Goal: Task Accomplishment & Management: Use online tool/utility

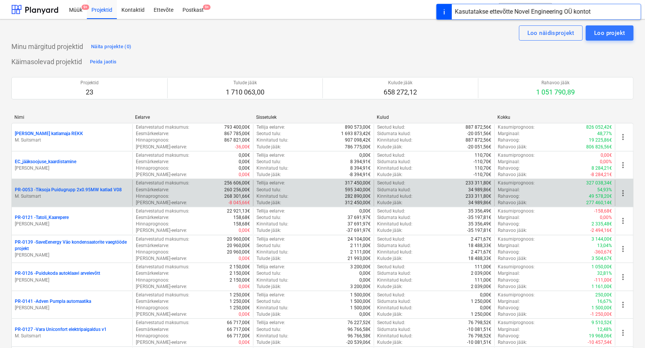
click at [80, 184] on div "PR-0053 - Tiksoja Puidugrupp 2x0.95MW katlad V08 M. Suitsmart" at bounding box center [72, 193] width 121 height 26
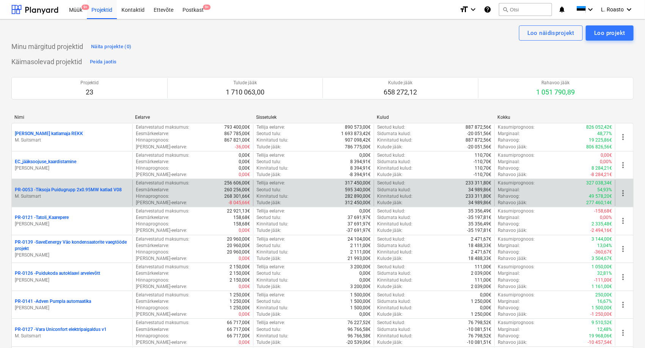
click at [82, 188] on p "PR-0053 - Tiksoja Puidugrupp 2x0.95MW katlad V08" at bounding box center [68, 190] width 107 height 6
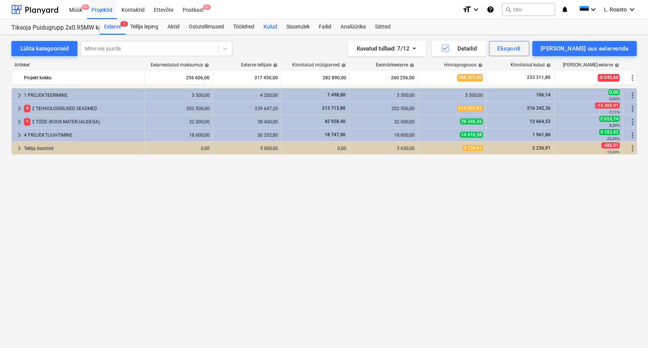
click at [276, 26] on div "Kulud" at bounding box center [270, 26] width 23 height 15
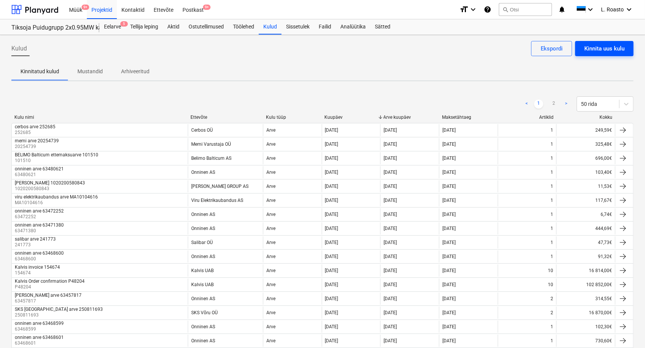
click at [620, 48] on div "Kinnita uus kulu" at bounding box center [605, 49] width 40 height 10
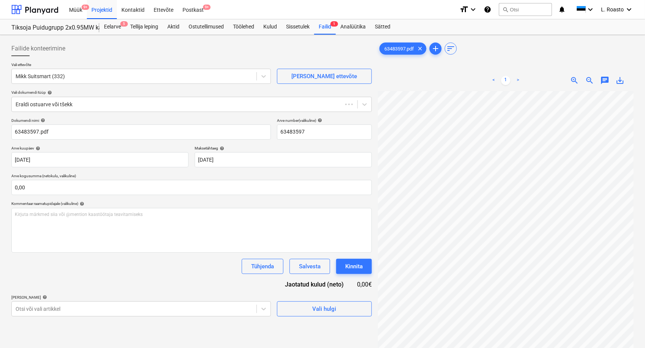
type input "63483597"
type input "[DATE]"
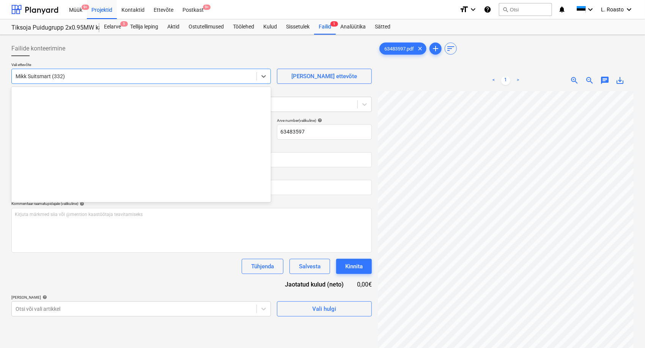
click at [154, 84] on div "Mikk Suitsmart (332)" at bounding box center [141, 76] width 260 height 15
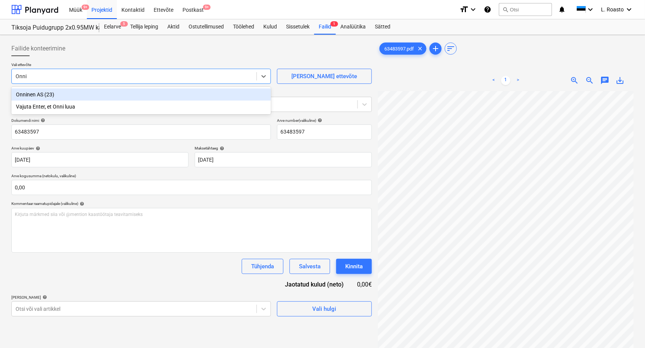
type input "Onnin"
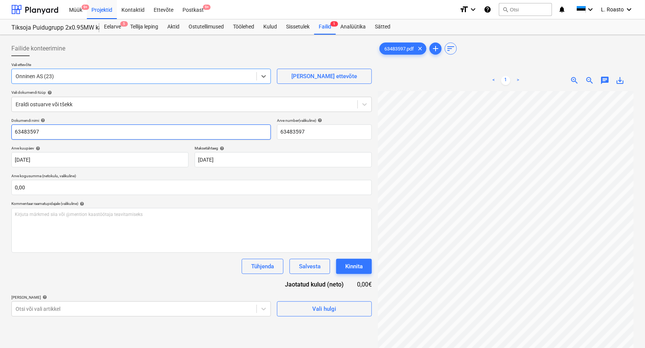
click at [15, 130] on input "63483597" at bounding box center [141, 132] width 260 height 15
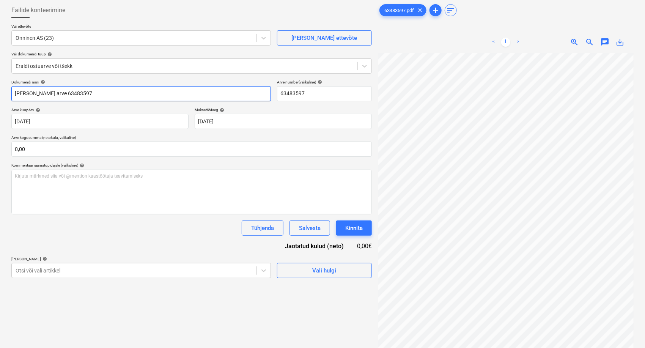
scroll to position [76, 0]
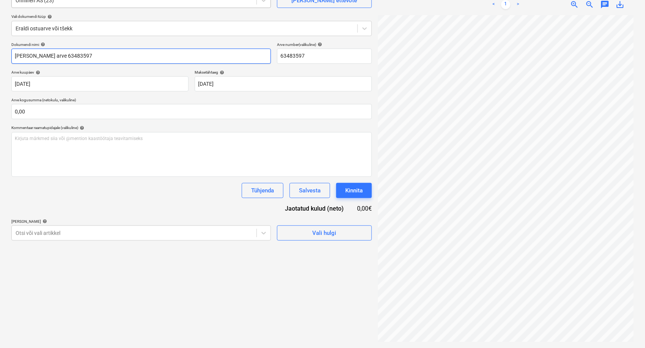
type input "[PERSON_NAME] arve 63483597"
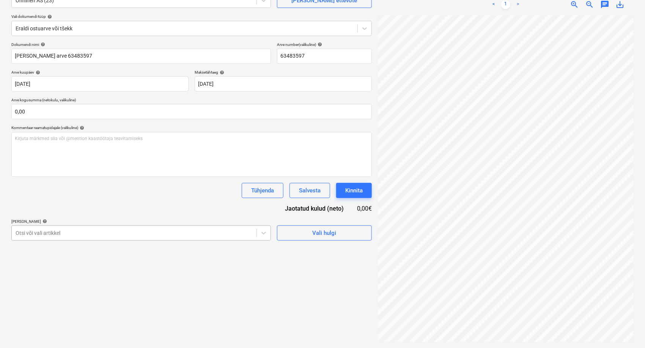
click at [89, 234] on body "Müük 9+ Projektid Kontaktid Ettevõte Postkast 9+ format_size keyboard_arrow_dow…" at bounding box center [322, 98] width 645 height 348
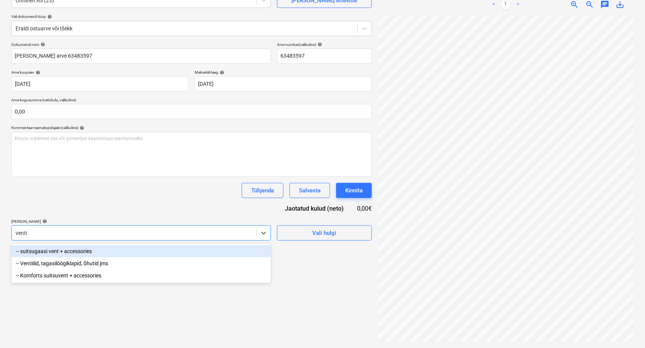
type input "ventii"
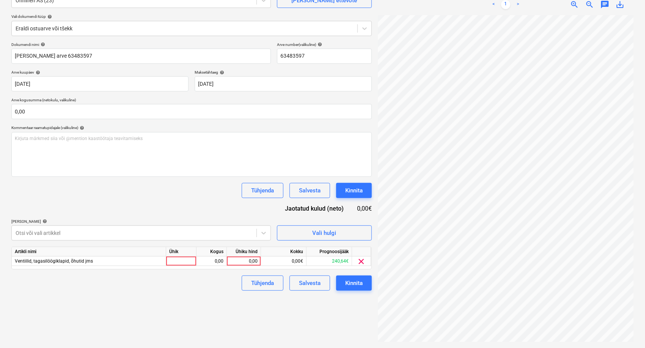
click at [136, 203] on div "Dokumendi nimi help [PERSON_NAME] arve 63483597 Arve number (valikuline) help 6…" at bounding box center [191, 166] width 361 height 249
click at [246, 260] on div "0,00" at bounding box center [244, 261] width 28 height 9
type input "241,28"
click at [217, 326] on div "Failide konteerimine Vali ettevõte Onninen AS (23) [PERSON_NAME] uus ettevõte V…" at bounding box center [191, 153] width 367 height 383
click at [352, 279] on div "Kinnita" at bounding box center [354, 283] width 17 height 10
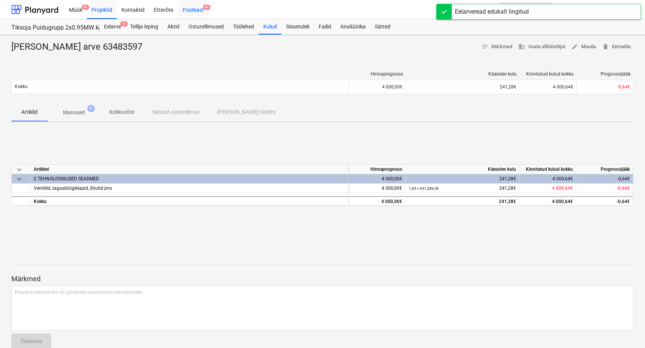
click at [190, 10] on div "Postkast 9+" at bounding box center [193, 9] width 30 height 19
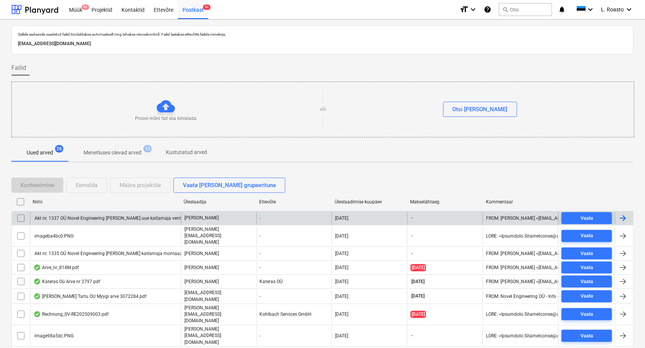
click at [21, 219] on input "checkbox" at bounding box center [21, 218] width 12 height 12
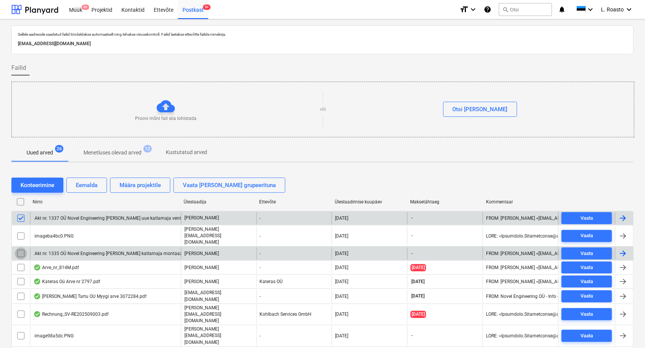
click at [20, 248] on input "checkbox" at bounding box center [21, 254] width 12 height 12
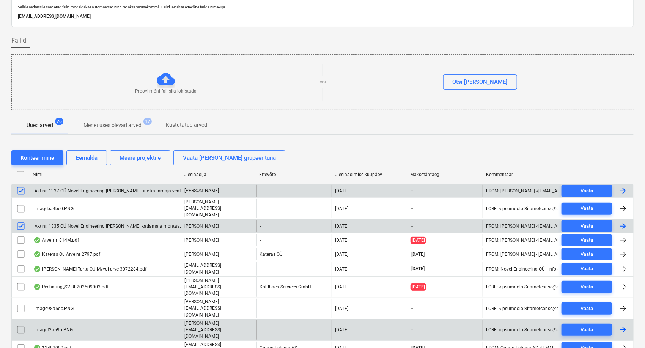
scroll to position [42, 0]
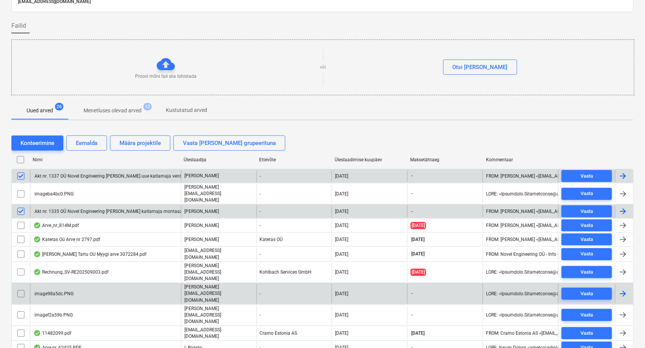
click at [19, 288] on input "checkbox" at bounding box center [21, 294] width 12 height 12
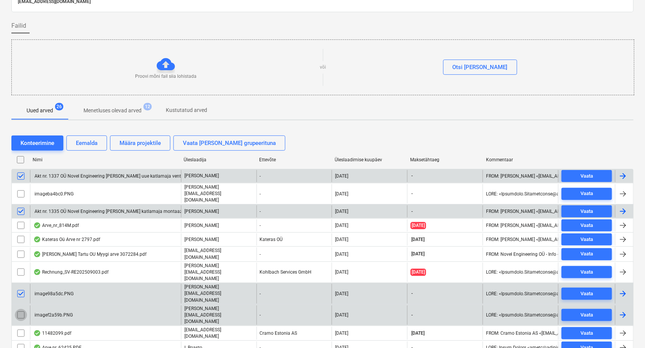
click at [21, 309] on input "checkbox" at bounding box center [21, 315] width 12 height 12
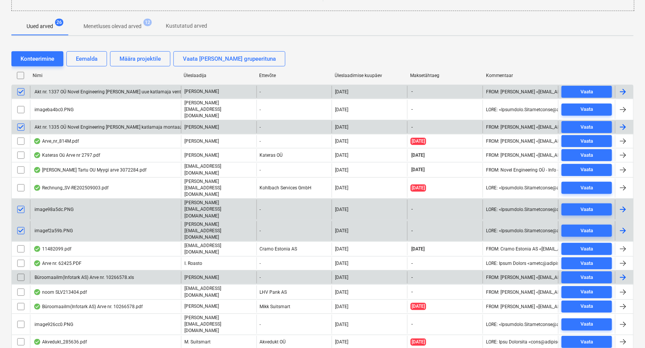
click at [21, 271] on input "checkbox" at bounding box center [21, 277] width 12 height 12
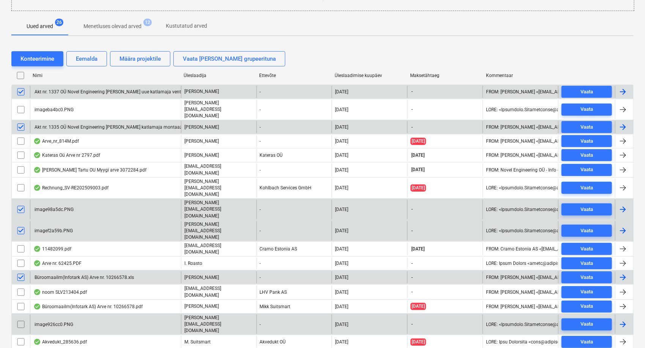
click at [21, 319] on input "checkbox" at bounding box center [21, 325] width 12 height 12
click at [93, 57] on div "Eemalda" at bounding box center [87, 59] width 22 height 10
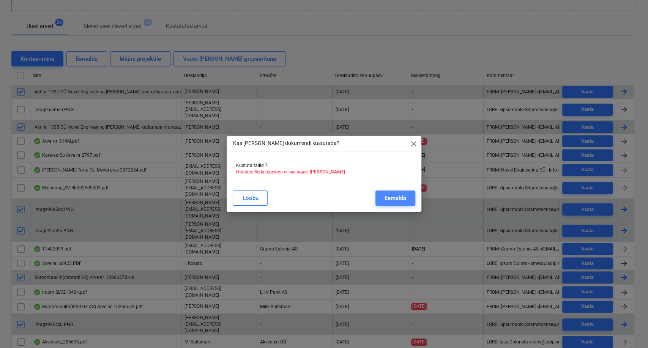
click at [387, 197] on div "Eemalda" at bounding box center [396, 198] width 22 height 10
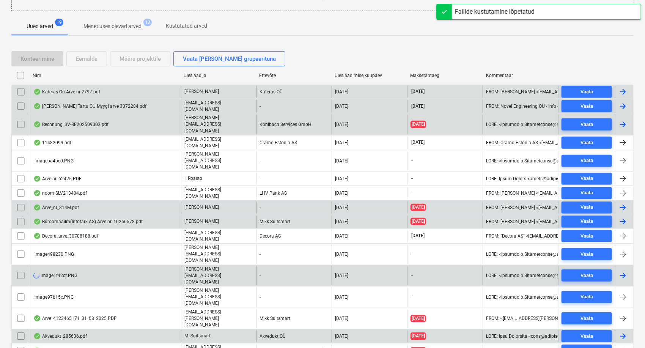
click at [21, 104] on input "checkbox" at bounding box center [21, 106] width 12 height 12
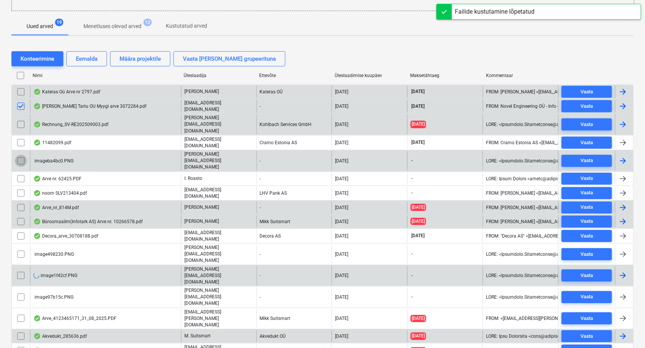
click at [19, 155] on input "checkbox" at bounding box center [21, 161] width 12 height 12
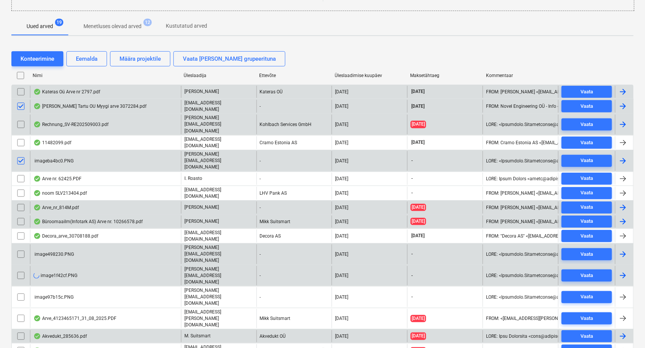
click at [21, 248] on input "checkbox" at bounding box center [21, 254] width 12 height 12
click at [22, 270] on input "checkbox" at bounding box center [21, 276] width 12 height 12
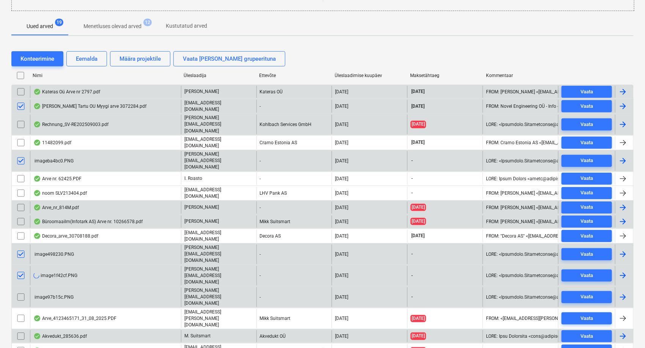
click at [21, 291] on input "checkbox" at bounding box center [21, 297] width 12 height 12
click at [87, 56] on div "Eemalda" at bounding box center [87, 59] width 22 height 10
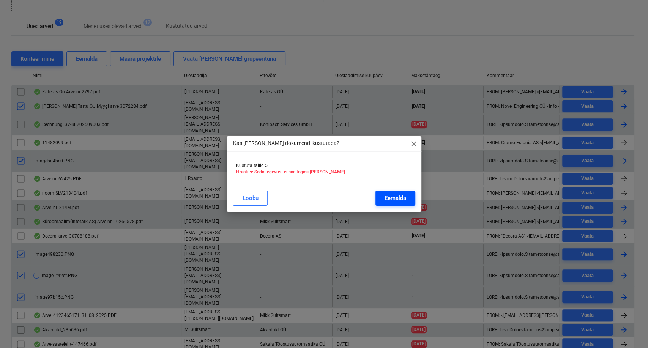
click at [407, 202] on button "Eemalda" at bounding box center [395, 198] width 40 height 15
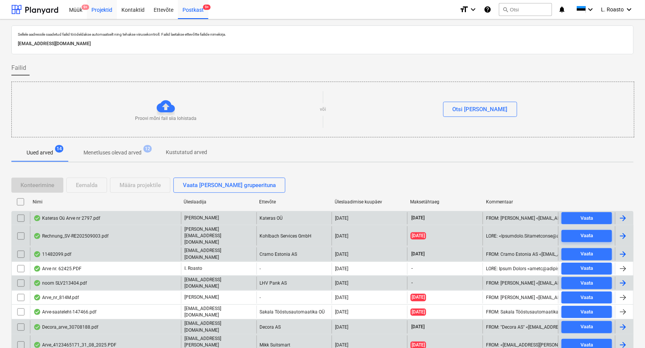
drag, startPoint x: 112, startPoint y: 10, endPoint x: 110, endPoint y: 1, distance: 9.2
click at [111, 10] on div "Projektid" at bounding box center [102, 9] width 30 height 19
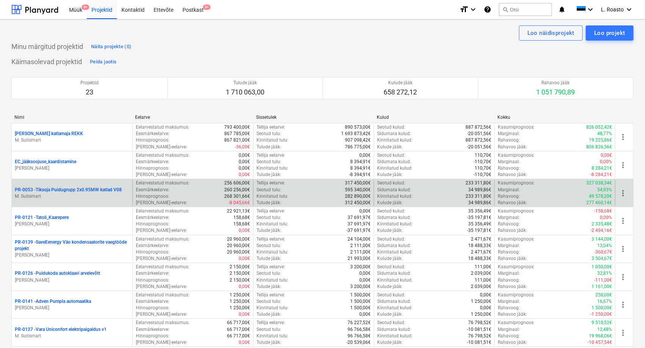
click at [79, 191] on p "PR-0053 - Tiksoja Puidugrupp 2x0.95MW katlad V08" at bounding box center [68, 190] width 107 height 6
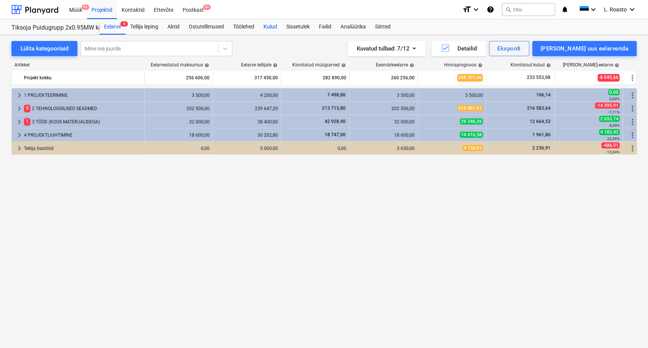
click at [270, 26] on div "Kulud" at bounding box center [270, 26] width 23 height 15
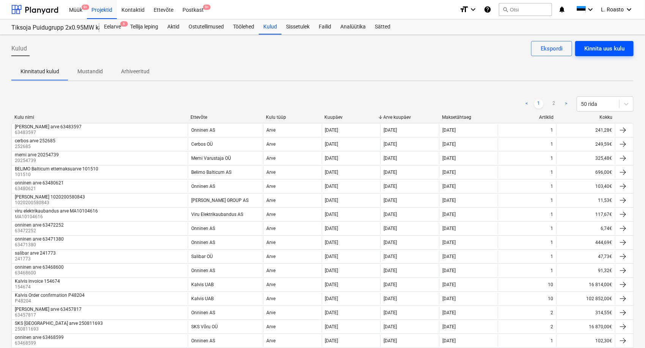
click at [602, 43] on button "Kinnita uus kulu" at bounding box center [605, 48] width 58 height 15
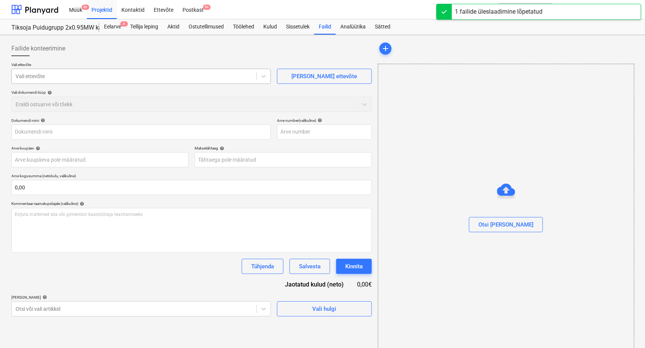
type input "63486794.pdf"
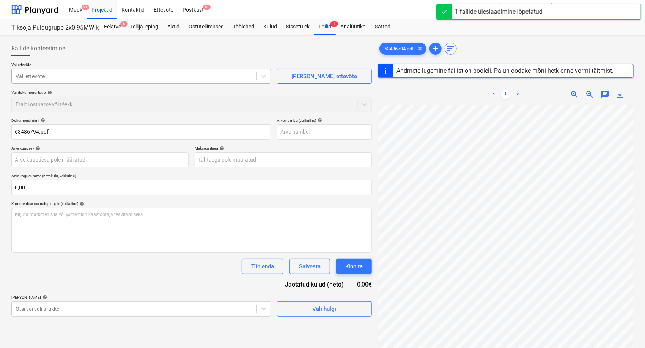
click at [110, 73] on div at bounding box center [134, 77] width 237 height 8
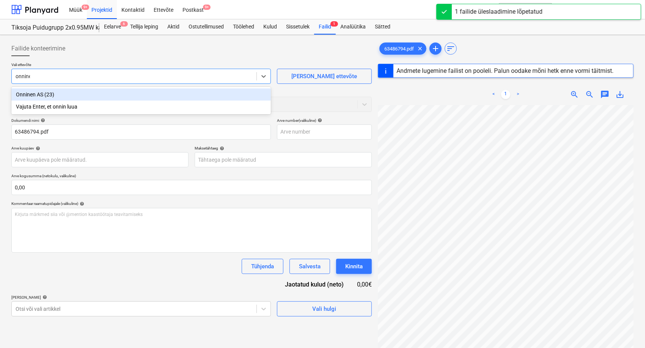
type input "onninen"
type input "63486794"
type input "[DATE]"
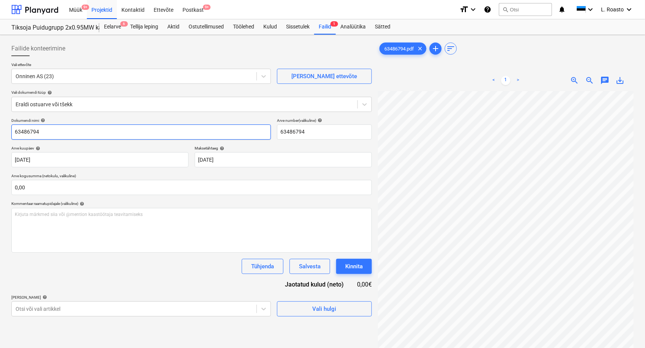
click at [12, 129] on input "63486794" at bounding box center [141, 132] width 260 height 15
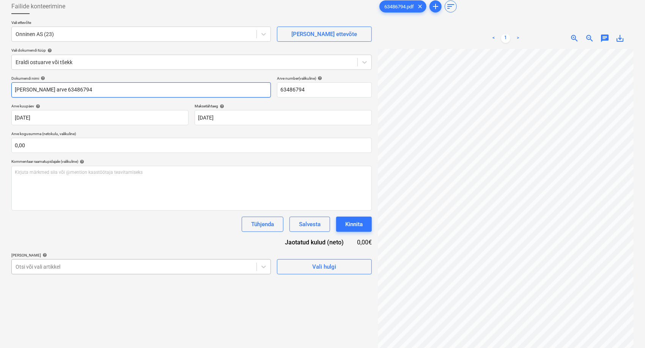
type input "[PERSON_NAME] arve 63486794"
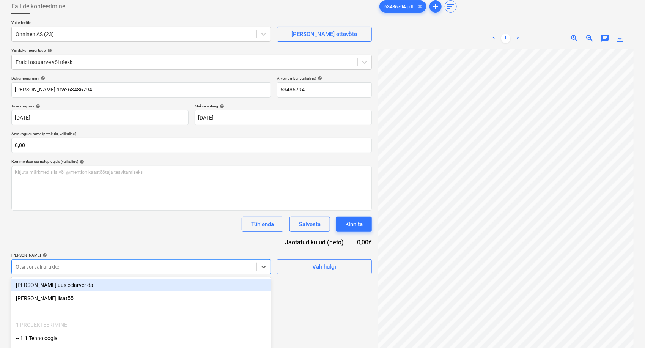
scroll to position [87, 0]
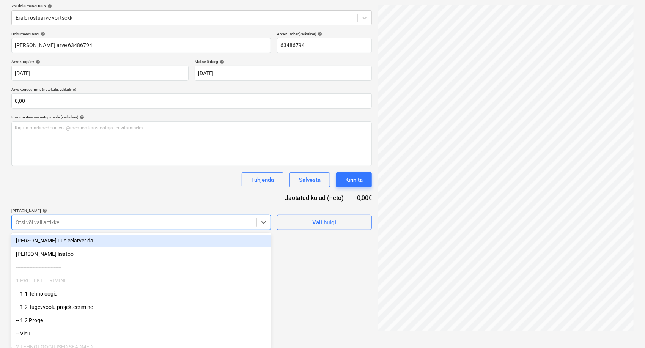
click at [68, 262] on body "Müük 9+ Projektid Kontaktid Ettevõte Postkast 9+ format_size keyboard_arrow_dow…" at bounding box center [322, 87] width 645 height 348
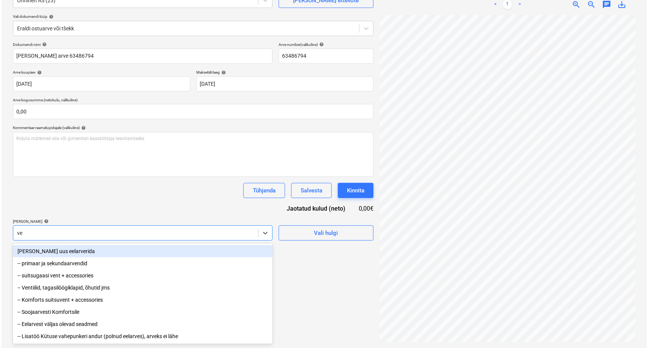
scroll to position [76, 0]
type input "ven"
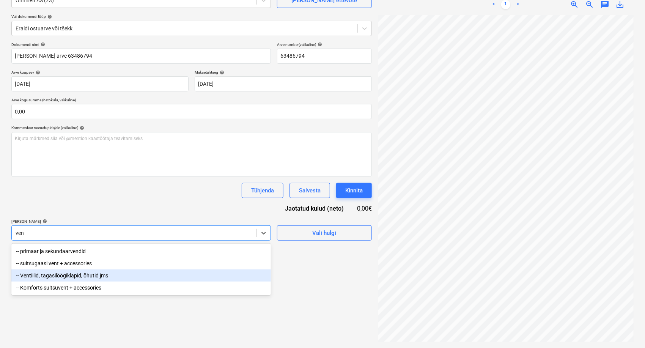
click at [71, 276] on div "-- Ventiilid, tagasilöögiklapid, õhutid jms" at bounding box center [141, 276] width 260 height 12
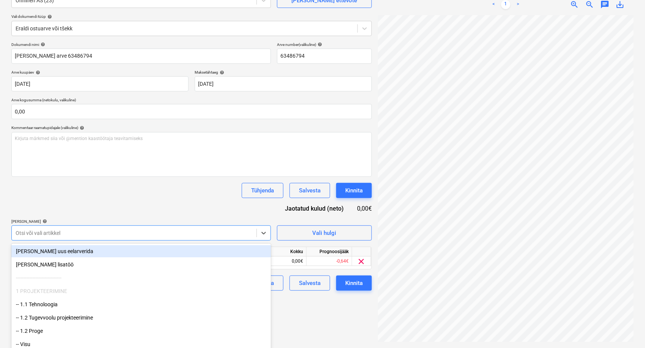
click at [110, 207] on div "Dokumendi nimi help [PERSON_NAME] arve 63486794 Arve number (valikuline) help 6…" at bounding box center [191, 166] width 361 height 249
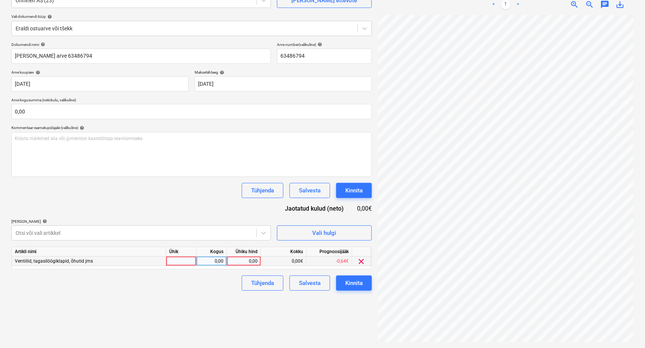
click at [252, 260] on div "0,00" at bounding box center [244, 261] width 28 height 9
type input "77,66"
click at [215, 299] on div "Failide konteerimine Vali ettevõte Onninen AS (23) [PERSON_NAME] uus ettevõte V…" at bounding box center [191, 153] width 367 height 383
click at [361, 279] on div "Kinnita" at bounding box center [354, 283] width 17 height 10
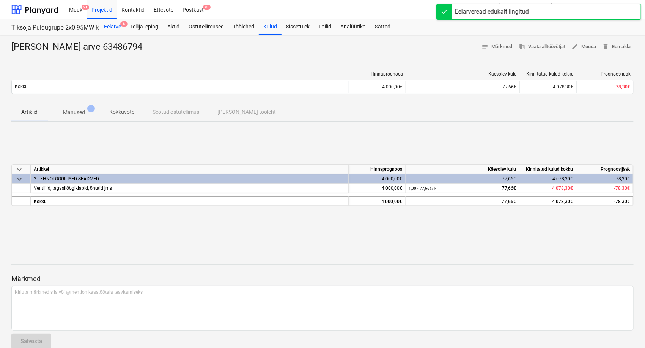
click at [118, 24] on div "Eelarve 6" at bounding box center [112, 26] width 26 height 15
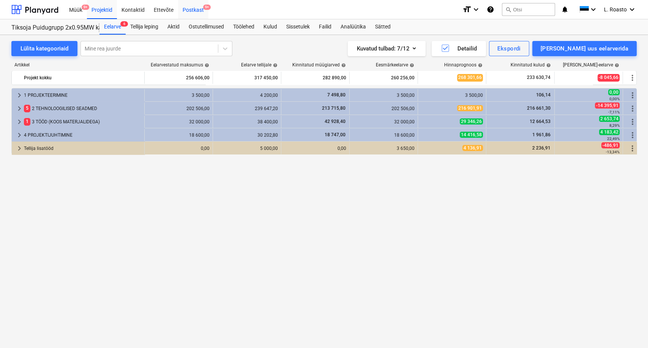
click at [206, 10] on span "9+" at bounding box center [207, 7] width 8 height 5
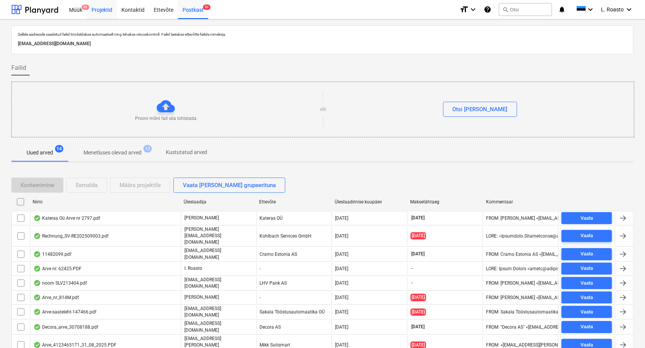
click at [110, 8] on div "Projektid" at bounding box center [102, 9] width 30 height 19
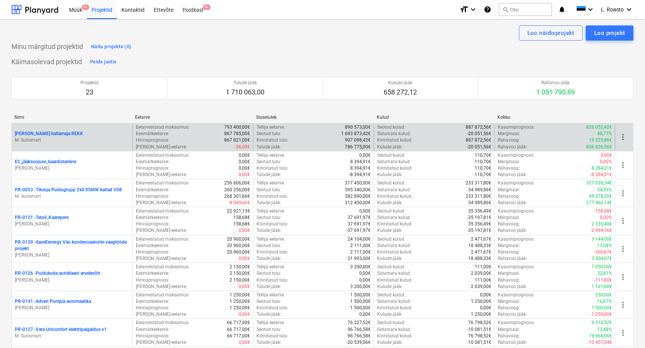
scroll to position [490, 0]
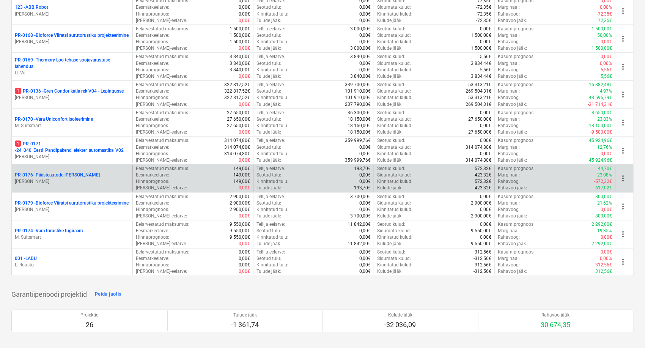
click at [55, 172] on p "PR-0176 - Päästeautode gene jahutus" at bounding box center [57, 175] width 85 height 6
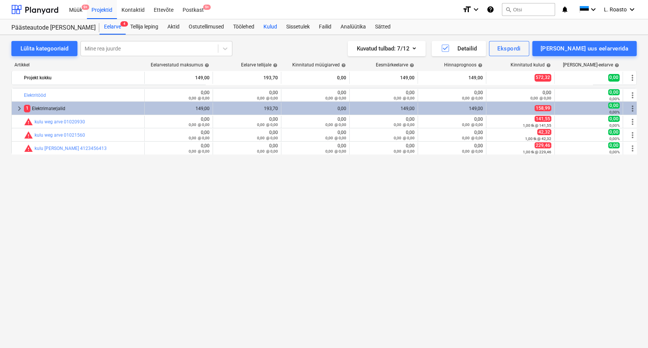
click at [273, 28] on div "Kulud" at bounding box center [270, 26] width 23 height 15
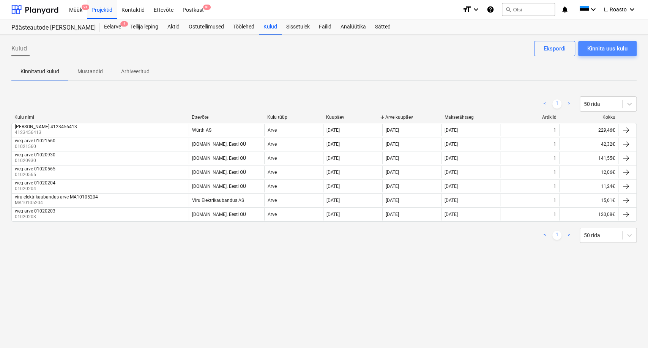
click at [620, 48] on div "Kinnita uus kulu" at bounding box center [607, 49] width 40 height 10
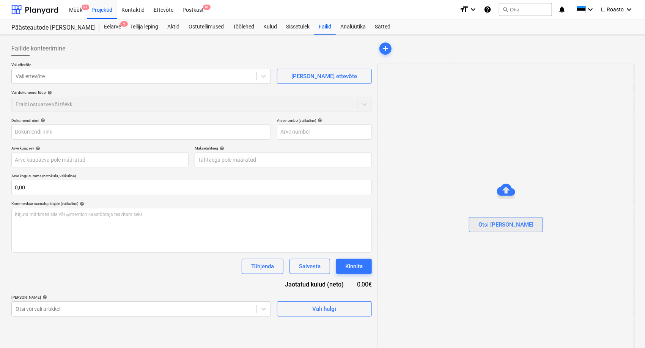
click at [511, 226] on div "Otsi [PERSON_NAME]" at bounding box center [506, 225] width 55 height 10
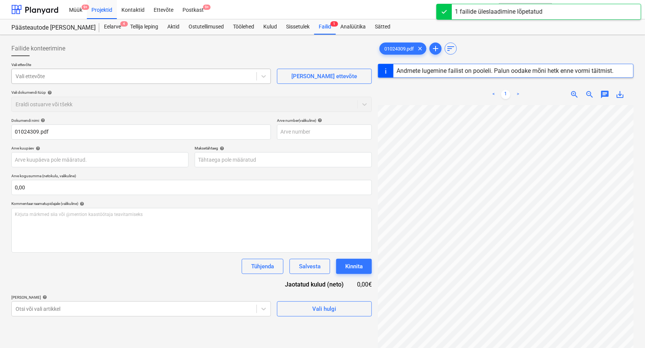
type input "01024309"
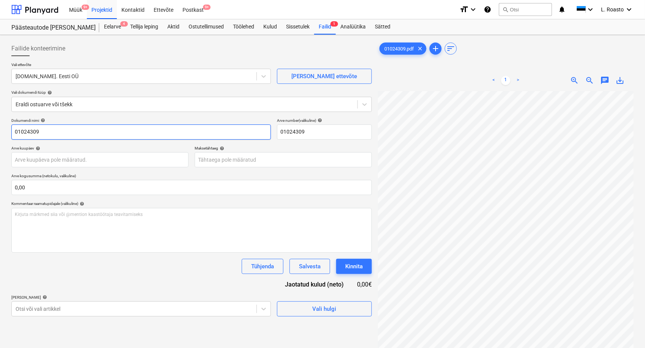
click at [13, 129] on input "01024309" at bounding box center [141, 132] width 260 height 15
type input "[DOMAIN_NAME]. Eesti arve 01024309"
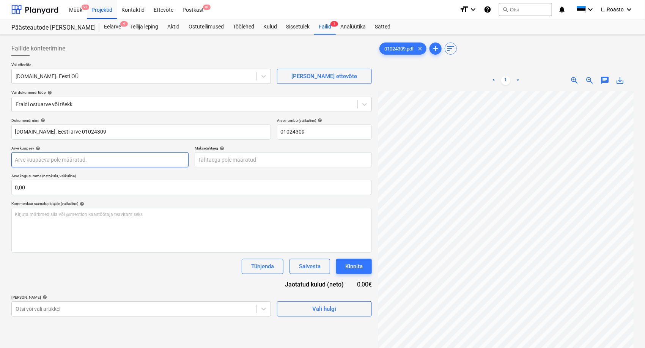
click at [52, 159] on body "Müük 9+ Projektid Kontaktid Ettevõte Postkast 9+ format_size keyboard_arrow_dow…" at bounding box center [322, 174] width 645 height 348
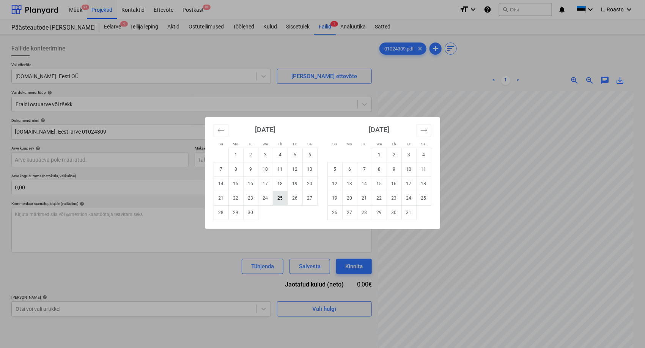
click at [283, 201] on td "25" at bounding box center [280, 198] width 15 height 14
type input "[DATE]"
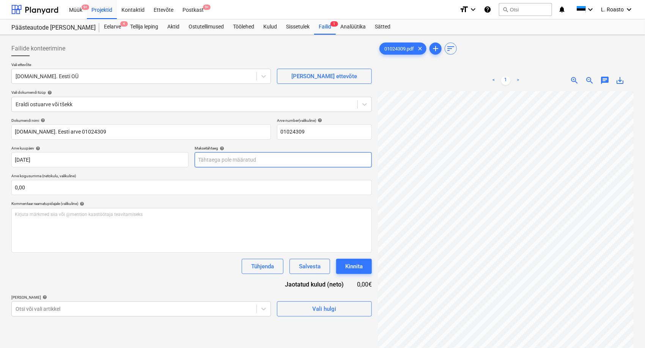
click at [255, 163] on body "Müük 9+ Projektid Kontaktid Ettevõte Postkast 9+ format_size keyboard_arrow_dow…" at bounding box center [322, 174] width 645 height 348
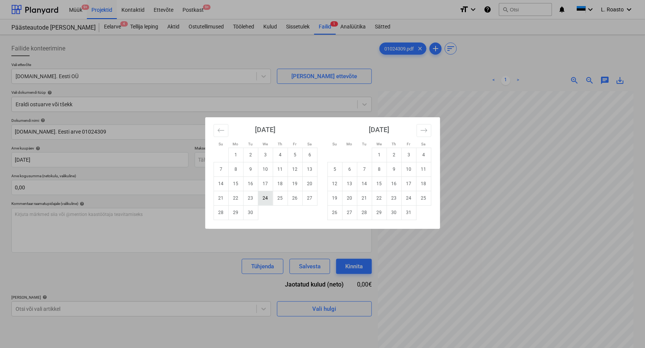
click at [262, 198] on td "24" at bounding box center [265, 198] width 15 height 14
type input "[DATE]"
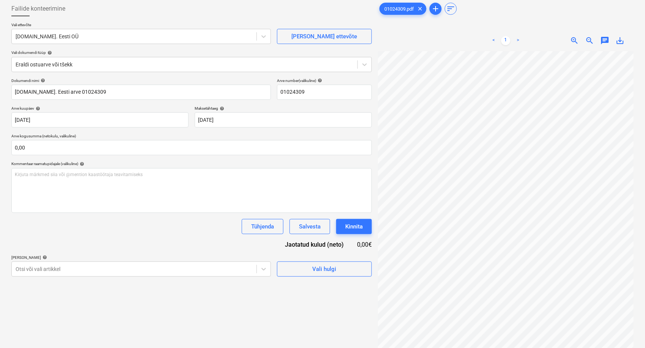
scroll to position [42, 0]
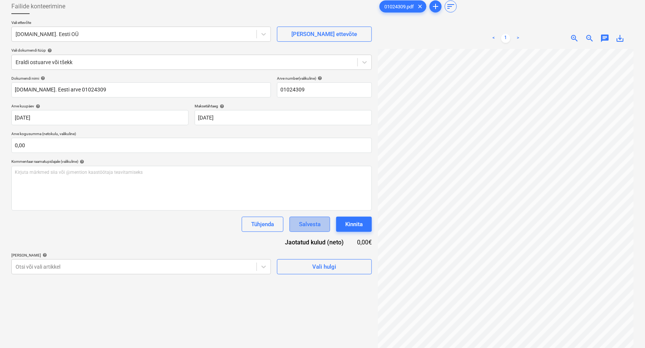
click at [314, 224] on div "Salvesta" at bounding box center [310, 224] width 22 height 10
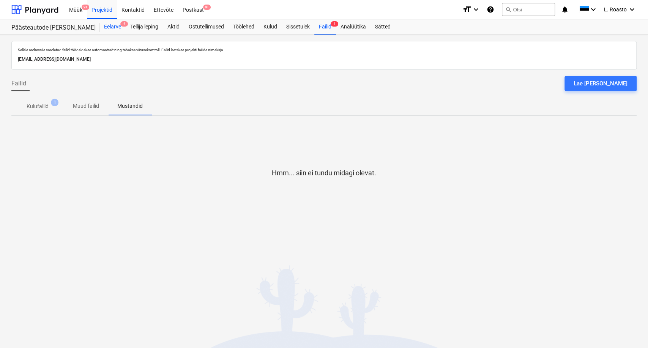
click at [121, 28] on div "Eelarve 4" at bounding box center [112, 26] width 26 height 15
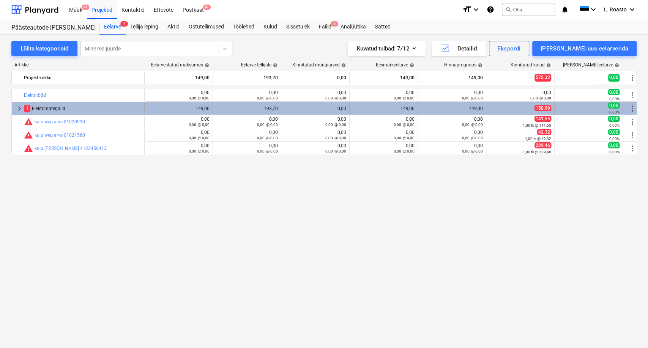
click at [21, 110] on span "keyboard_arrow_right" at bounding box center [19, 108] width 9 height 9
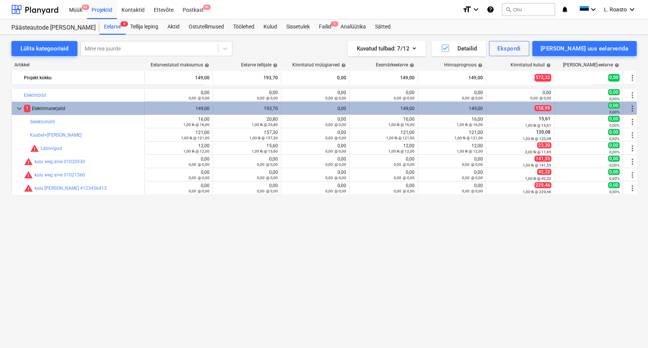
click at [21, 107] on span "keyboard_arrow_down" at bounding box center [19, 108] width 9 height 9
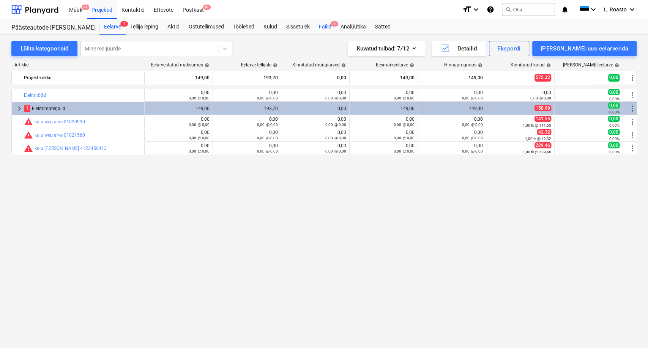
click at [327, 26] on div "Failid 1" at bounding box center [325, 26] width 22 height 15
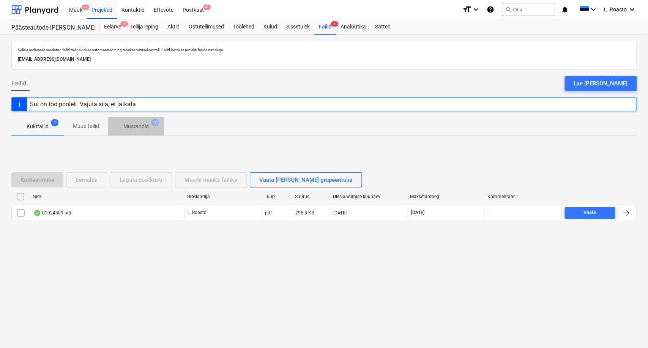
click at [140, 126] on p "Mustandid" at bounding box center [135, 127] width 25 height 8
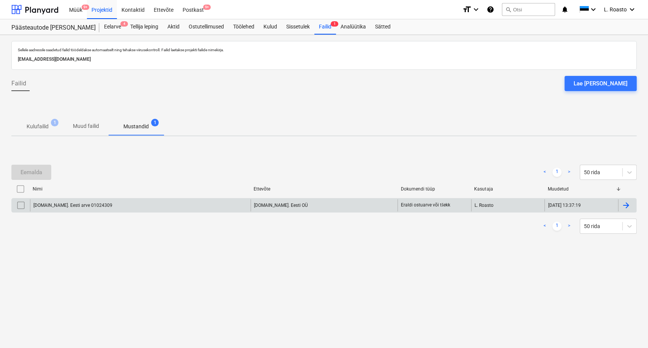
click at [630, 205] on div at bounding box center [626, 205] width 9 height 9
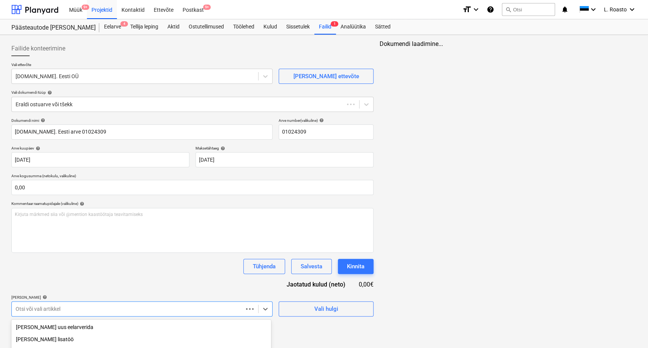
click at [149, 308] on body "Müük 9+ Projektid Kontaktid Ettevõte Postkast 9+ format_size keyboard_arrow_dow…" at bounding box center [324, 174] width 648 height 348
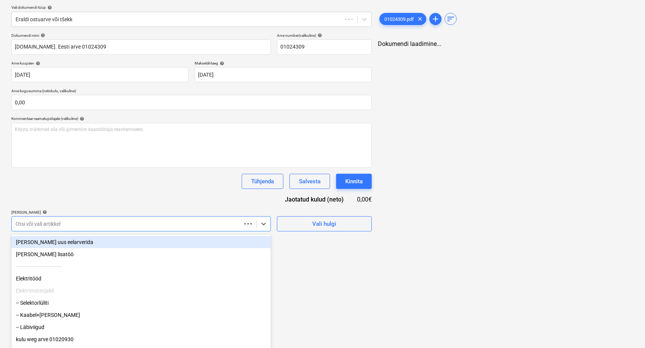
click at [67, 247] on div "[PERSON_NAME] uus eelarverida" at bounding box center [141, 242] width 260 height 12
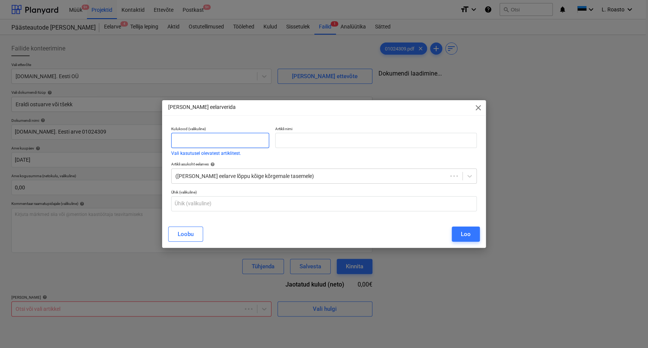
click at [226, 135] on input "text" at bounding box center [220, 140] width 98 height 15
type input "kulud"
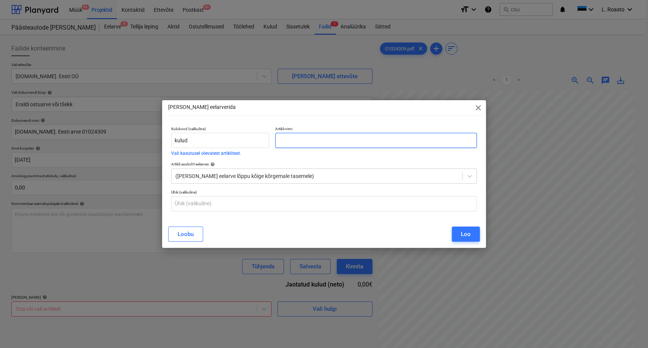
click at [305, 140] on input "text" at bounding box center [376, 140] width 202 height 15
paste input "01024309"
type input "[DOMAIN_NAME] Eesti arve 01024309"
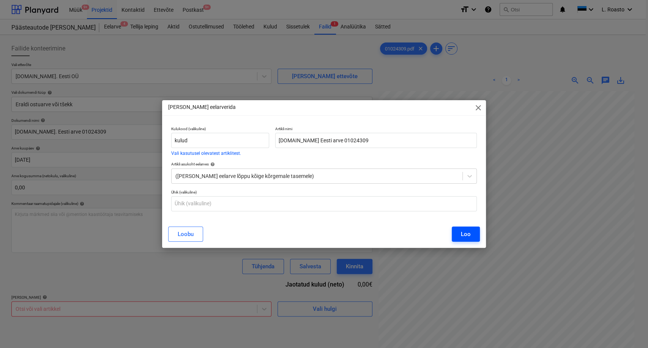
click at [465, 232] on div "Loo" at bounding box center [466, 234] width 10 height 10
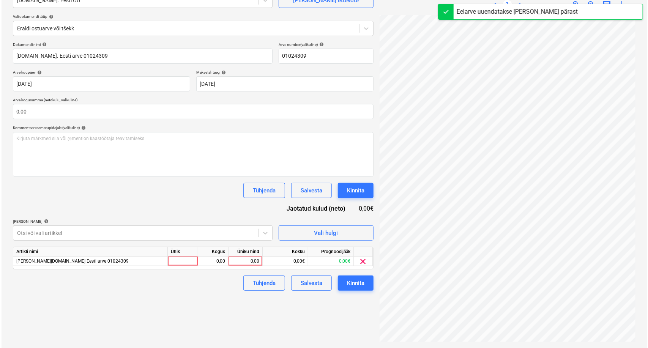
scroll to position [48, 30]
click at [259, 262] on div "0,00" at bounding box center [244, 261] width 34 height 9
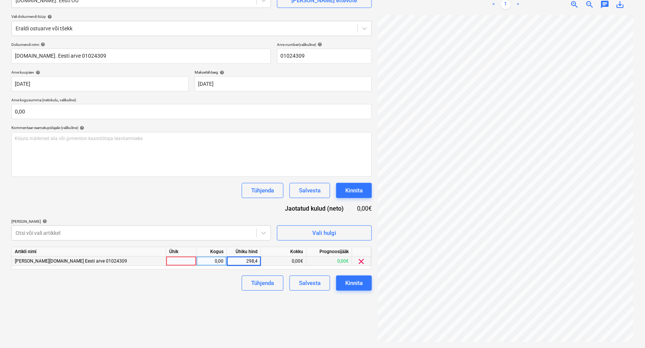
type input "298,43"
click at [240, 325] on div "Failide konteerimine Vali ettevõte [DOMAIN_NAME]. Eesti OÜ [PERSON_NAME] uus et…" at bounding box center [191, 153] width 367 height 383
click at [363, 284] on div "Kinnita" at bounding box center [354, 283] width 17 height 10
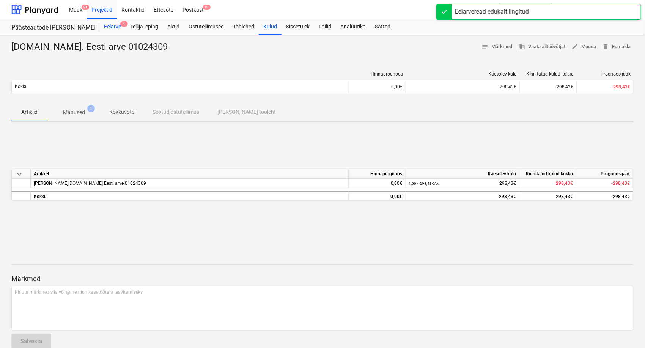
click at [117, 23] on div "Eelarve 4" at bounding box center [112, 26] width 26 height 15
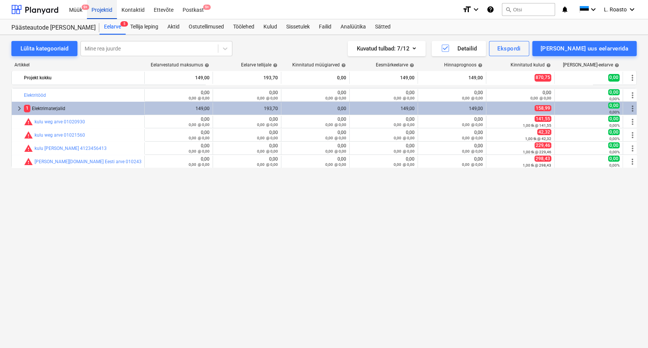
click at [106, 8] on div "Projektid" at bounding box center [102, 9] width 30 height 19
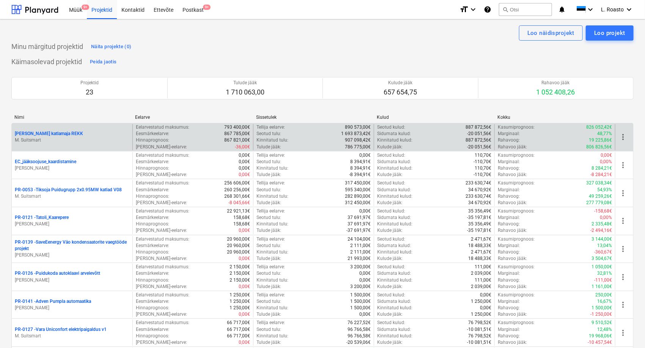
click at [61, 133] on p "[PERSON_NAME] katlamaja REKK" at bounding box center [49, 134] width 68 height 6
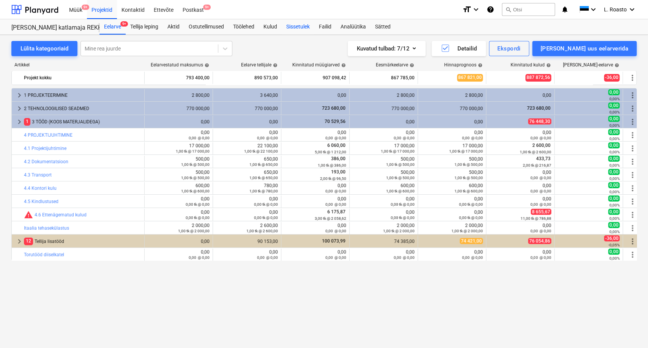
click at [292, 25] on div "Sissetulek" at bounding box center [298, 26] width 33 height 15
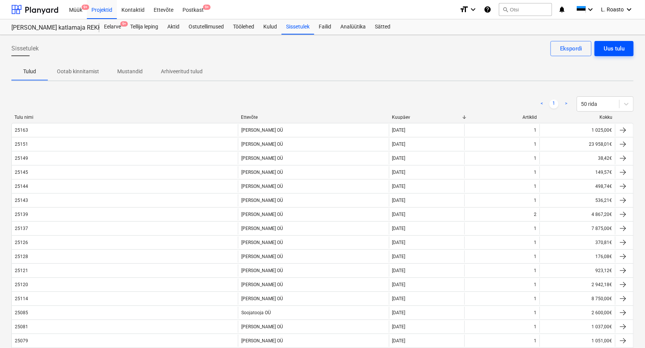
click at [618, 46] on div "Uus tulu" at bounding box center [614, 49] width 21 height 10
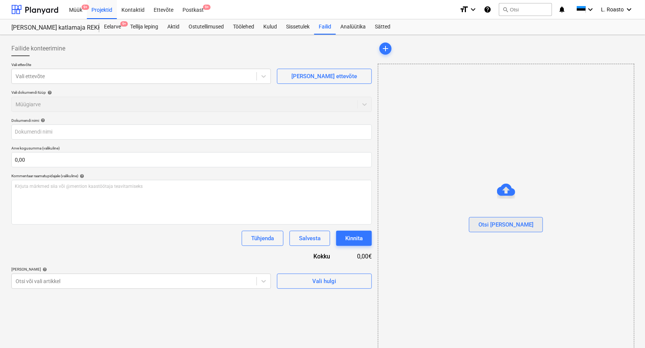
click at [510, 227] on div "Otsi [PERSON_NAME]" at bounding box center [506, 225] width 55 height 10
click at [270, 29] on div "Kulud" at bounding box center [270, 26] width 23 height 15
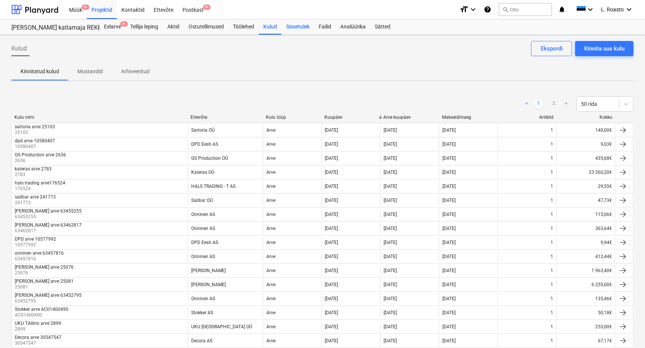
click at [302, 27] on div "Sissetulek" at bounding box center [298, 26] width 33 height 15
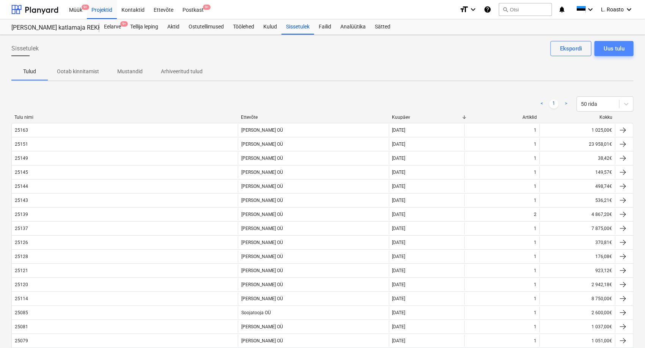
click at [620, 48] on div "Uus tulu" at bounding box center [614, 49] width 21 height 10
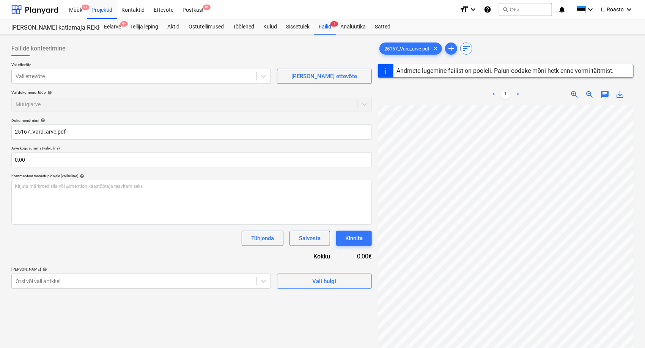
type input "25167"
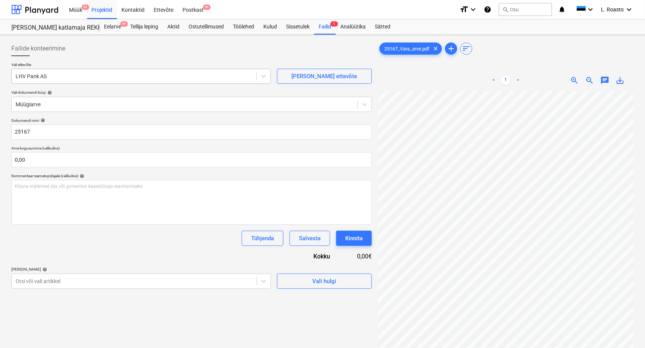
click at [87, 77] on div at bounding box center [134, 77] width 237 height 8
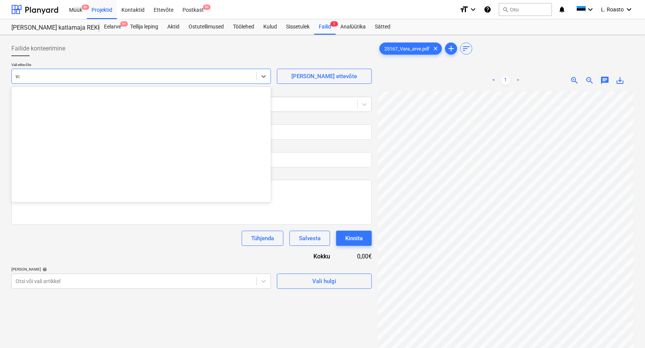
type input "vara"
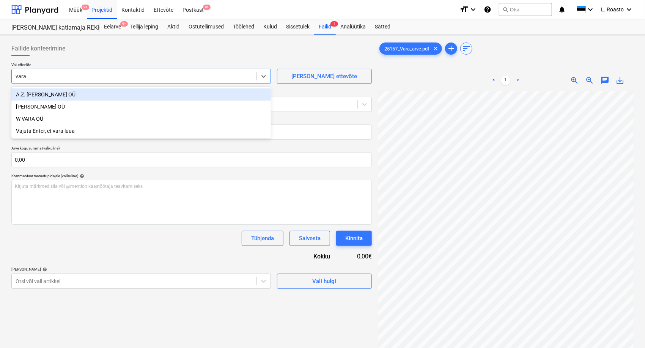
click at [52, 105] on div "[PERSON_NAME] OÜ" at bounding box center [141, 107] width 260 height 12
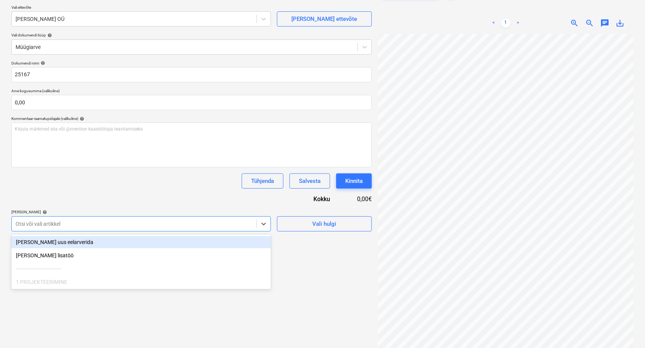
click at [90, 241] on body "Müük 9+ Projektid Kontaktid Ettevõte Postkast 9+ format_size keyboard_arrow_dow…" at bounding box center [322, 117] width 645 height 348
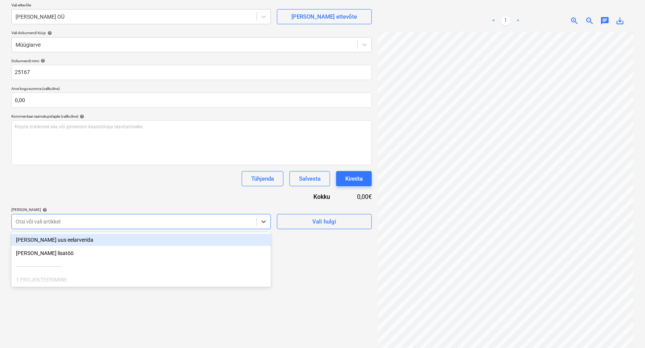
scroll to position [62, 0]
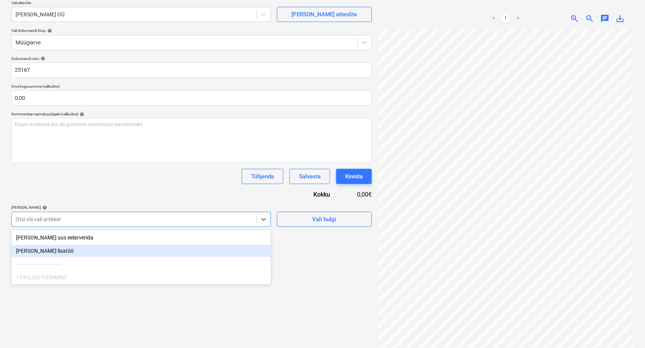
click at [46, 249] on div "[PERSON_NAME] lisatöö" at bounding box center [141, 251] width 260 height 12
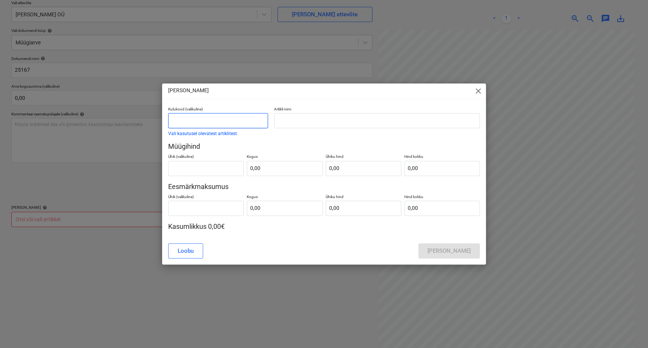
click at [204, 125] on input "text" at bounding box center [218, 120] width 100 height 15
type input "Kuluarve"
click at [293, 125] on input "text" at bounding box center [377, 120] width 206 height 15
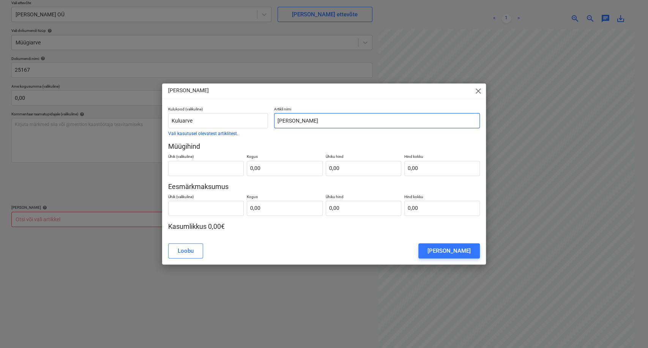
paste input "25087"
type input "[PERSON_NAME] arve 25087"
click at [464, 251] on div "[PERSON_NAME]" at bounding box center [449, 251] width 43 height 10
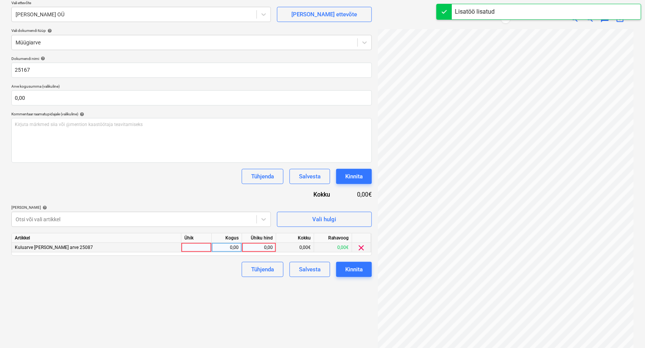
click at [253, 248] on div "0,00" at bounding box center [259, 247] width 28 height 9
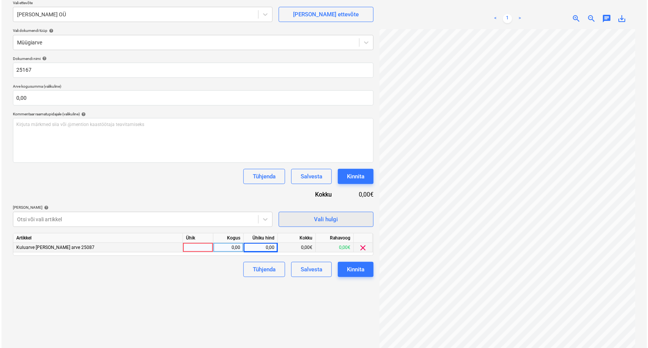
scroll to position [30, 30]
click at [256, 246] on div "0,00" at bounding box center [259, 247] width 28 height 9
type input "7393,40"
click at [196, 326] on div "Failide konteerimine Vali ettevõte Vara Saeveski OÜ [PERSON_NAME] uus ettevõte …" at bounding box center [191, 167] width 367 height 383
click at [355, 268] on div "Kinnita" at bounding box center [354, 270] width 17 height 10
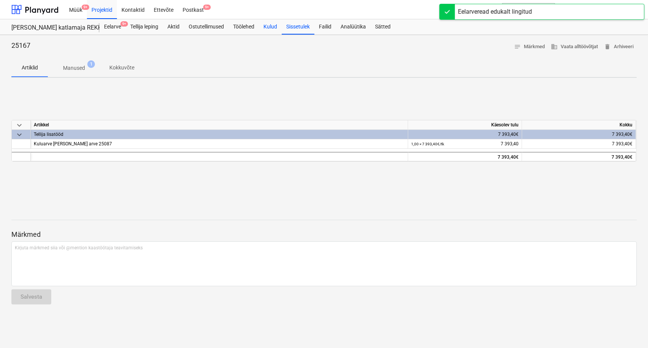
click at [272, 28] on div "Kulud" at bounding box center [270, 26] width 23 height 15
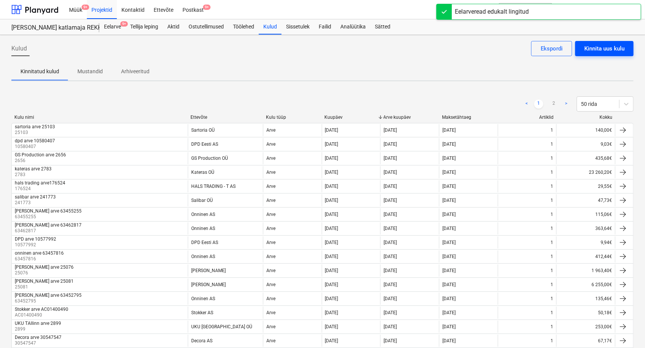
click at [596, 49] on div "Kinnita uus kulu" at bounding box center [605, 49] width 40 height 10
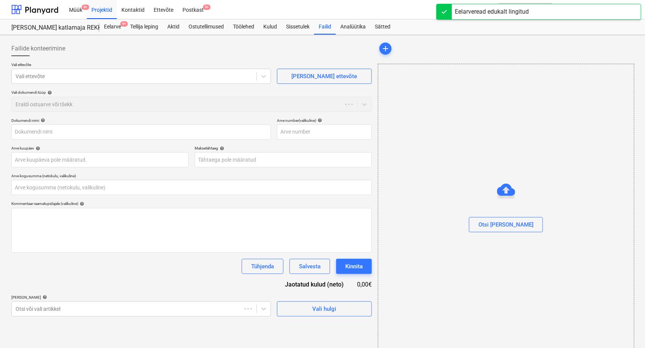
type input "0,00"
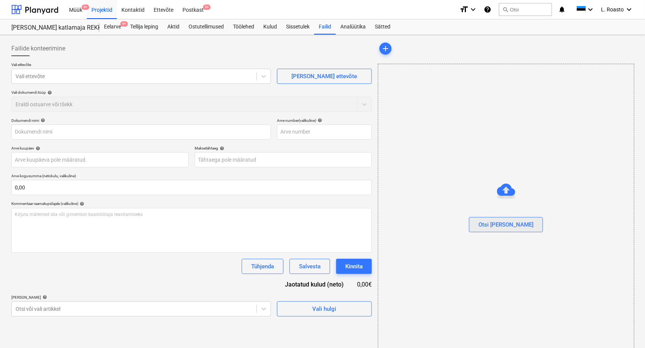
click at [510, 225] on div "Otsi [PERSON_NAME]" at bounding box center [506, 225] width 55 height 10
click at [510, 227] on div "Otsi [PERSON_NAME]" at bounding box center [506, 225] width 55 height 10
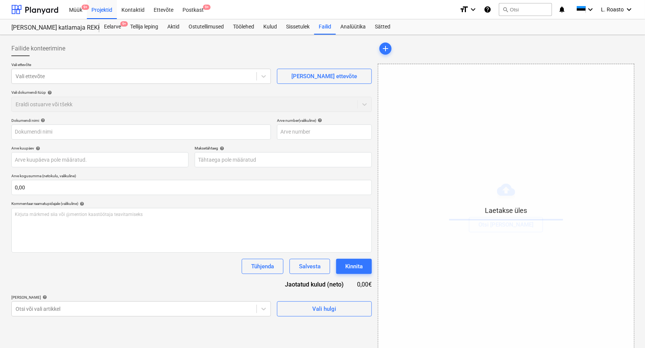
type input "Emileks OÜ Arve nr 25087.pdf"
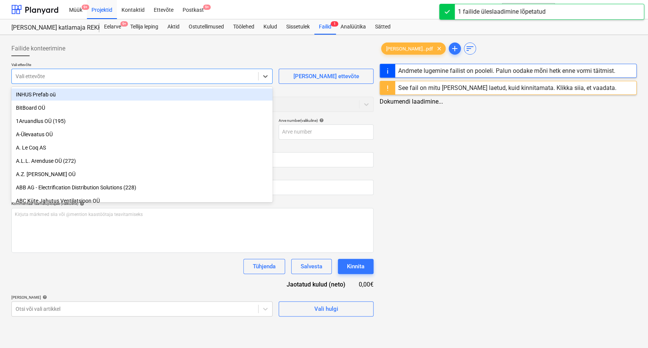
click at [93, 73] on div at bounding box center [135, 77] width 239 height 8
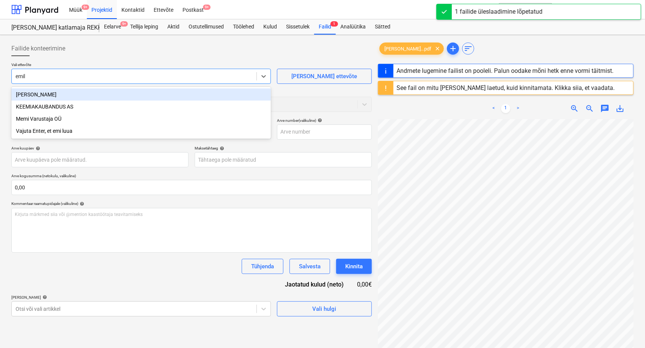
type input "emileks"
type input "25087"
type input "[DATE]"
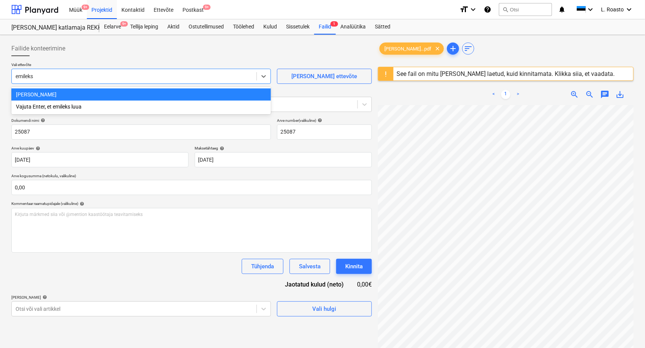
click at [24, 96] on div "[PERSON_NAME]" at bounding box center [141, 94] width 260 height 12
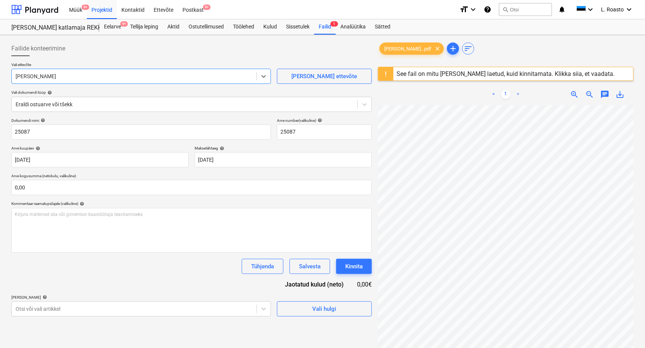
click at [442, 77] on div "See fail on mitu [PERSON_NAME] laetud, kuid kinnitamata. Klikka siia, et vaadat…" at bounding box center [506, 73] width 218 height 7
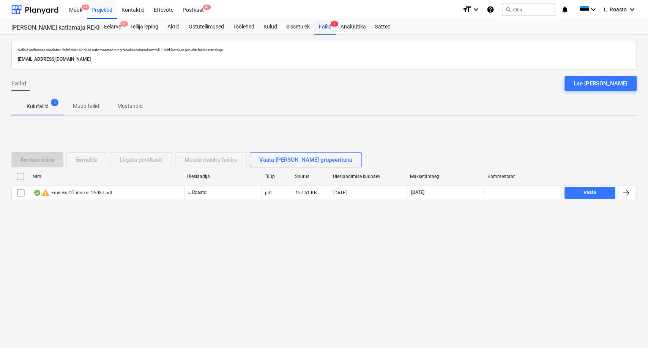
click at [328, 27] on div "Failid 1" at bounding box center [325, 26] width 22 height 15
click at [262, 239] on div "Sellele aadressile saadetud failid töödeldakse automaatselt ning tehakse viirus…" at bounding box center [324, 191] width 648 height 313
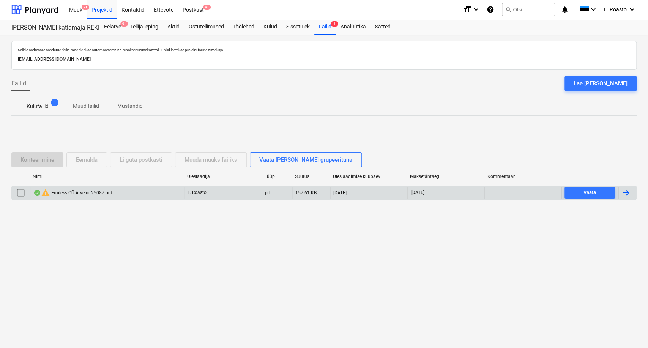
click at [626, 191] on div at bounding box center [626, 192] width 9 height 9
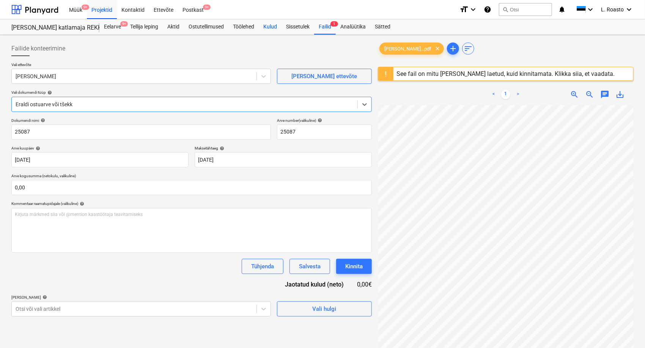
click at [274, 26] on div "Kulud" at bounding box center [270, 26] width 23 height 15
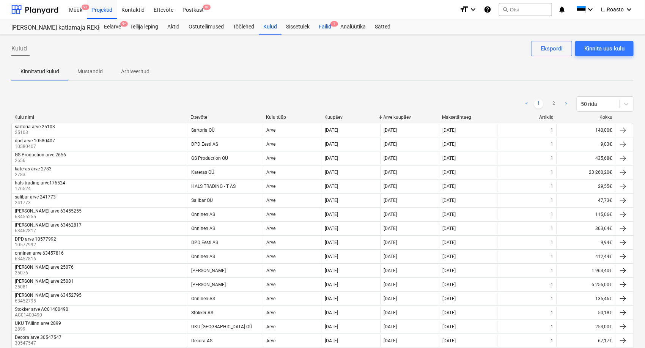
click at [325, 24] on div "Failid 1" at bounding box center [325, 26] width 22 height 15
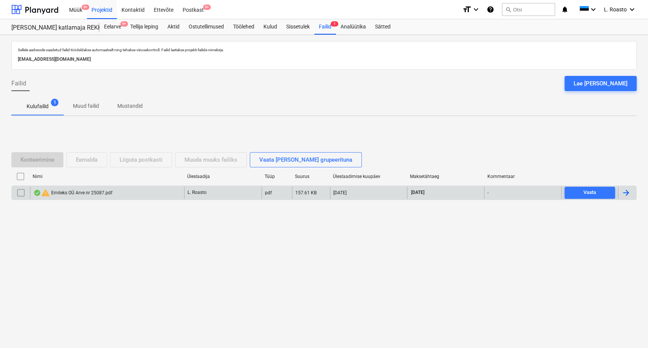
click at [626, 190] on div at bounding box center [626, 192] width 9 height 9
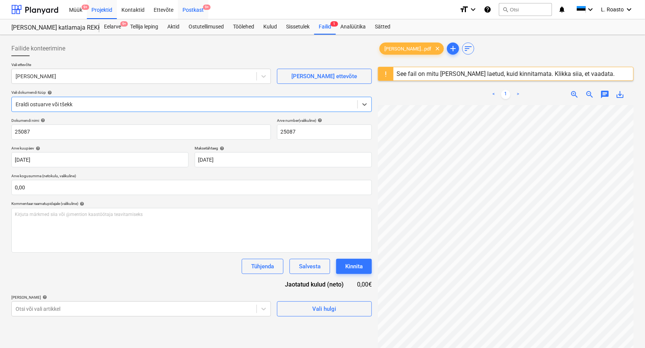
click at [195, 10] on div "Postkast 9+" at bounding box center [193, 9] width 30 height 19
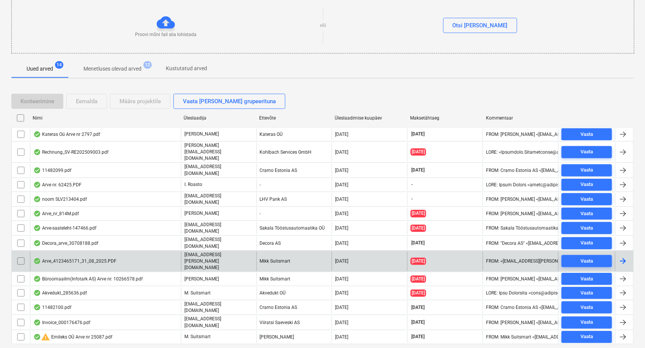
scroll to position [86, 0]
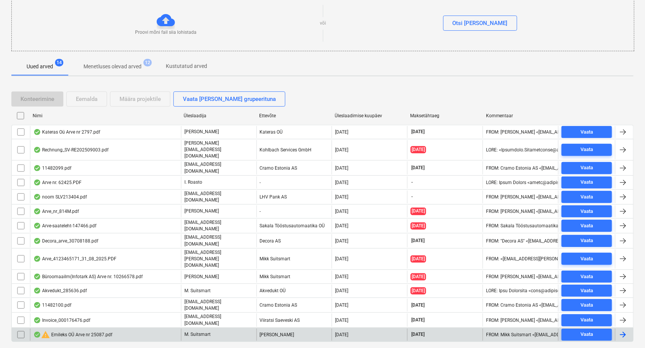
click at [17, 329] on input "checkbox" at bounding box center [21, 335] width 12 height 12
click at [98, 98] on button "Eemalda" at bounding box center [86, 99] width 41 height 15
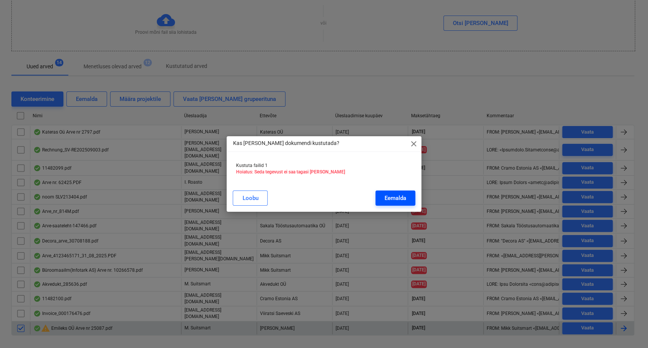
click at [386, 193] on div "Eemalda" at bounding box center [396, 198] width 22 height 10
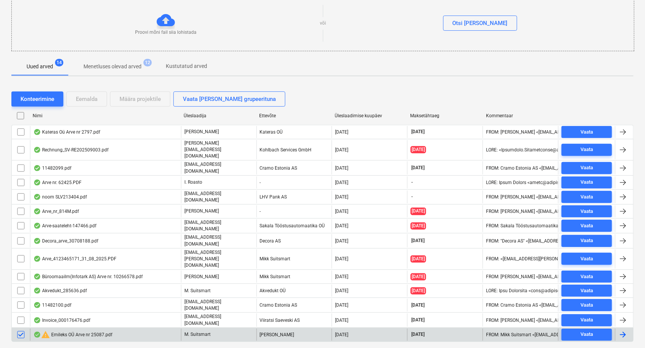
scroll to position [0, 0]
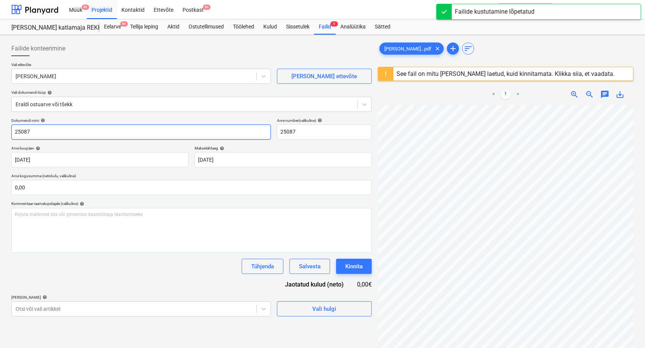
click at [12, 131] on input "25087" at bounding box center [141, 132] width 260 height 15
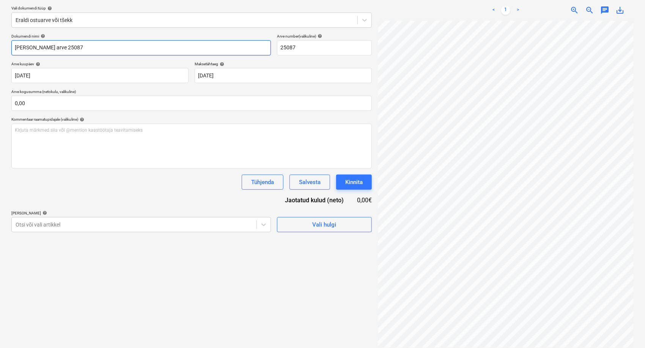
type input "[PERSON_NAME] arve 25087"
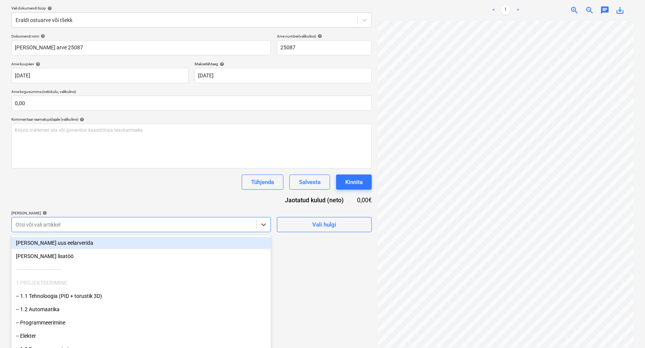
scroll to position [90, 0]
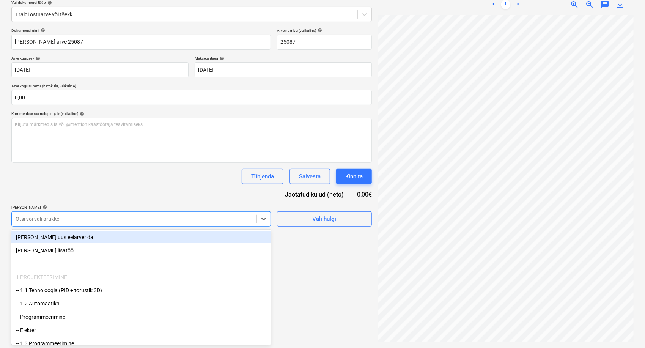
drag, startPoint x: 125, startPoint y: 227, endPoint x: 128, endPoint y: 231, distance: 4.6
click at [125, 226] on div "Otsi või vali artikkel" at bounding box center [141, 218] width 260 height 15
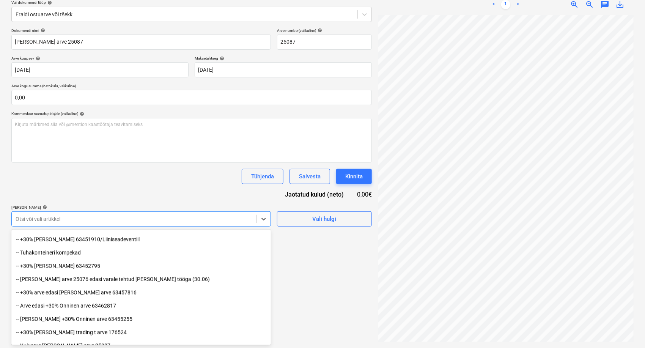
scroll to position [683, 0]
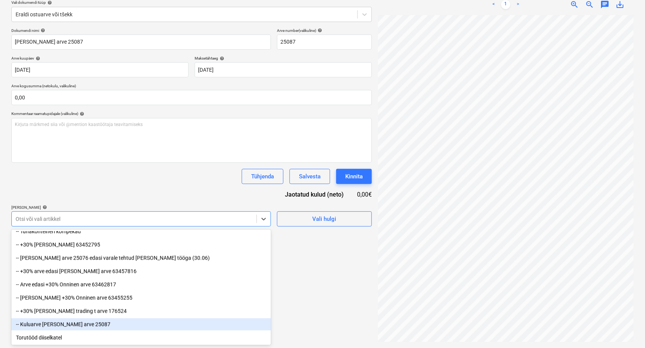
click at [68, 326] on div "-- Kuluarve [PERSON_NAME] arve 25087" at bounding box center [141, 325] width 260 height 12
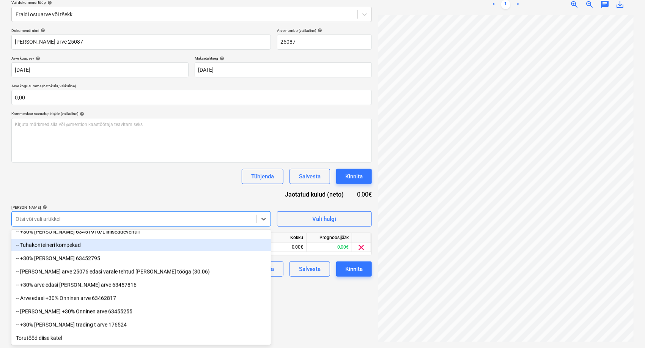
click at [123, 189] on div "Dokumendi nimi help [PERSON_NAME] arve 25087 Arve number (valikuline) help 2508…" at bounding box center [191, 152] width 361 height 249
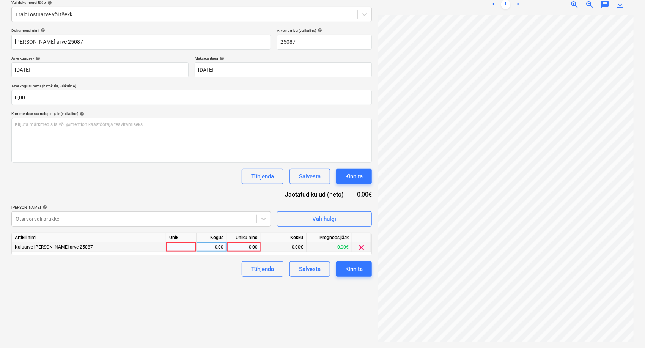
click at [248, 251] on div "0,00" at bounding box center [244, 247] width 28 height 9
click at [246, 249] on div "0,00" at bounding box center [244, 247] width 28 height 9
type input "6262,80"
click at [238, 265] on div "Tühjenda Salvesta Kinnita" at bounding box center [304, 269] width 136 height 15
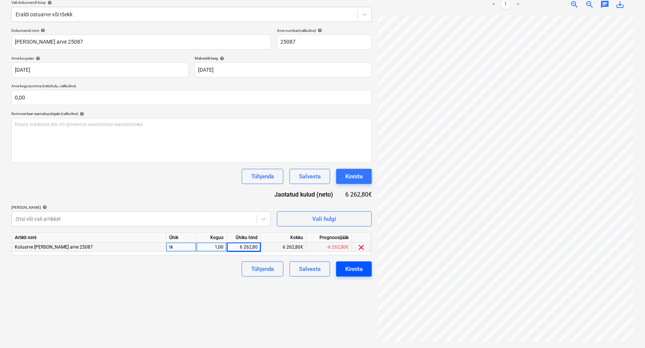
click at [353, 273] on div "Kinnita" at bounding box center [354, 269] width 17 height 10
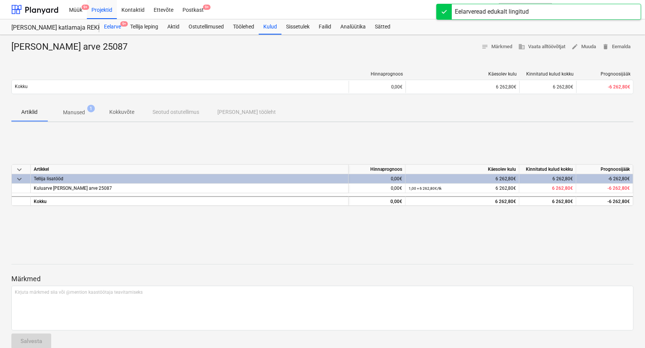
drag, startPoint x: 115, startPoint y: 28, endPoint x: 118, endPoint y: 33, distance: 5.8
click at [115, 28] on div "Eelarve 9+" at bounding box center [112, 26] width 26 height 15
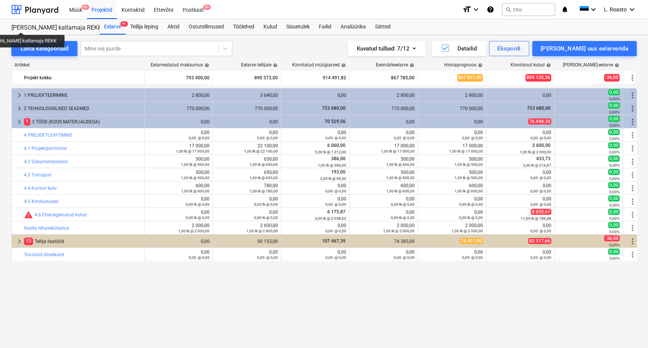
click at [374, 304] on div "keyboard_arrow_right 1 PROJEKTEERIMINE 2 800,00 3 640,00 0,00 2 800,00 2 800,00…" at bounding box center [323, 202] width 625 height 229
click at [210, 298] on div "keyboard_arrow_right 1 PROJEKTEERIMINE 2 800,00 3 640,00 0,00 2 800,00 2 800,00…" at bounding box center [323, 202] width 625 height 229
click at [185, 13] on div "Postkast 9+" at bounding box center [193, 9] width 30 height 19
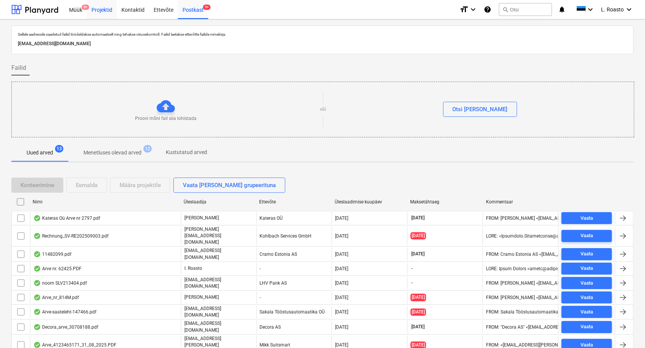
click at [104, 11] on div "Projektid" at bounding box center [102, 9] width 30 height 19
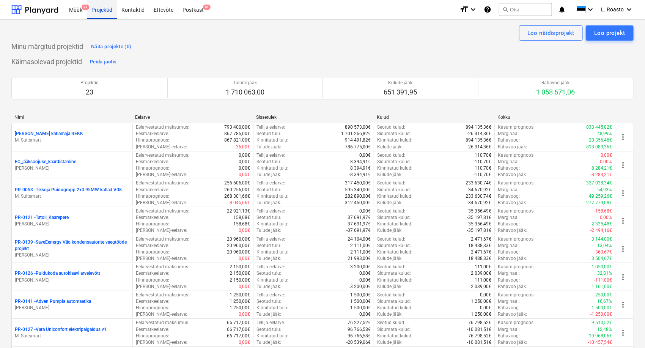
scroll to position [490, 0]
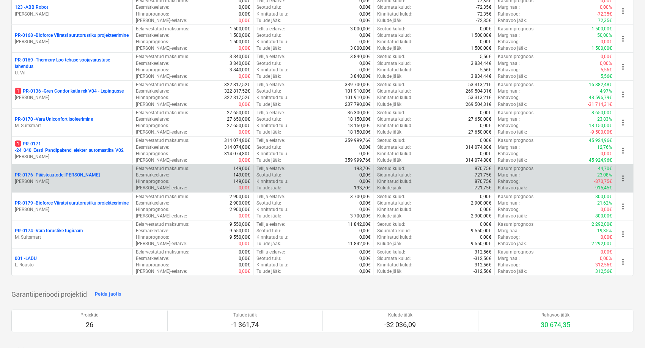
click at [61, 174] on p "PR-0176 - Päästeautode gene jahutus" at bounding box center [57, 175] width 85 height 6
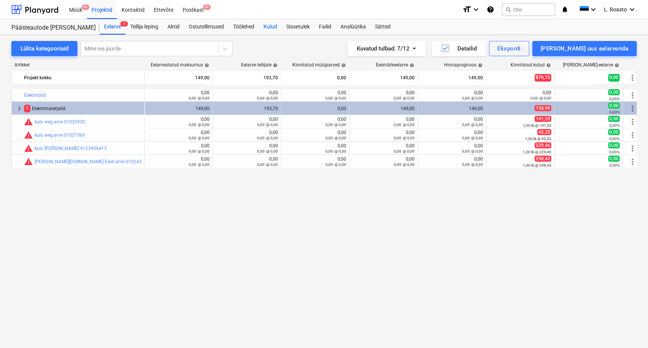
click at [273, 28] on div "Kulud" at bounding box center [270, 26] width 23 height 15
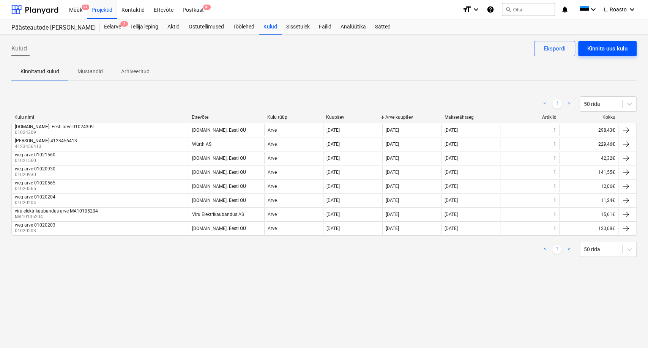
click at [624, 50] on div "Kinnita uus kulu" at bounding box center [607, 49] width 40 height 10
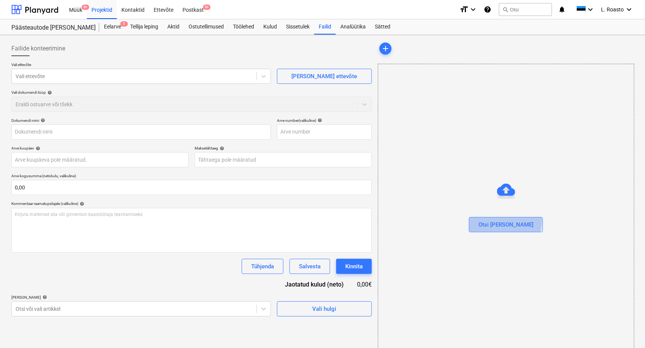
click at [521, 221] on button "Otsi [PERSON_NAME]" at bounding box center [506, 224] width 74 height 15
click at [513, 223] on div "Otsi [PERSON_NAME]" at bounding box center [506, 225] width 55 height 10
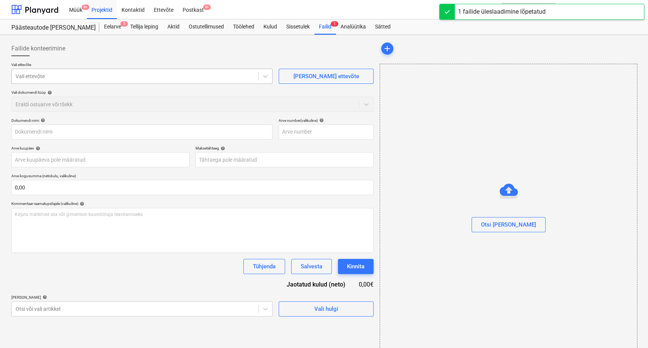
type input "1449540.pdf"
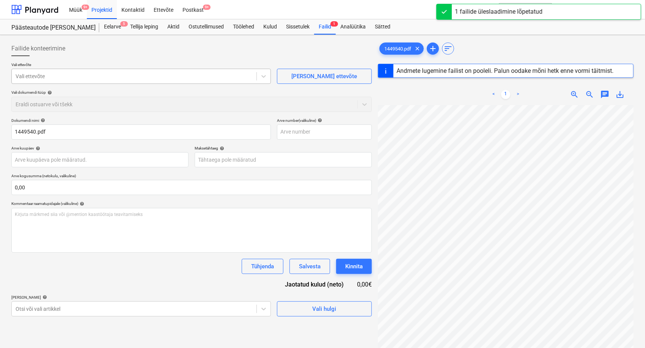
click at [67, 79] on div at bounding box center [134, 77] width 237 height 8
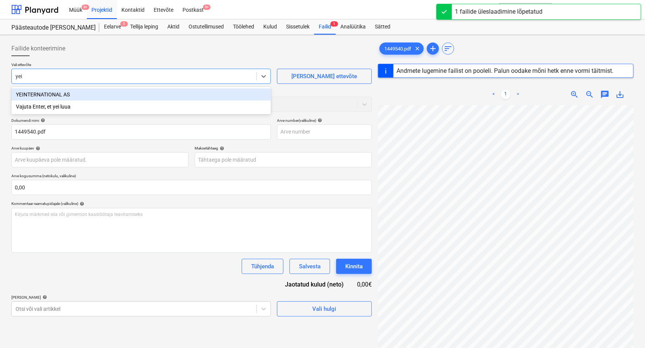
type input "yein"
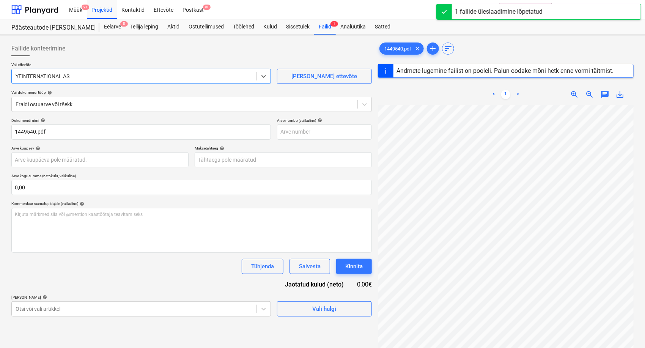
type input "1449540"
type input "[DATE]"
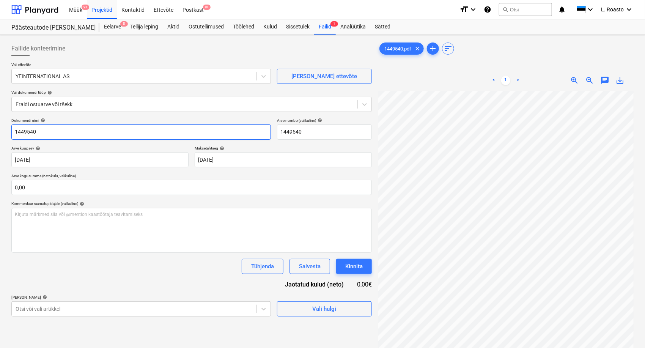
click at [13, 132] on input "1449540" at bounding box center [141, 132] width 260 height 15
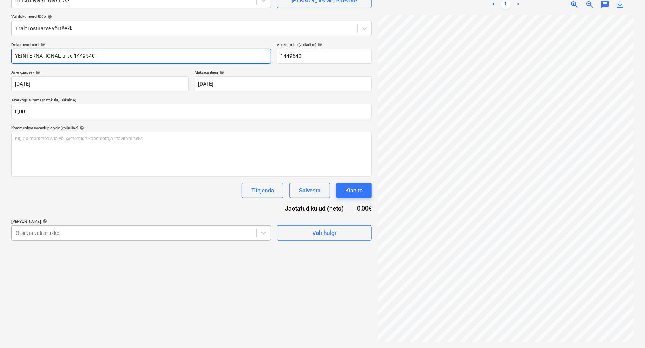
type input "YEINTERNATIONAL arve 1449540"
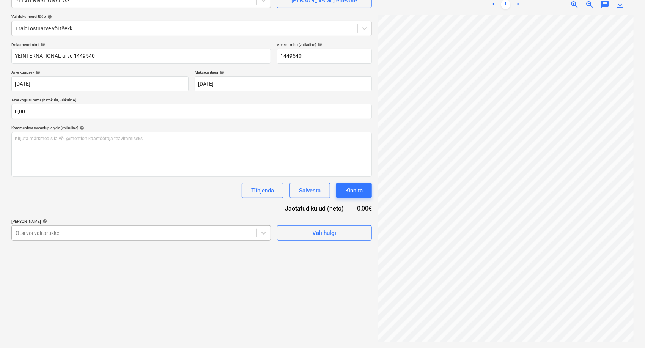
click at [116, 236] on body "Müük 9+ Projektid Kontaktid Ettevõte Postkast 9+ format_size keyboard_arrow_dow…" at bounding box center [322, 98] width 645 height 348
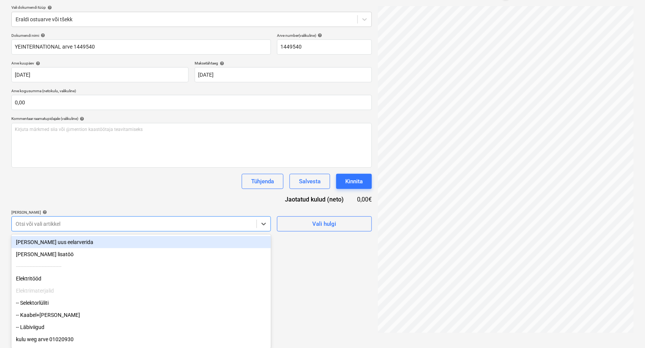
click at [67, 244] on div "[PERSON_NAME] uus eelarverida" at bounding box center [141, 242] width 260 height 12
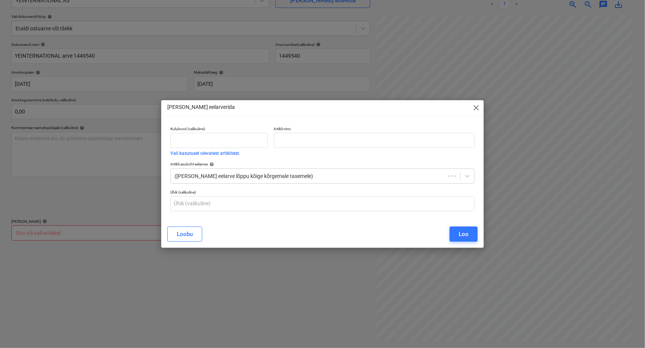
scroll to position [76, 0]
click at [183, 144] on input "text" at bounding box center [220, 140] width 98 height 15
type input "Kulu"
click at [296, 141] on input "text" at bounding box center [376, 140] width 202 height 15
type input "YEInternational arve 1449540"
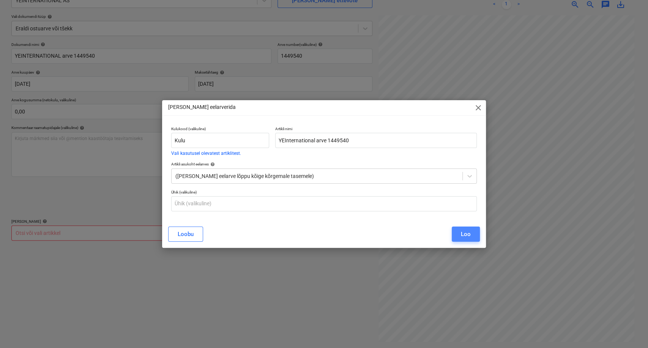
click at [465, 237] on div "Loo" at bounding box center [466, 234] width 10 height 10
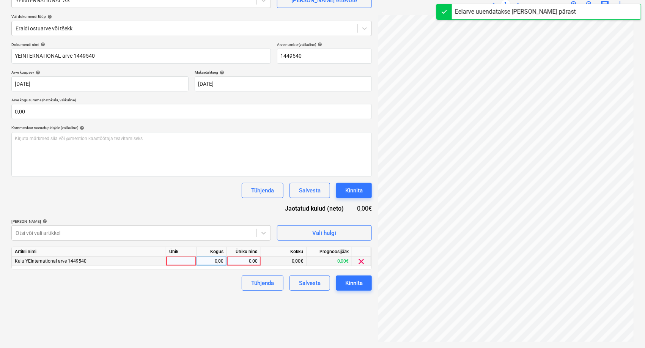
click at [243, 261] on div "0,00" at bounding box center [244, 261] width 28 height 9
click at [245, 261] on div "0,00" at bounding box center [244, 261] width 28 height 9
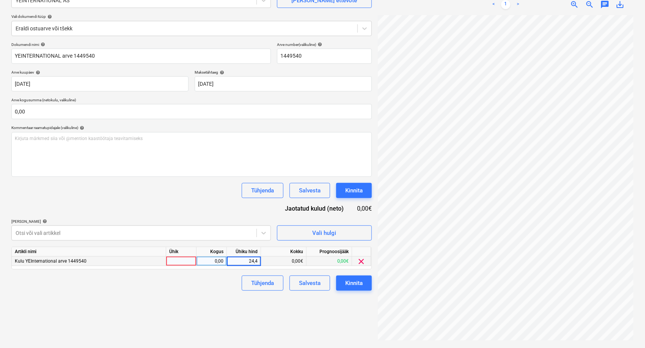
type input "24,48"
click at [229, 319] on div "Failide konteerimine Vali ettevõte YEINTERNATIONAL AS [PERSON_NAME] uus ettevõt…" at bounding box center [191, 153] width 367 height 383
click at [350, 283] on div "Kinnita" at bounding box center [354, 283] width 17 height 10
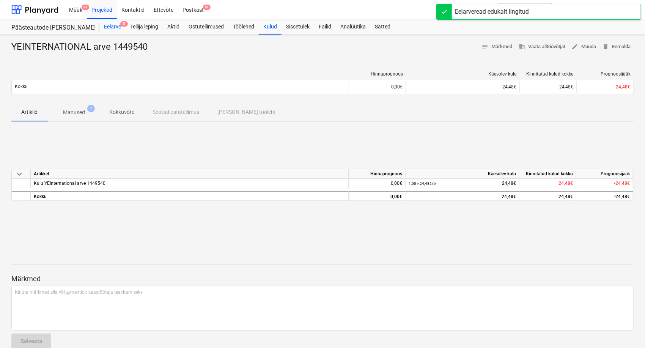
click at [120, 28] on div "Eelarve 5" at bounding box center [112, 26] width 26 height 15
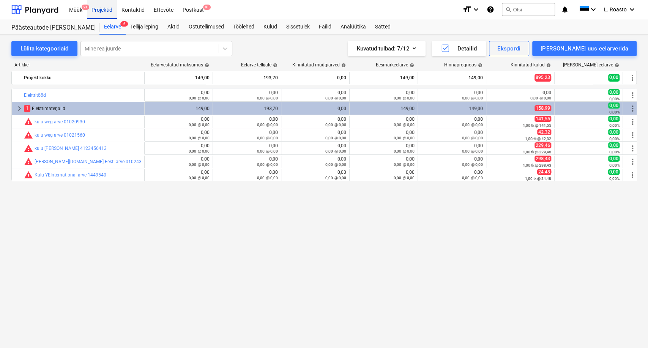
click at [100, 10] on div "Projektid" at bounding box center [102, 9] width 30 height 19
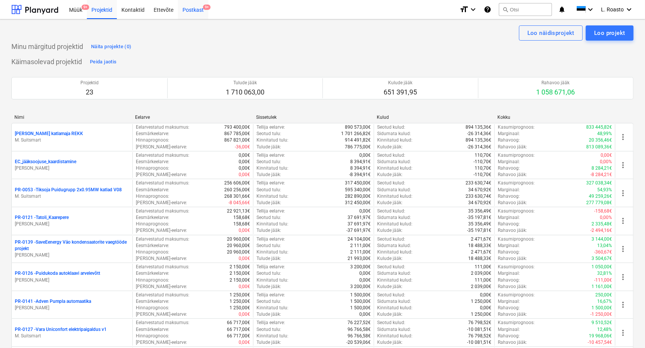
click at [201, 11] on div "Postkast 9+" at bounding box center [193, 9] width 30 height 19
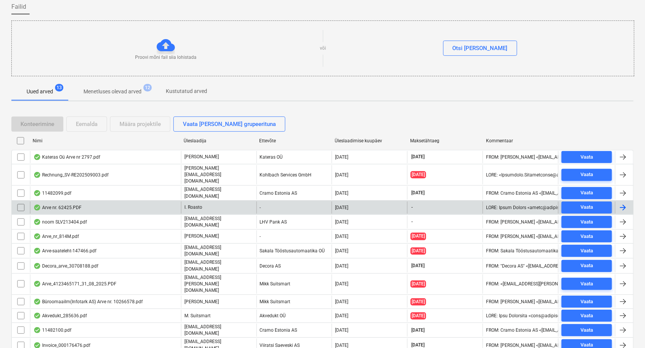
scroll to position [72, 0]
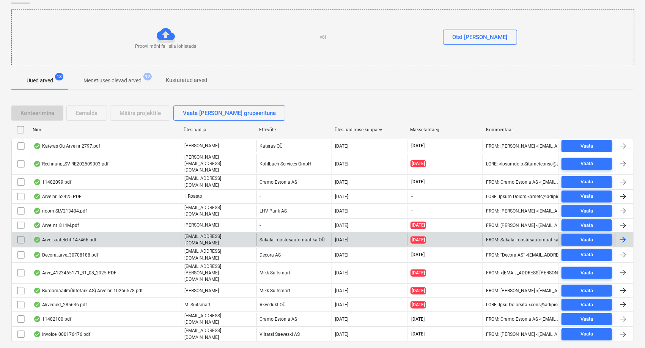
click at [95, 237] on div "Arve-saateleht-147466.pdf" at bounding box center [64, 240] width 63 height 6
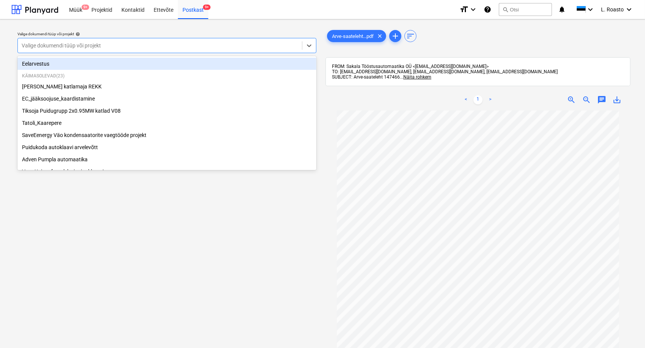
click at [177, 46] on div at bounding box center [160, 46] width 277 height 8
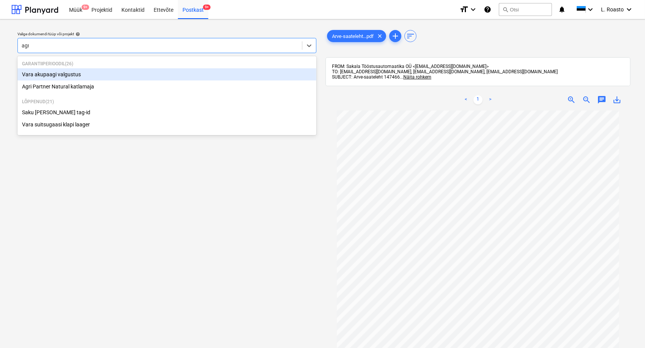
type input "agri"
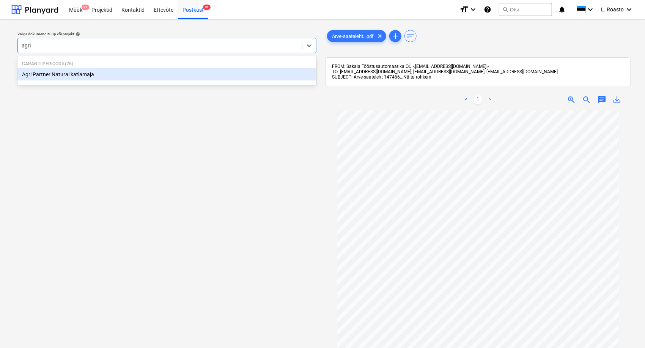
click at [121, 76] on div "Agri Partner Natural katlamaja" at bounding box center [166, 74] width 299 height 12
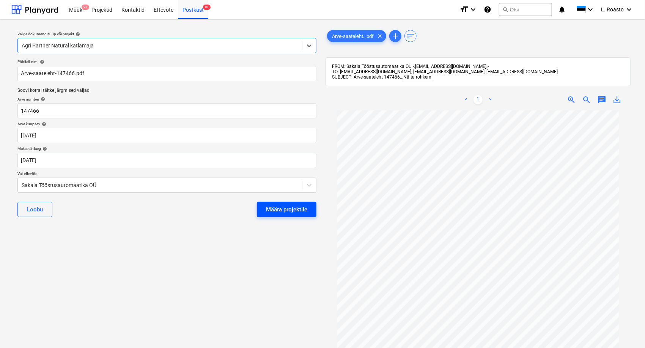
click at [303, 209] on div "Määra projektile" at bounding box center [286, 210] width 41 height 10
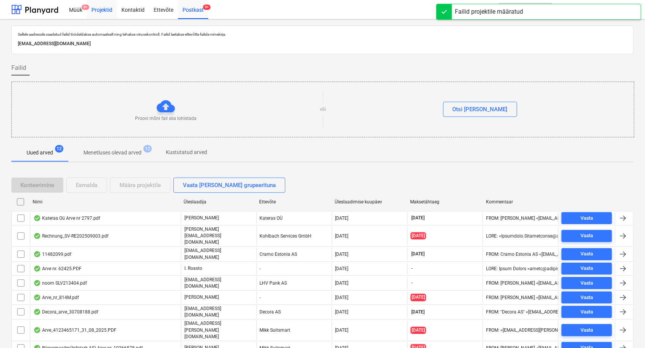
click at [109, 9] on div "Projektid" at bounding box center [102, 9] width 30 height 19
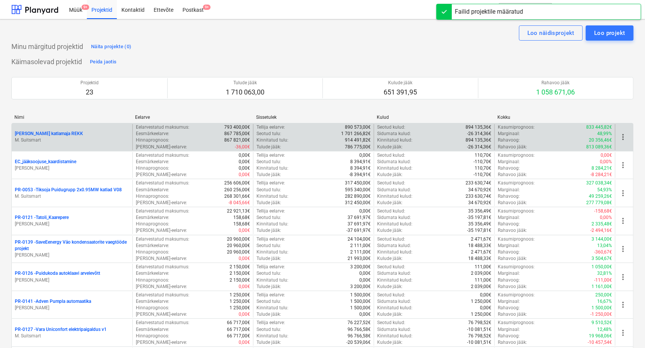
scroll to position [1379, 0]
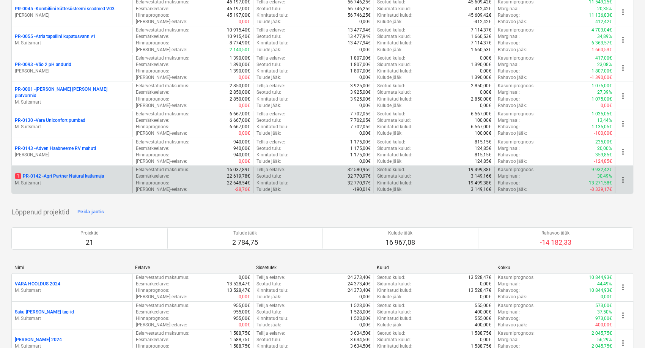
click at [70, 175] on p "1 PR-0142 - Agri Partner Natural katlamaja" at bounding box center [59, 176] width 89 height 6
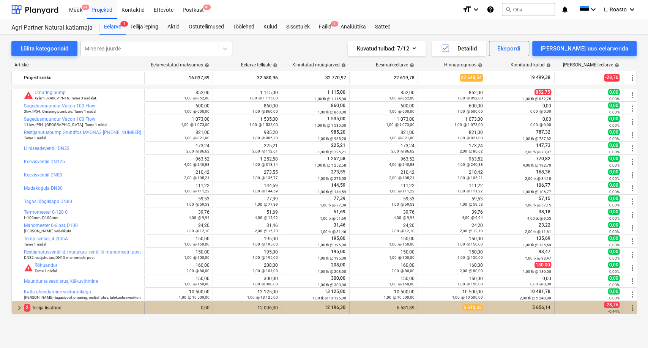
click at [46, 312] on div "2 Tellija lisatööd" at bounding box center [82, 308] width 117 height 12
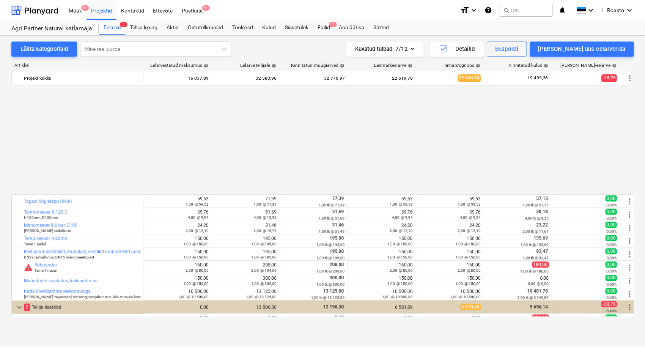
scroll to position [130, 0]
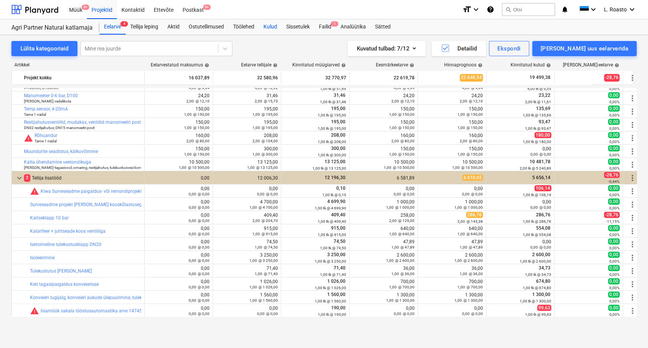
click at [280, 24] on div "Kulud" at bounding box center [270, 26] width 23 height 15
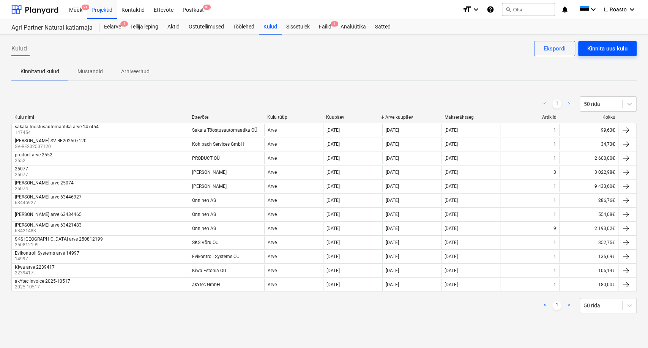
click at [617, 46] on div "Kinnita uus kulu" at bounding box center [607, 49] width 40 height 10
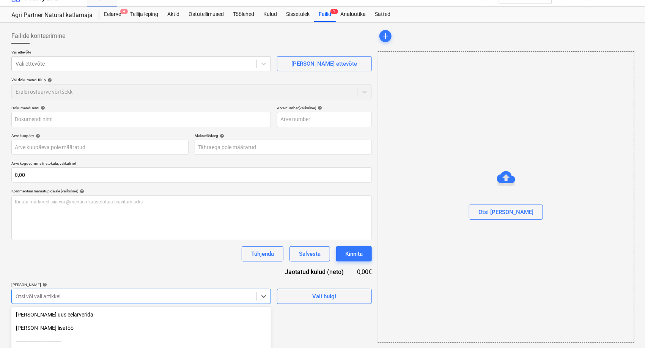
click at [76, 299] on body "Müük 9+ Projektid Kontaktid Ettevõte Postkast 9+ format_size keyboard_arrow_dow…" at bounding box center [322, 161] width 645 height 348
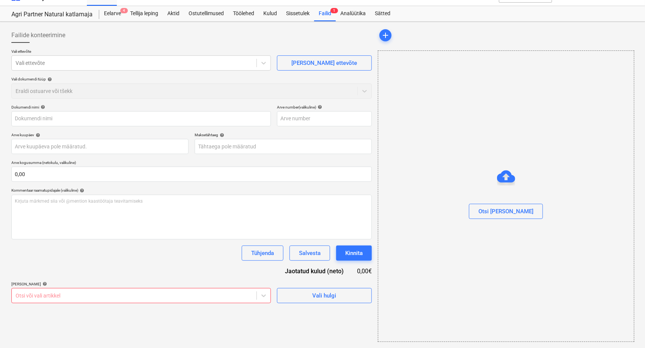
scroll to position [13, 0]
click at [72, 196] on div "Dokumendi nimi help Arve number (valikuline) help Arve kuupäev help Press the d…" at bounding box center [191, 205] width 361 height 199
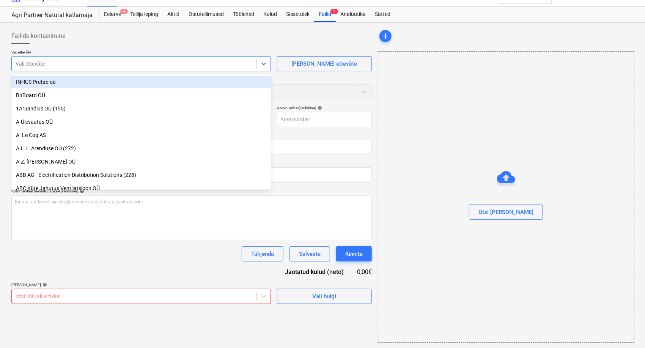
click at [60, 58] on div "Vali ettevõte" at bounding box center [134, 63] width 245 height 11
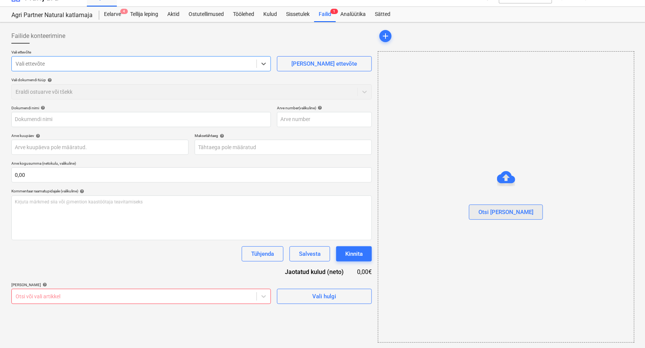
click at [522, 216] on button "Otsi [PERSON_NAME]" at bounding box center [506, 212] width 74 height 15
type input "Arve-saateleht-147466.pdf"
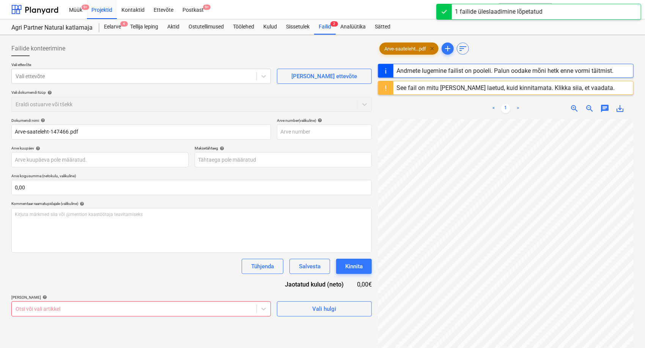
click at [434, 46] on span "clear" at bounding box center [432, 48] width 9 height 9
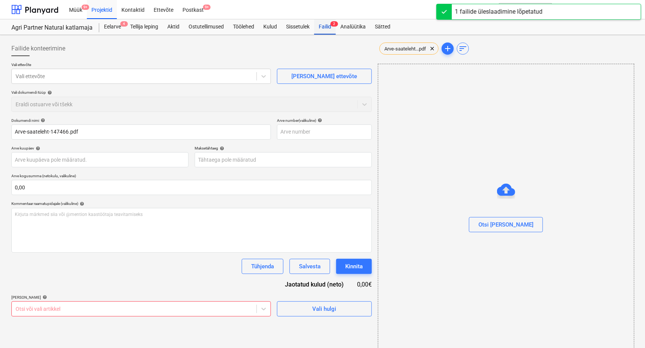
click at [333, 30] on div "Failid 2" at bounding box center [325, 26] width 22 height 15
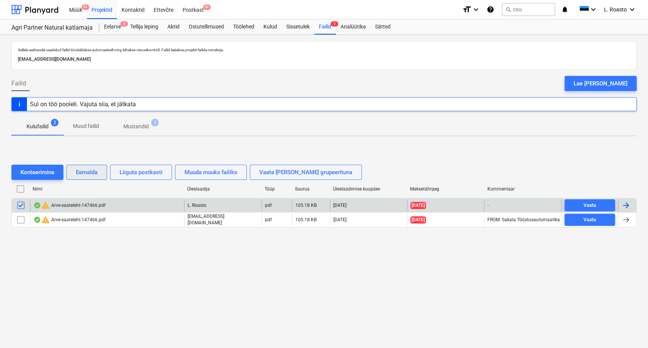
click at [83, 175] on div "Eemalda" at bounding box center [87, 172] width 22 height 10
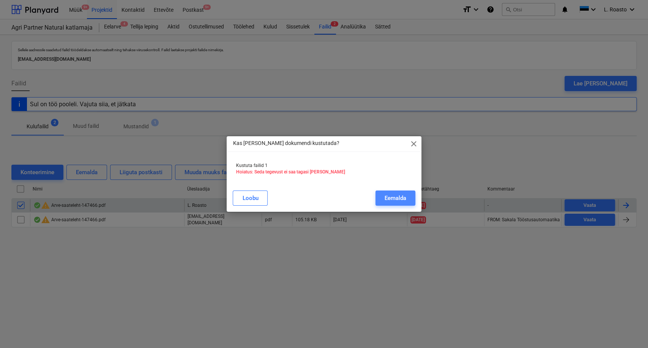
click at [388, 196] on div "Eemalda" at bounding box center [396, 198] width 22 height 10
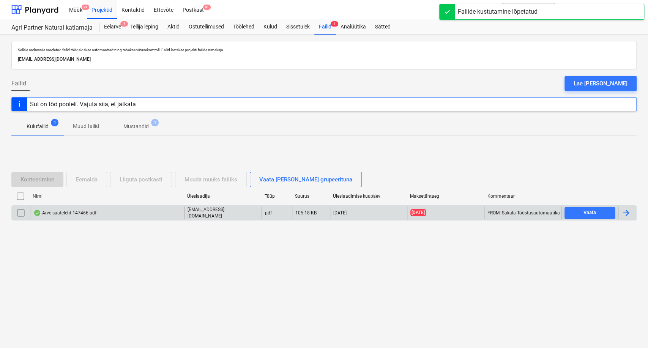
click at [110, 216] on div "Arve-saateleht-147466.pdf" at bounding box center [107, 213] width 154 height 13
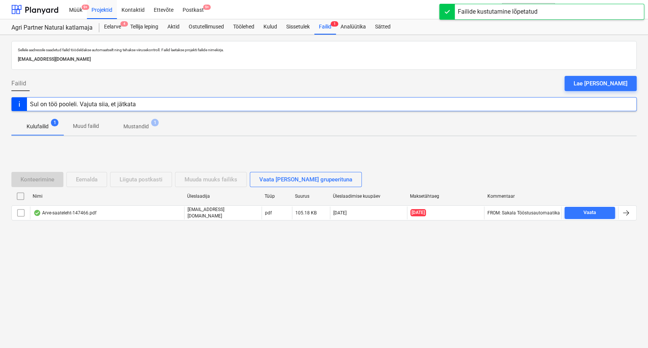
click at [140, 120] on span "Mustandid 1" at bounding box center [136, 127] width 56 height 14
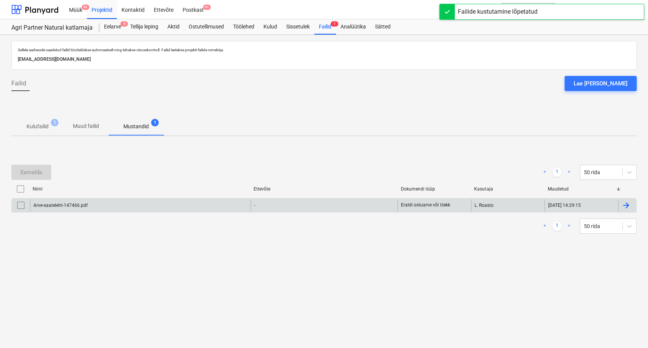
click at [624, 207] on div at bounding box center [626, 205] width 9 height 9
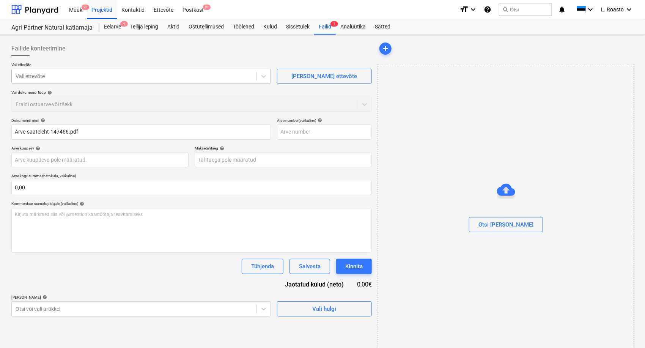
click at [97, 74] on div at bounding box center [134, 77] width 237 height 8
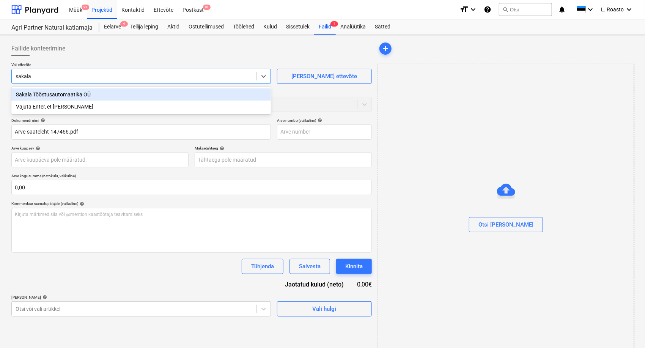
type input "sakala"
click at [100, 60] on div at bounding box center [191, 59] width 361 height 6
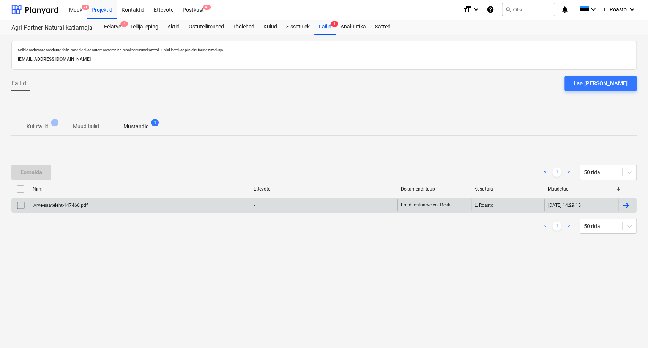
click at [19, 208] on input "checkbox" at bounding box center [21, 205] width 12 height 12
click at [33, 167] on div "Eemalda" at bounding box center [32, 172] width 22 height 10
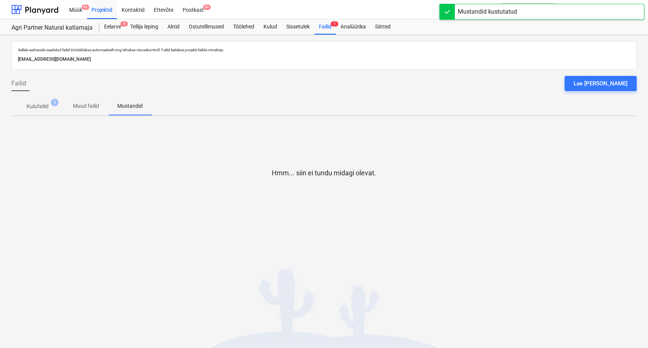
click at [39, 106] on p "Kulufailid" at bounding box center [38, 107] width 22 height 8
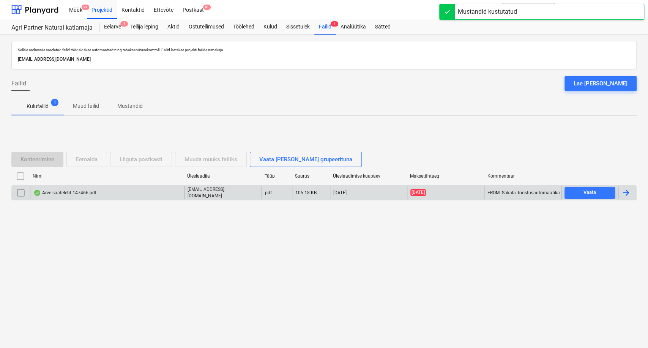
click at [636, 196] on div at bounding box center [627, 192] width 18 height 13
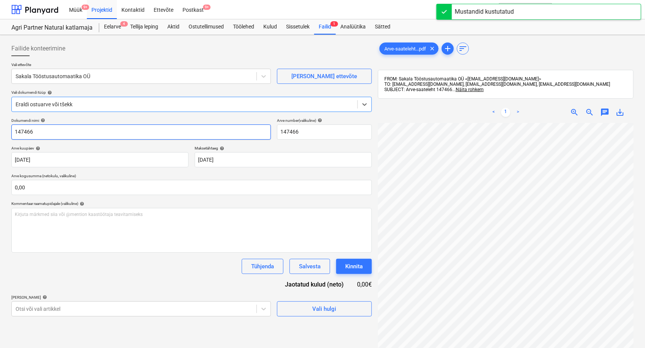
click at [14, 131] on input "147466" at bounding box center [141, 132] width 260 height 15
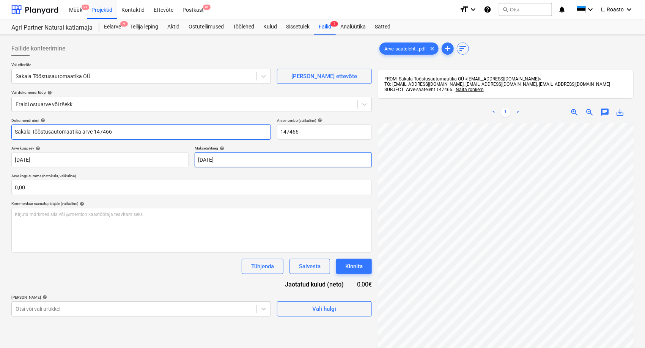
type input "Sakala Tööstusautomaatika arve 147466"
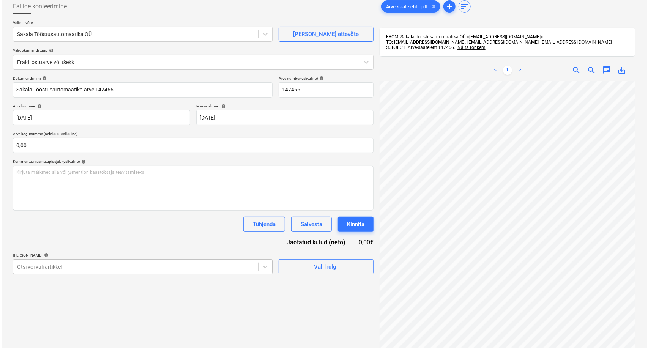
scroll to position [90, 0]
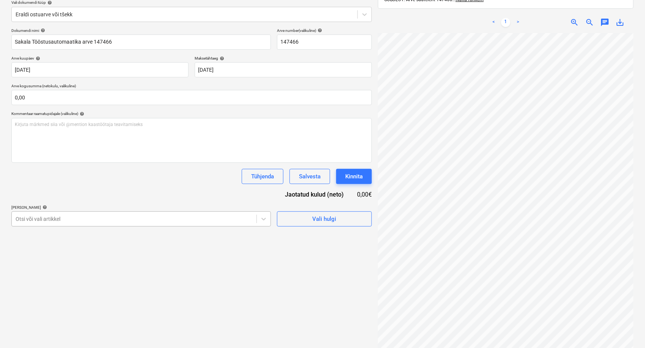
click at [70, 258] on body "Müük 9+ Projektid Kontaktid Ettevõte Postkast 9+ format_size keyboard_arrow_dow…" at bounding box center [322, 84] width 645 height 348
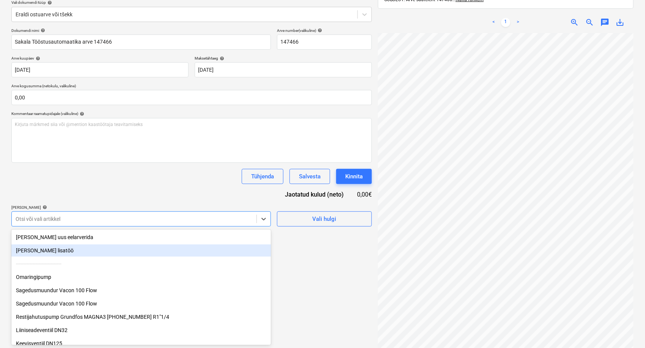
click at [54, 252] on div "[PERSON_NAME] lisatöö" at bounding box center [141, 251] width 260 height 12
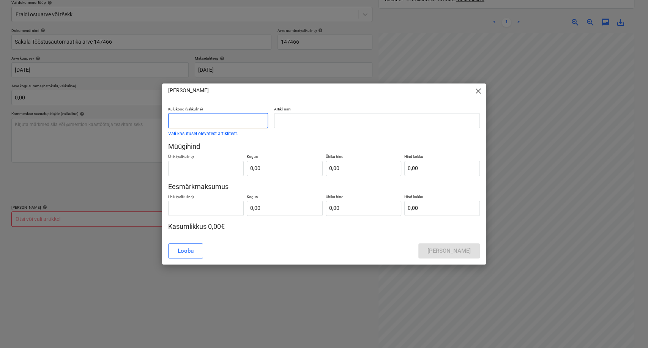
click at [216, 120] on input "text" at bounding box center [218, 120] width 100 height 15
type input "Lisatöö(garantii)"
click at [296, 114] on input "text" at bounding box center [377, 120] width 206 height 15
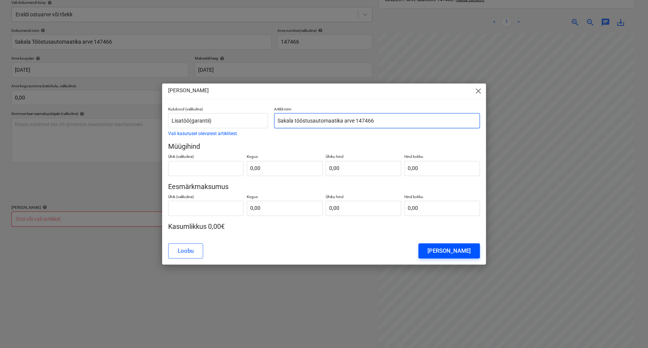
type input "Sakala tööstusautomaatika arve 147466"
click at [458, 246] on div "[PERSON_NAME]" at bounding box center [449, 251] width 43 height 10
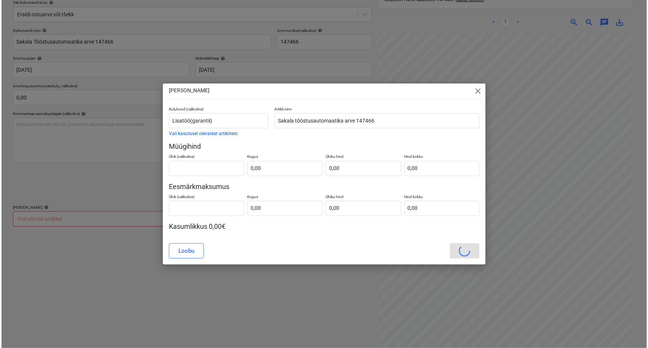
scroll to position [1, 30]
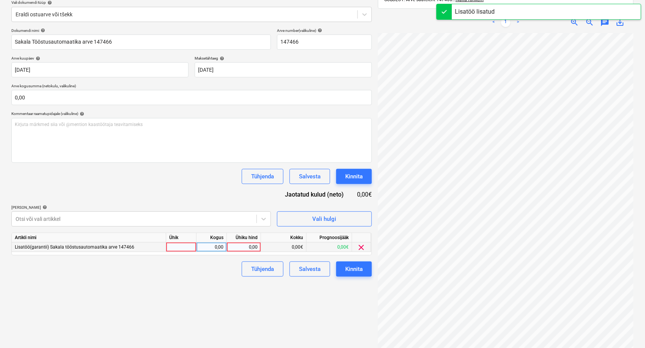
click at [244, 249] on div "0,00" at bounding box center [244, 247] width 28 height 9
type input "3,36"
click at [182, 184] on div "Dokumendi nimi help Sakala Tööstusautomaatika arve 147466 Arve number (valikuli…" at bounding box center [191, 152] width 361 height 249
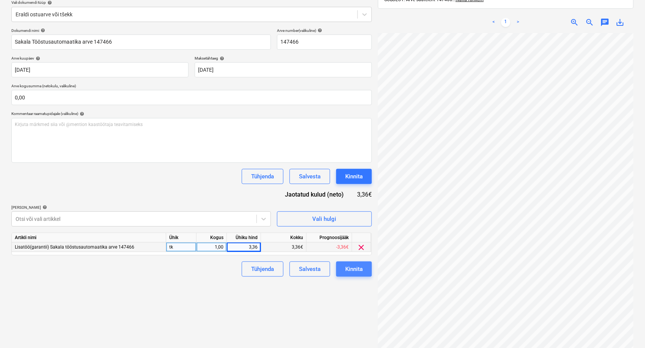
click at [352, 270] on div "Kinnita" at bounding box center [354, 269] width 17 height 10
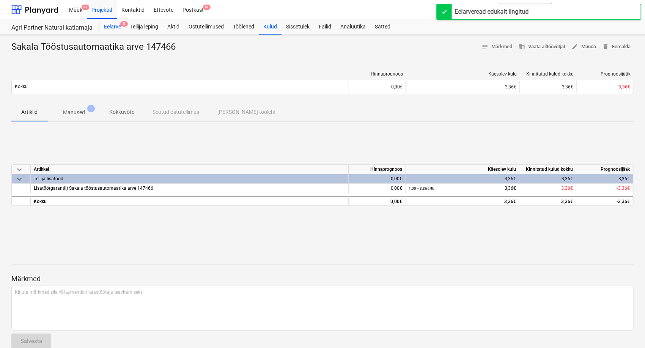
click at [111, 27] on div "Eelarve 5" at bounding box center [112, 26] width 26 height 15
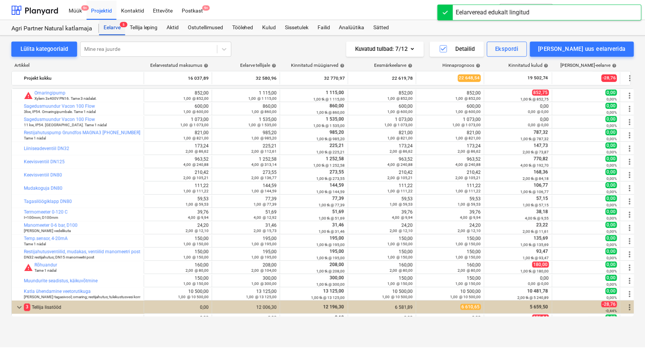
scroll to position [130, 0]
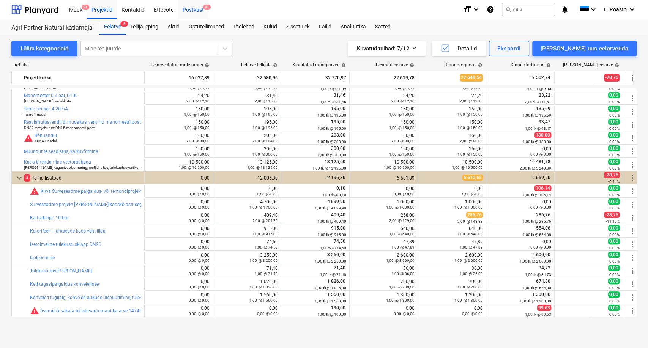
click at [183, 9] on div "Postkast 9+" at bounding box center [193, 9] width 30 height 19
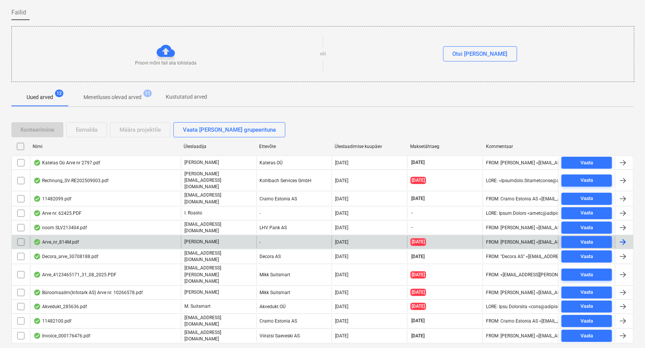
scroll to position [58, 0]
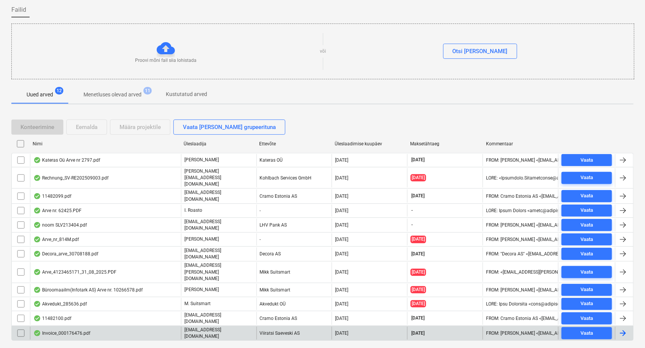
click at [76, 330] on div "Invoice_000176476.pdf" at bounding box center [61, 333] width 57 height 6
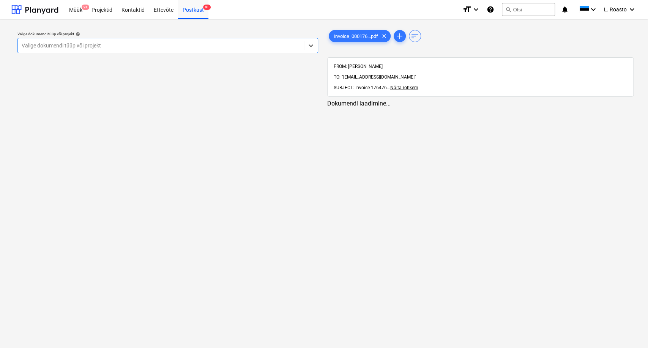
click at [85, 43] on div at bounding box center [161, 46] width 278 height 8
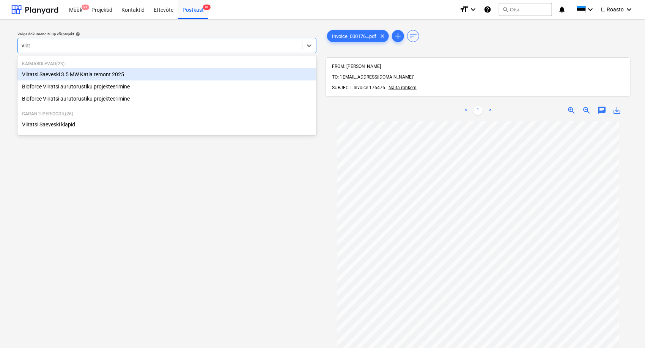
type input "viirat"
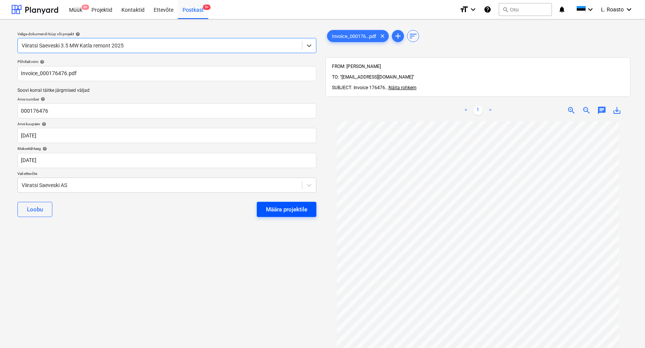
click at [294, 207] on div "Määra projektile" at bounding box center [286, 210] width 41 height 10
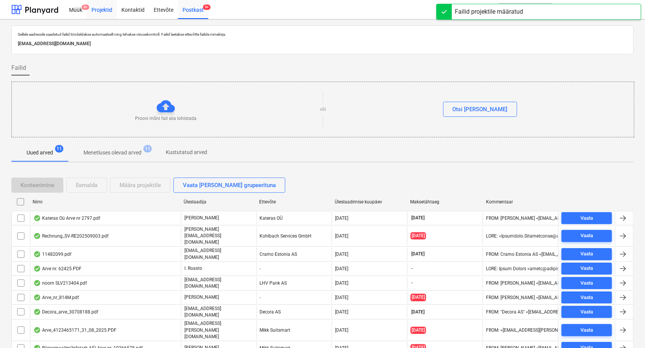
click at [102, 8] on div "Projektid" at bounding box center [102, 9] width 30 height 19
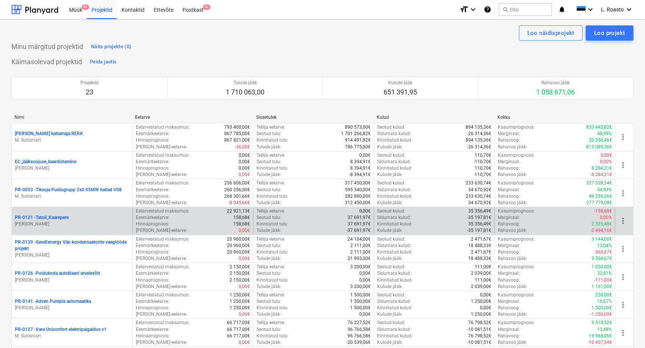
scroll to position [179, 0]
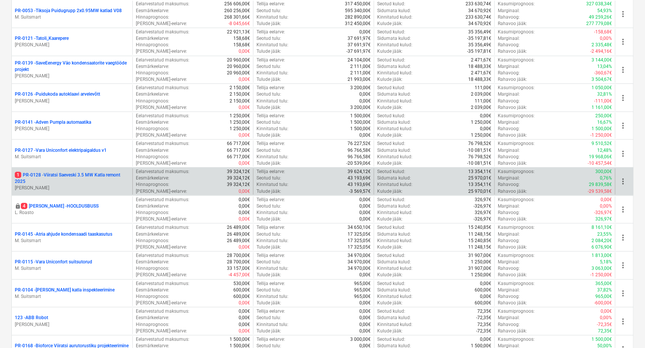
click at [99, 172] on p "1 PR-0128 - Viiratsi Saeveski 3.5 MW Katla remont 2025" at bounding box center [72, 178] width 115 height 13
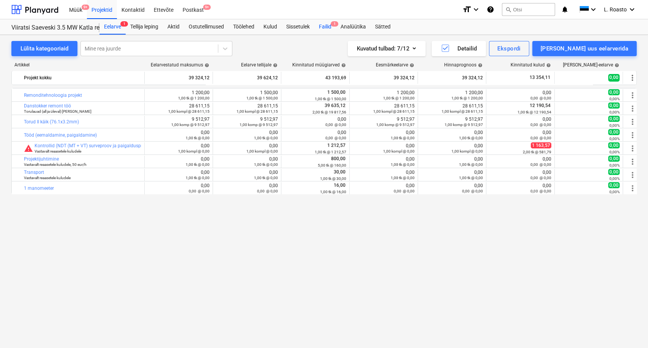
click at [335, 26] on span "1" at bounding box center [335, 23] width 8 height 5
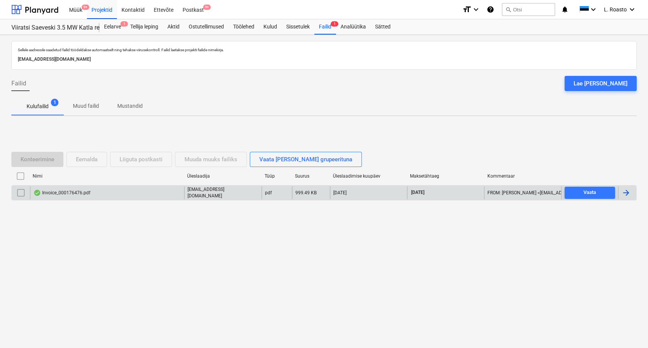
click at [628, 192] on div at bounding box center [626, 192] width 9 height 9
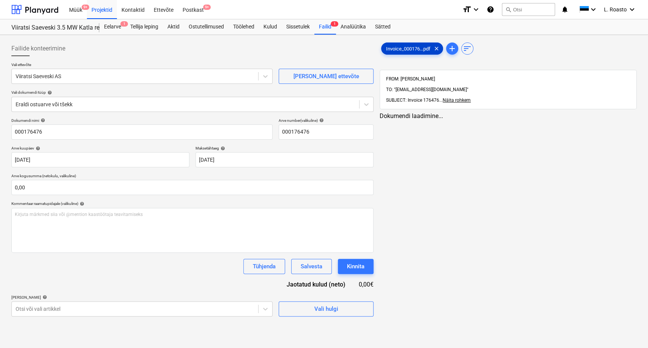
click at [408, 47] on span "Invoice_000176...pdf" at bounding box center [409, 49] width 54 height 6
click at [99, 79] on div at bounding box center [134, 77] width 237 height 8
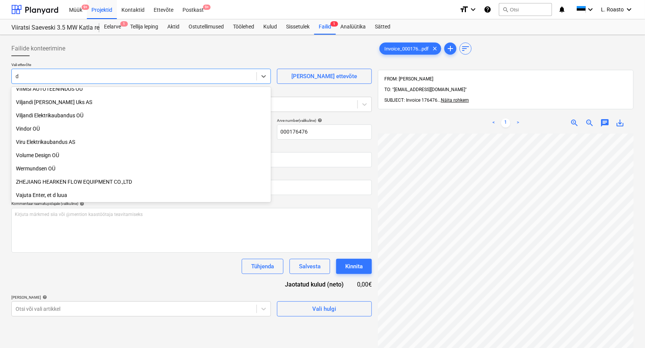
scroll to position [1294, 0]
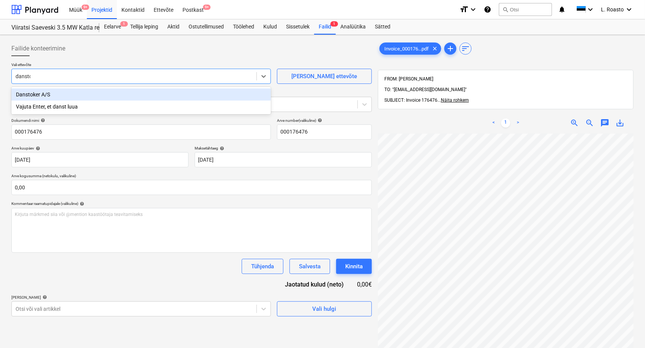
type input "danstok"
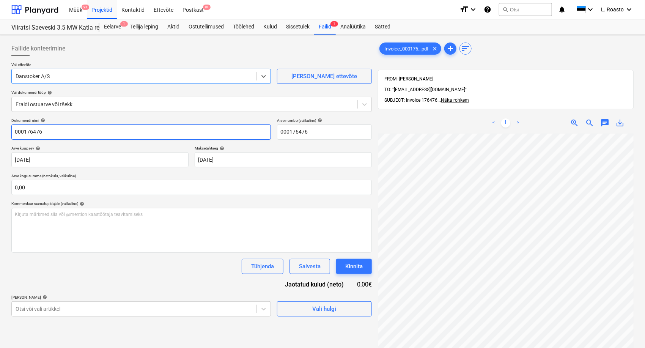
click at [14, 133] on input "000176476" at bounding box center [141, 132] width 260 height 15
type input "Danstokker arve 000176476"
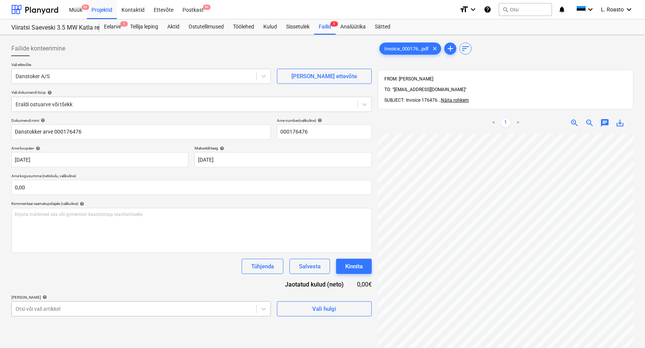
click at [60, 304] on body "Müük 9+ Projektid Kontaktid Ettevõte Postkast 9+ format_size keyboard_arrow_dow…" at bounding box center [322, 174] width 645 height 348
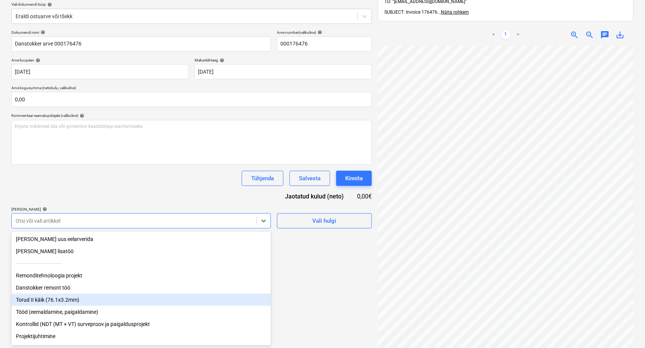
scroll to position [26, 0]
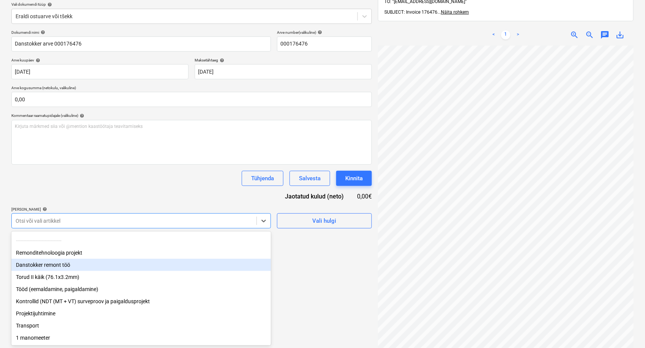
click at [61, 260] on div "Danstokker remont töö" at bounding box center [141, 265] width 260 height 12
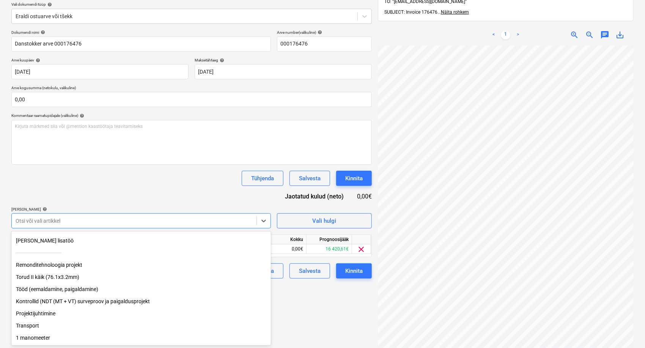
click at [138, 205] on div "Dokumendi nimi help Danstokker arve 000176476 Arve number (valikuline) help 000…" at bounding box center [191, 154] width 361 height 249
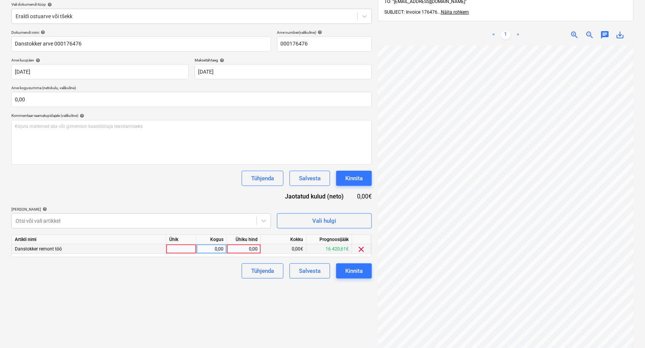
click at [248, 248] on div "0,00" at bounding box center [244, 249] width 28 height 9
click at [255, 249] on div "0,00" at bounding box center [244, 249] width 28 height 9
type input "27444,58"
click at [185, 317] on div "Failide konteerimine Vali ettevõte Danstoker A/S [PERSON_NAME] uus ettevõte Val…" at bounding box center [191, 163] width 367 height 426
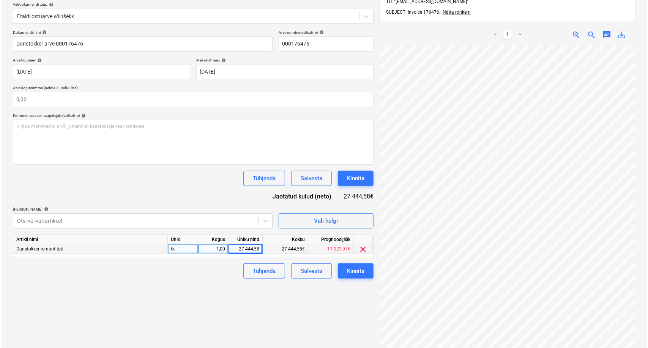
scroll to position [78, 30]
click at [355, 270] on div "Kinnita" at bounding box center [354, 271] width 17 height 10
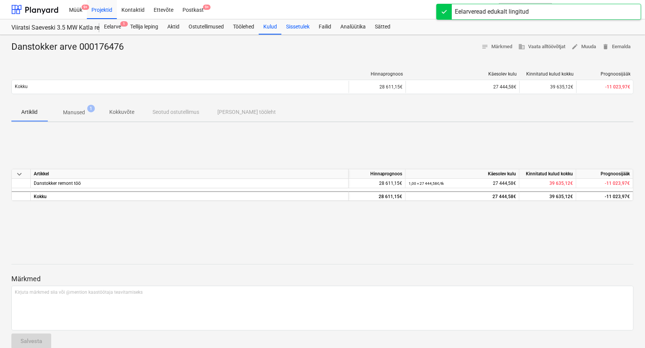
click at [292, 27] on div "Sissetulek" at bounding box center [298, 26] width 33 height 15
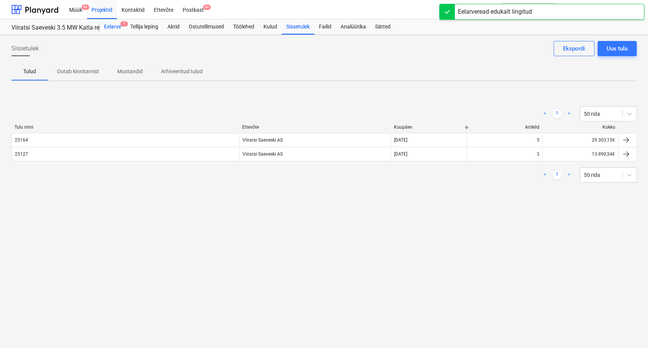
click at [110, 28] on div "Eelarve 1" at bounding box center [112, 26] width 26 height 15
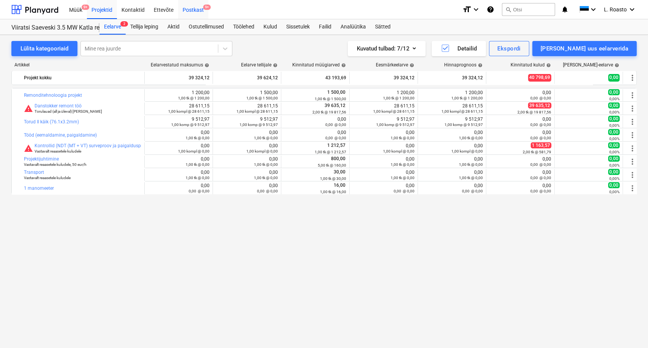
click at [202, 12] on div "Postkast 9+" at bounding box center [193, 9] width 30 height 19
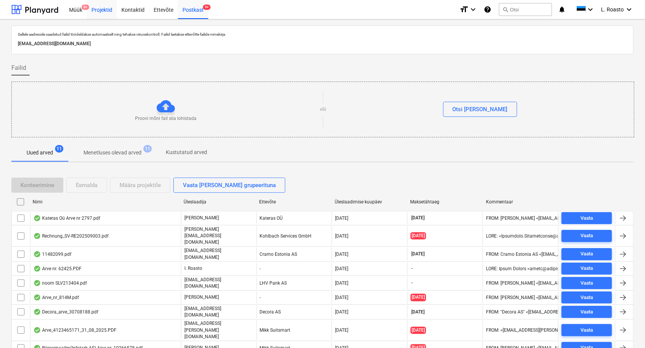
click at [103, 10] on div "Projektid" at bounding box center [102, 9] width 30 height 19
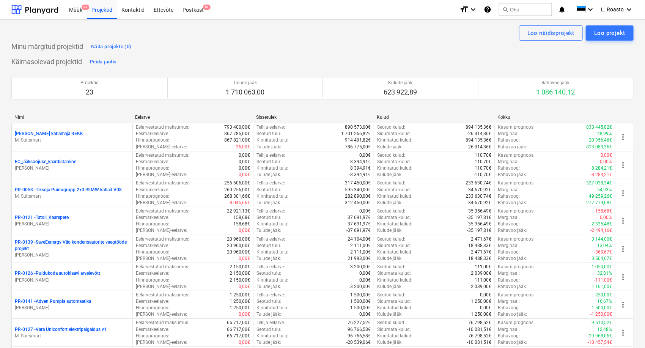
scroll to position [406, 0]
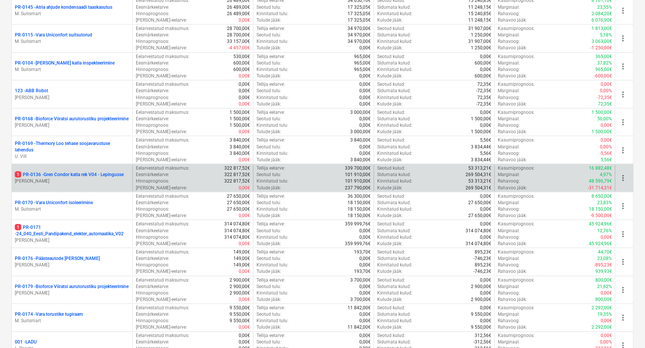
click at [85, 175] on p "1 PR-0136 - Gren Condor katla rek V04 - Lepingusse" at bounding box center [69, 175] width 109 height 6
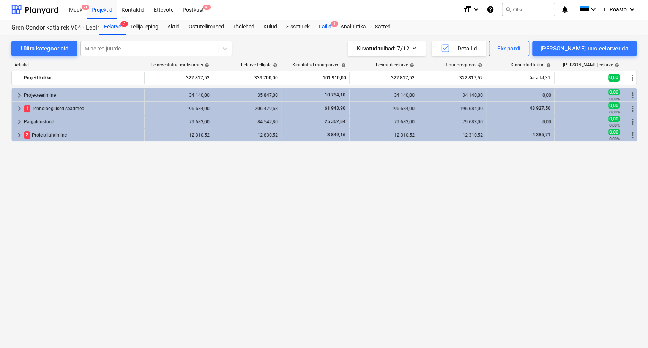
click at [330, 30] on div "Failid 1" at bounding box center [325, 26] width 22 height 15
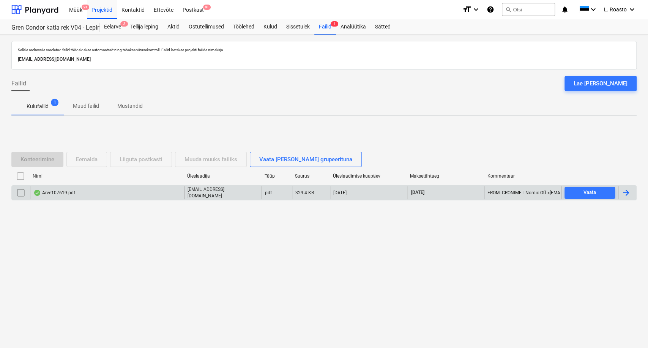
click at [627, 192] on div at bounding box center [626, 192] width 9 height 9
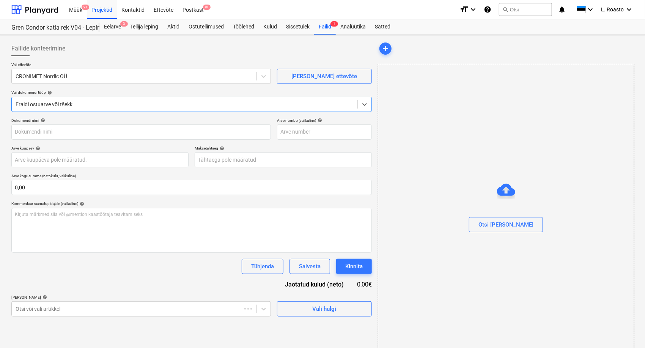
type input "107619"
type input "[DATE]"
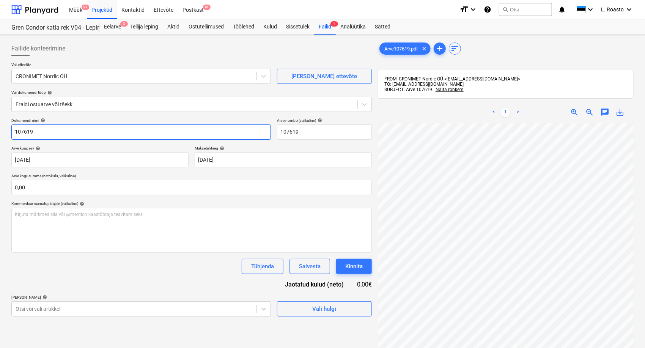
click at [16, 133] on input "107619" at bounding box center [141, 132] width 260 height 15
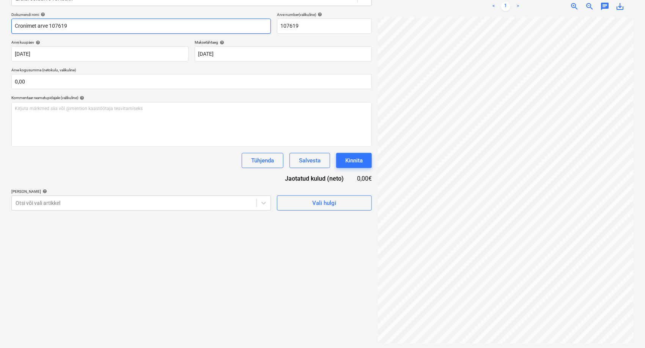
scroll to position [108, 0]
type input "Cronimet arve 107619"
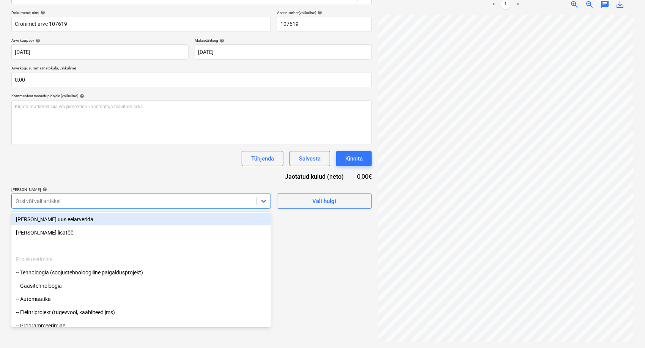
click at [161, 202] on div at bounding box center [134, 201] width 237 height 8
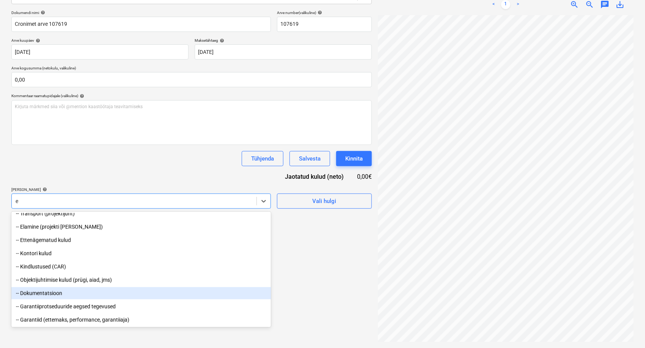
scroll to position [776, 0]
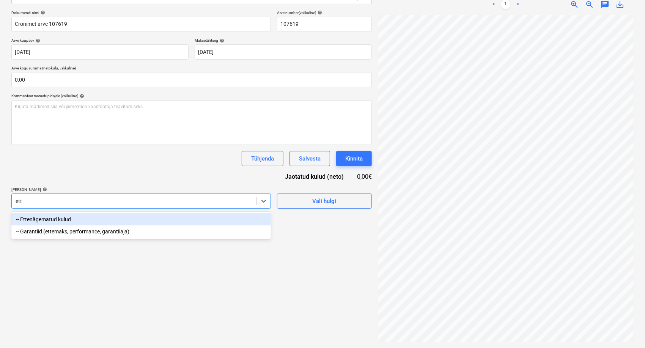
type input "ette"
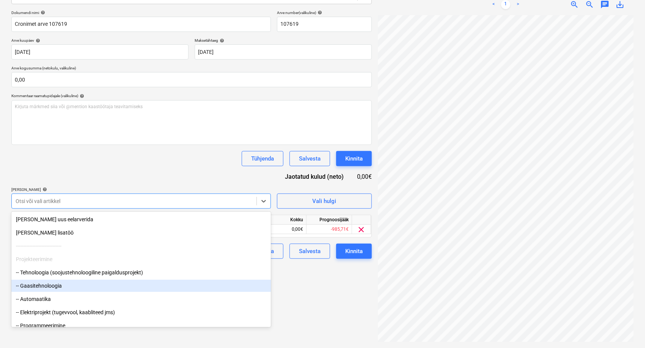
click at [305, 296] on div "Failide konteerimine Vali ettevõte CRONIMET Nordic OÜ [PERSON_NAME] uus ettevõt…" at bounding box center [191, 137] width 367 height 415
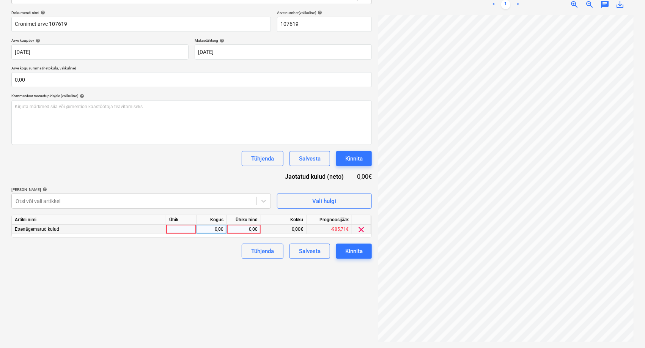
click at [252, 231] on div "0,00" at bounding box center [244, 229] width 28 height 9
click at [243, 226] on div "0,00" at bounding box center [244, 229] width 28 height 9
type input "810"
click at [360, 254] on div "Kinnita" at bounding box center [354, 251] width 17 height 10
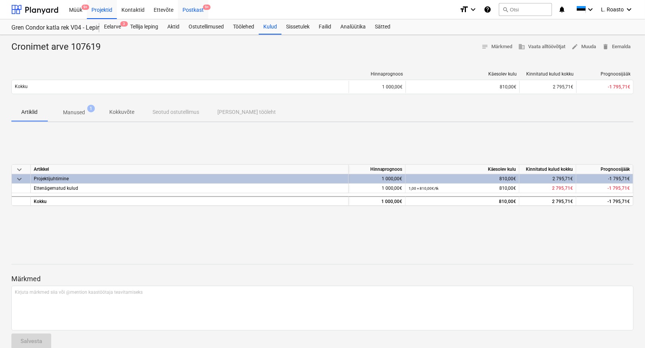
click at [189, 11] on div "Postkast 9+" at bounding box center [193, 9] width 30 height 19
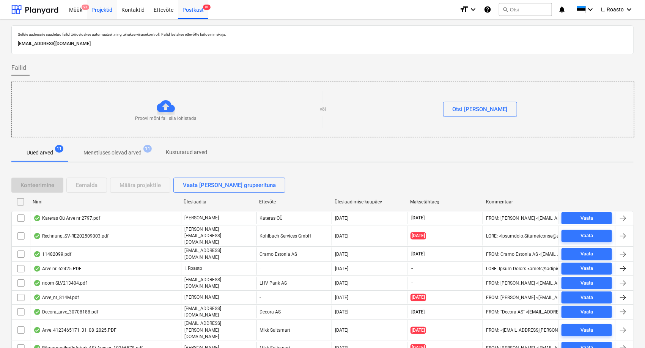
drag, startPoint x: 109, startPoint y: 8, endPoint x: 103, endPoint y: 0, distance: 10.0
click at [109, 8] on div "Projektid" at bounding box center [102, 9] width 30 height 19
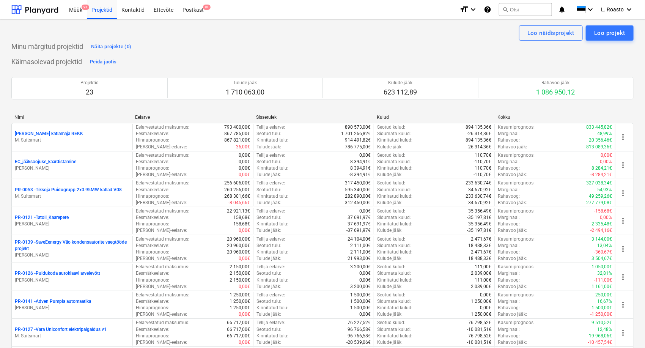
scroll to position [490, 0]
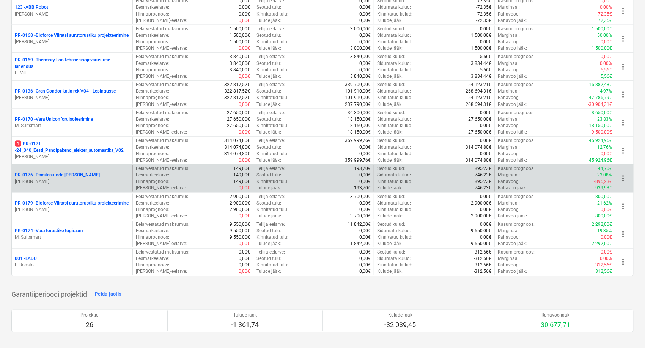
click at [79, 174] on p "PR-0176 - Päästeautode gene jahutus" at bounding box center [57, 175] width 85 height 6
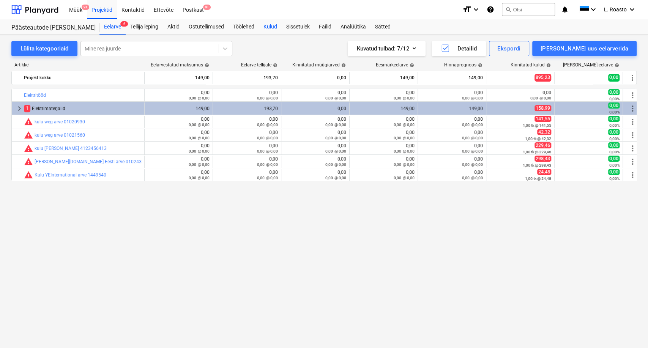
click at [272, 27] on div "Kulud" at bounding box center [270, 26] width 23 height 15
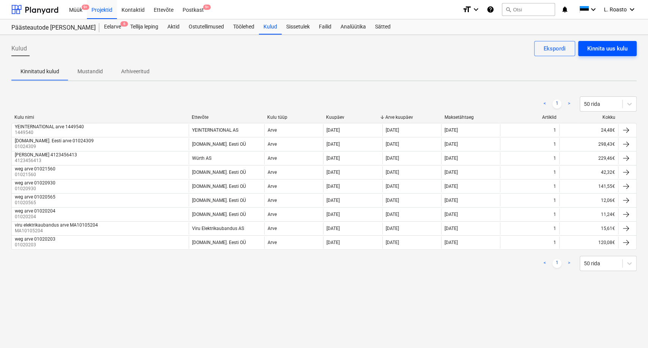
click at [618, 44] on div "Kinnita uus kulu" at bounding box center [607, 49] width 40 height 10
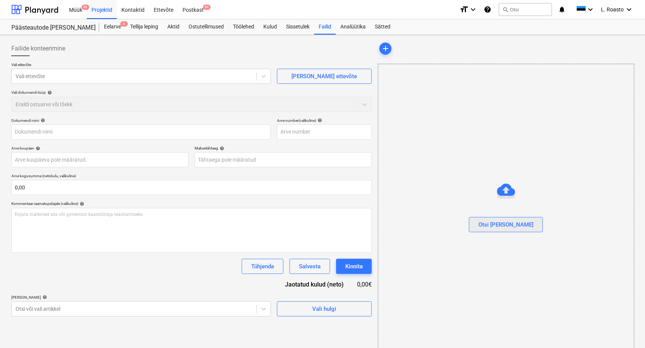
click at [508, 227] on div "Otsi [PERSON_NAME]" at bounding box center [506, 225] width 55 height 10
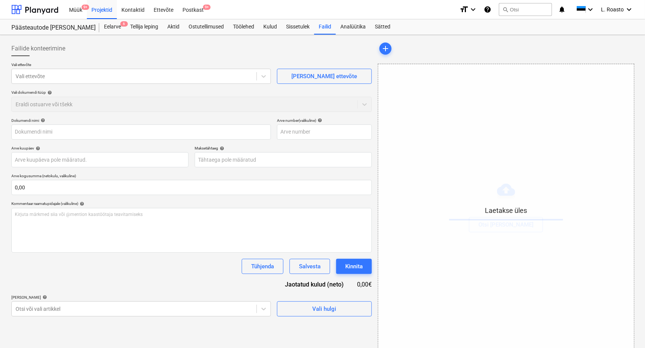
type input "01025047.pdf"
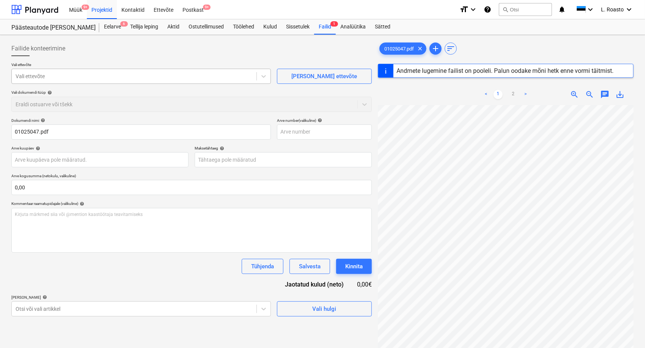
click at [61, 74] on div at bounding box center [134, 77] width 237 height 8
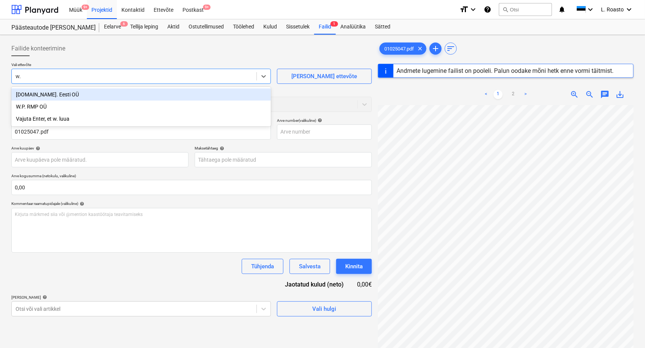
type input "w.e"
type input "01025047"
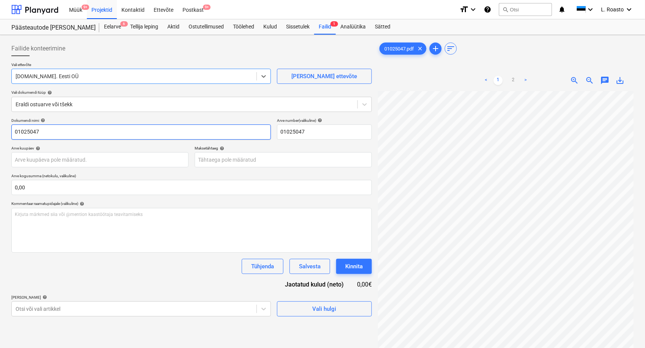
click at [15, 132] on input "01025047" at bounding box center [141, 132] width 260 height 15
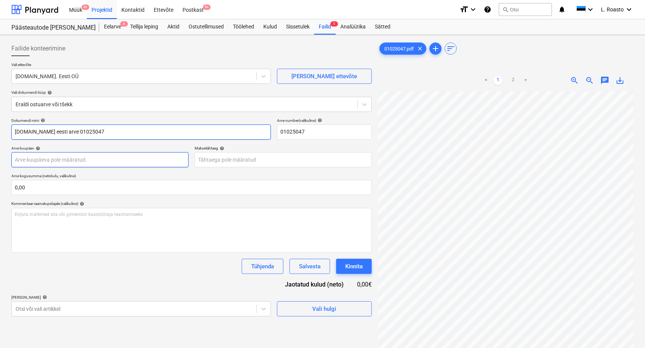
type input "W.eg eesti arve 01025047"
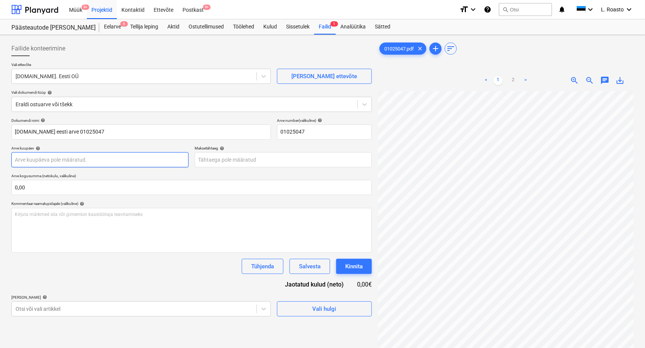
click at [101, 159] on body "Müük 9+ Projektid Kontaktid Ettevõte Postkast 9+ format_size keyboard_arrow_dow…" at bounding box center [322, 174] width 645 height 348
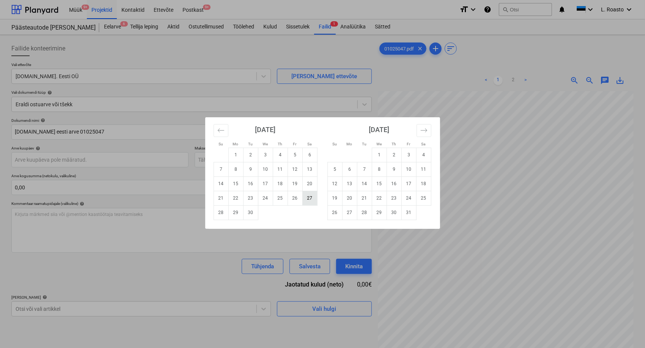
click at [307, 198] on td "27" at bounding box center [310, 198] width 15 height 14
type input "27 Sep 2025"
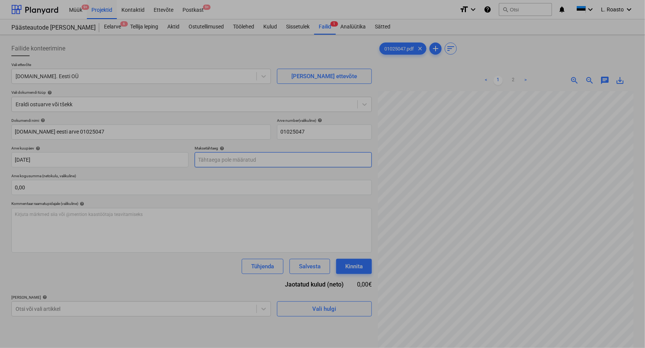
click at [272, 160] on body "Müük 9+ Projektid Kontaktid Ettevõte Postkast 9+ format_size keyboard_arrow_dow…" at bounding box center [322, 174] width 645 height 348
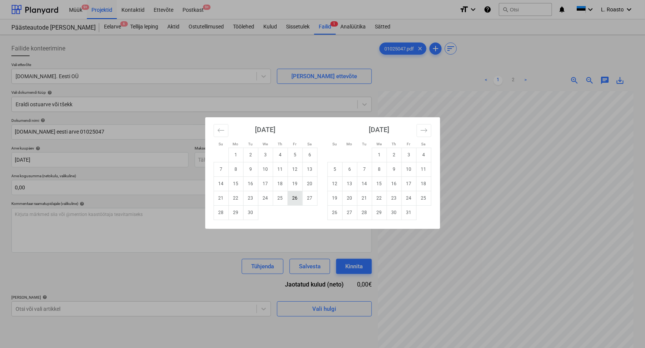
click at [294, 198] on td "26" at bounding box center [295, 198] width 15 height 14
type input "[DATE]"
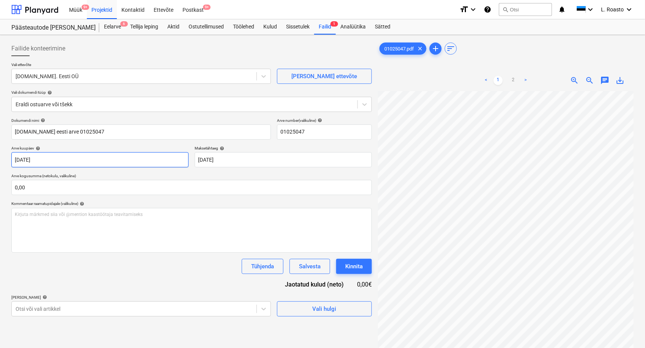
click at [53, 163] on body "Müük 9+ Projektid Kontaktid Ettevõte Postkast 9+ format_size keyboard_arrow_dow…" at bounding box center [322, 174] width 645 height 348
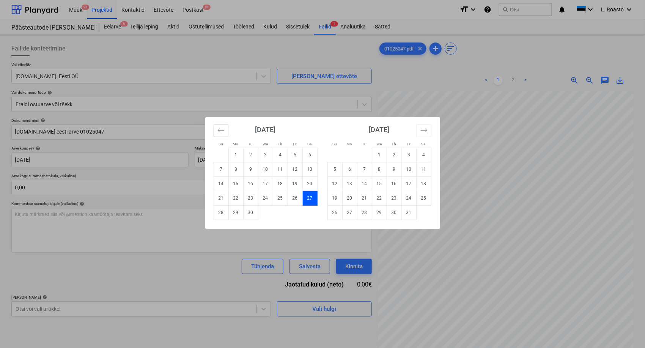
click at [221, 123] on div "[DATE]" at bounding box center [266, 132] width 104 height 30
click at [219, 130] on icon "Move backward to switch to the previous month." at bounding box center [221, 130] width 7 height 7
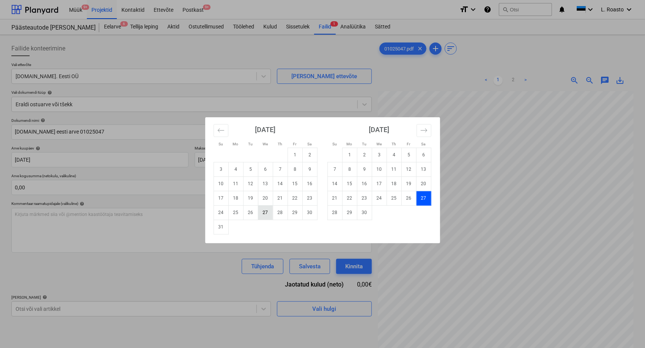
click at [268, 214] on td "27" at bounding box center [265, 212] width 15 height 14
type input "[DATE]"
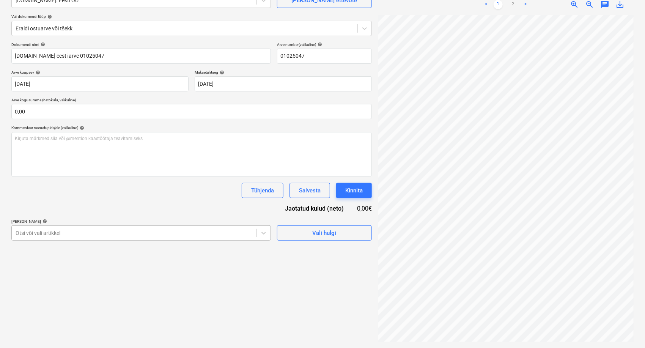
scroll to position [85, 0]
click at [87, 230] on div "Otsi või vali artikkel" at bounding box center [141, 233] width 260 height 15
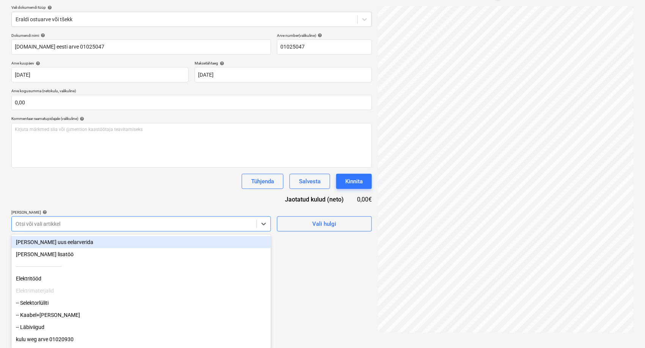
click at [58, 245] on div "[PERSON_NAME] uus eelarverida" at bounding box center [141, 242] width 260 height 12
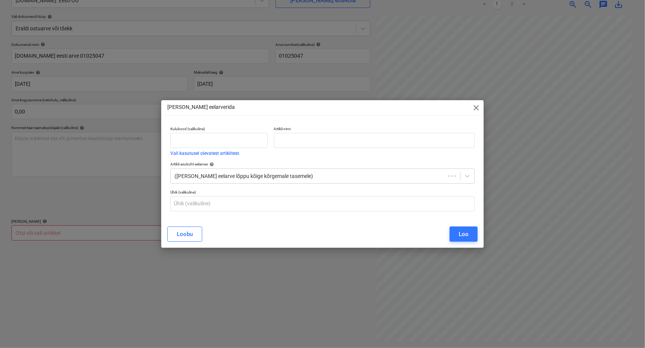
scroll to position [76, 0]
click at [231, 143] on input "text" at bounding box center [220, 140] width 98 height 15
type input "Kulu"
click at [284, 135] on input "text" at bounding box center [376, 140] width 202 height 15
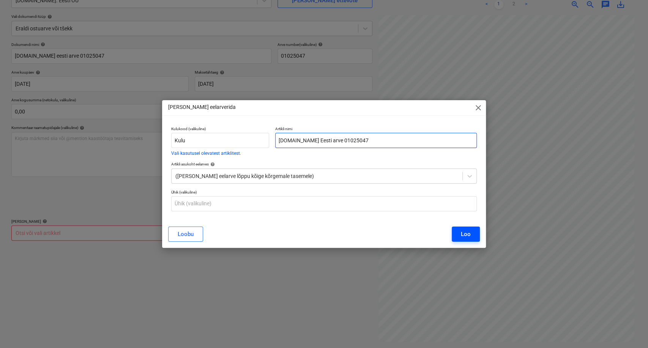
type input "W.EG Eesti arve 01025047"
click at [463, 228] on button "Loo" at bounding box center [466, 234] width 28 height 15
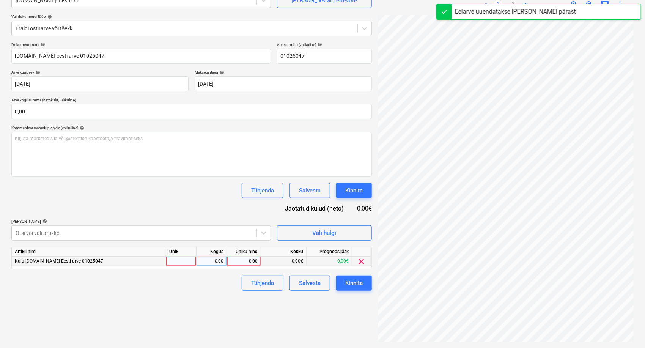
click at [247, 260] on div "0,00" at bounding box center [244, 261] width 28 height 9
click at [247, 261] on div "0,00" at bounding box center [244, 261] width 28 height 9
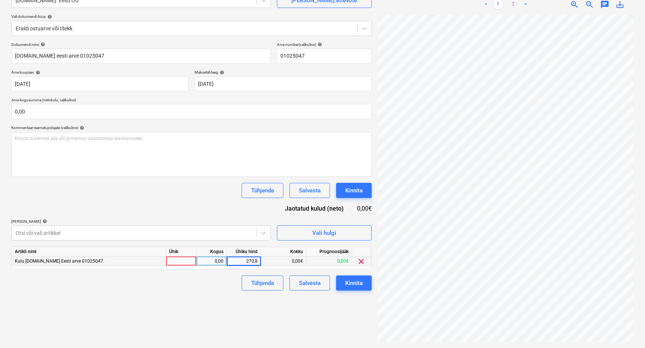
type input "270,89"
click at [243, 322] on div "Failide konteerimine Vali ettevõte W.EG. Eesti OÜ Lisa uus ettevõte Vali dokume…" at bounding box center [191, 153] width 367 height 383
click at [511, 6] on link "2" at bounding box center [513, 4] width 9 height 9
click at [498, 3] on link "1" at bounding box center [498, 4] width 9 height 9
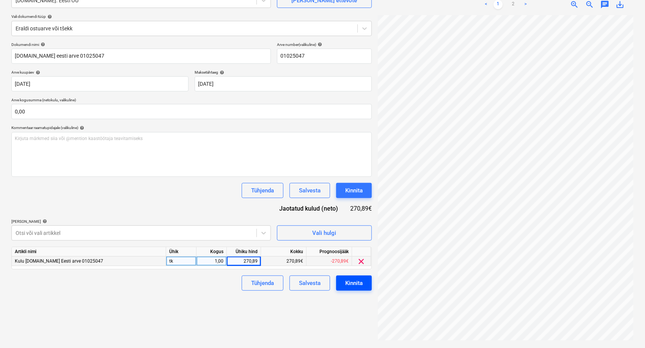
click at [354, 283] on div "Kinnita" at bounding box center [354, 283] width 17 height 10
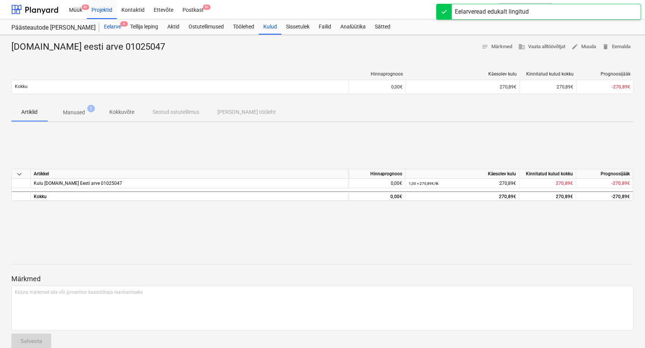
click at [118, 28] on div "Eelarve 6" at bounding box center [112, 26] width 26 height 15
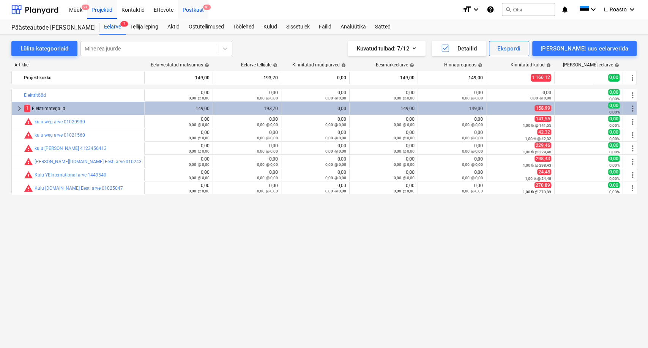
click at [198, 9] on div "Postkast 9+" at bounding box center [193, 9] width 30 height 19
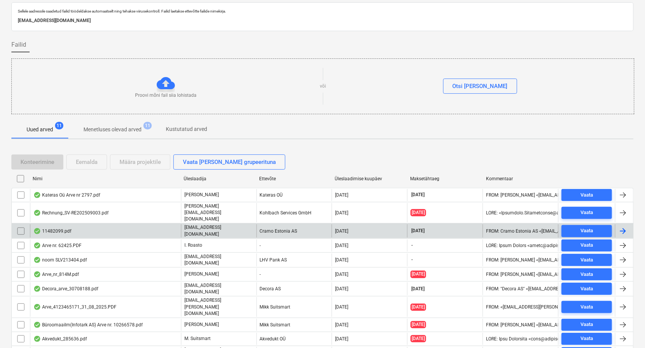
scroll to position [44, 0]
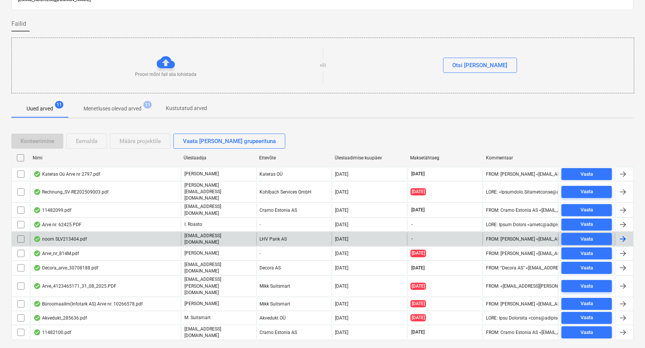
click at [73, 236] on div "noom SLV213404.pdf" at bounding box center [60, 239] width 54 height 6
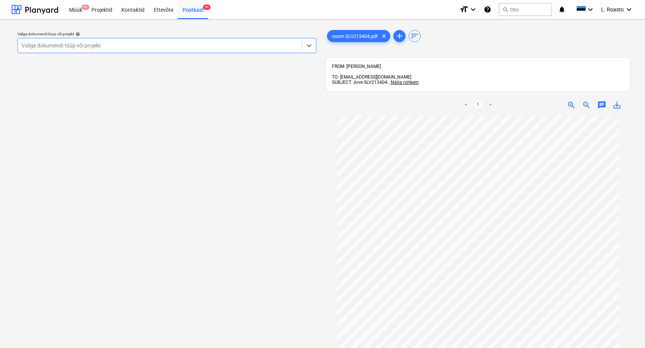
click at [158, 44] on div at bounding box center [160, 46] width 277 height 8
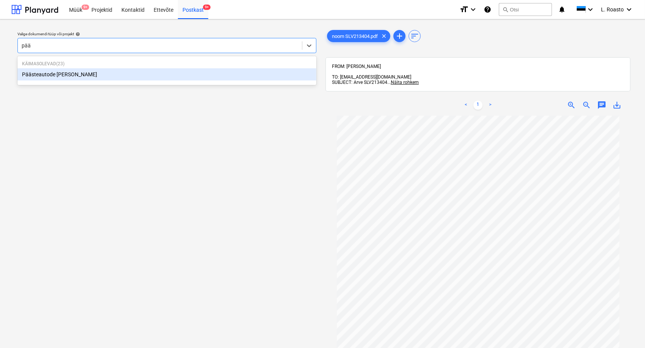
type input "pääs"
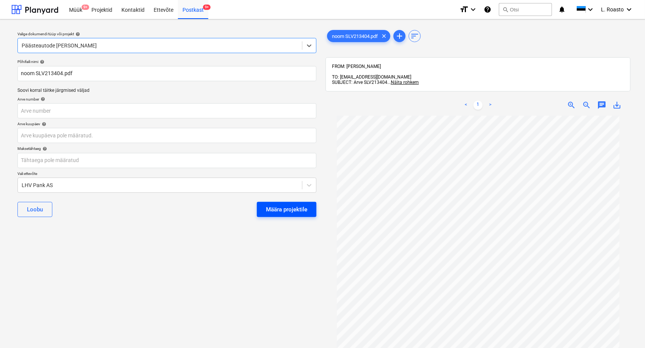
click at [287, 207] on div "Määra projektile" at bounding box center [286, 210] width 41 height 10
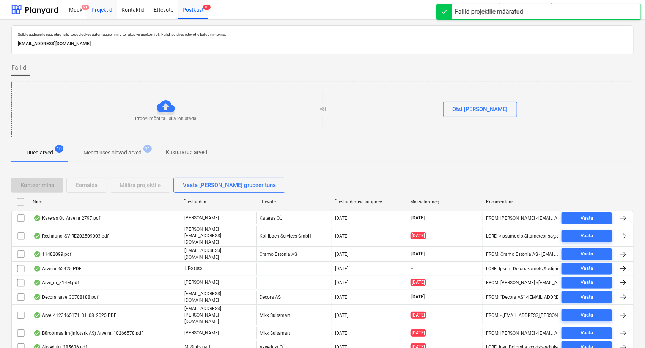
click at [107, 10] on div "Projektid" at bounding box center [102, 9] width 30 height 19
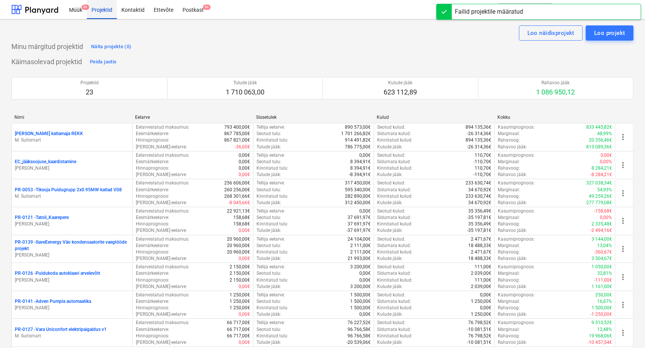
scroll to position [490, 0]
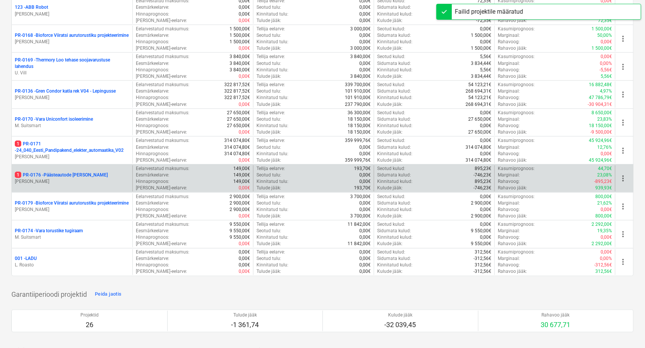
click at [73, 176] on p "1 PR-0176 - Päästeautode gene jahutus" at bounding box center [61, 175] width 93 height 6
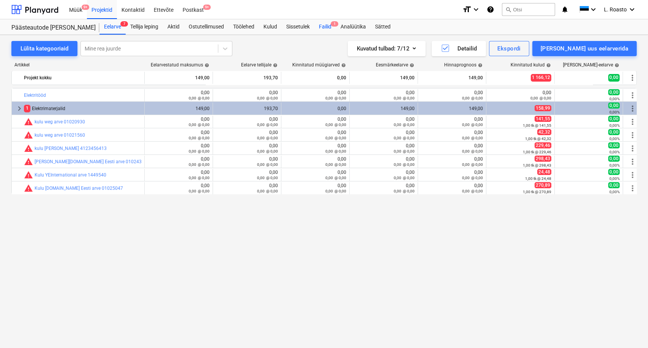
click at [334, 29] on div "Failid 1" at bounding box center [325, 26] width 22 height 15
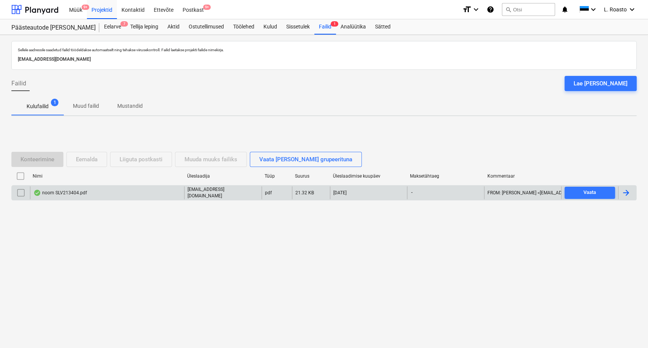
click at [626, 192] on div at bounding box center [626, 192] width 9 height 9
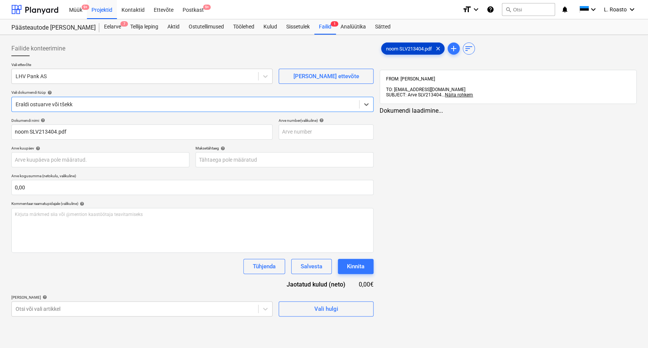
click at [404, 48] on span "noom SLV213404.pdf" at bounding box center [409, 49] width 55 height 6
click at [96, 80] on div "LHV Pank AS" at bounding box center [134, 76] width 245 height 11
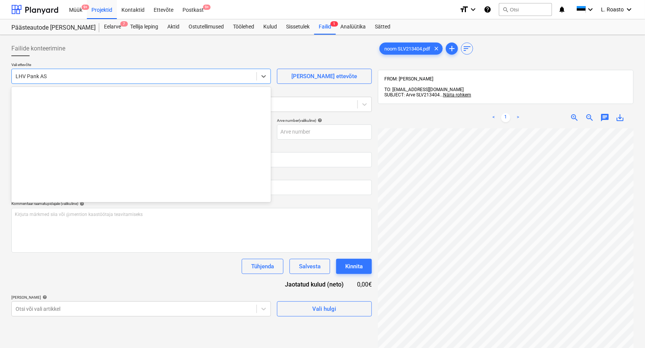
scroll to position [2804, 0]
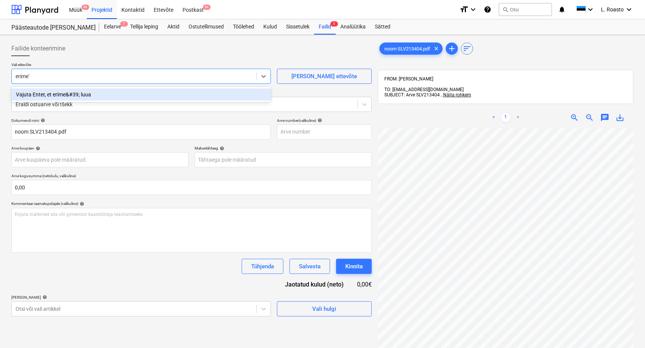
type input "erime"
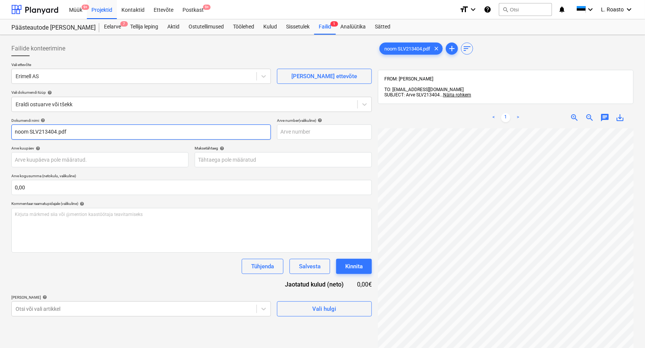
drag, startPoint x: 82, startPoint y: 133, endPoint x: 0, endPoint y: 115, distance: 84.0
click at [0, 115] on div "Failide konteerimine Vali ettevõte Erimell AS Lisa uus ettevõte Vali dokumendi …" at bounding box center [322, 248] width 645 height 426
click at [25, 130] on input "noom SLV213404.pdf" at bounding box center [141, 132] width 260 height 15
drag, startPoint x: 29, startPoint y: 131, endPoint x: 0, endPoint y: 126, distance: 29.6
click at [0, 126] on div "Failide konteerimine Vali ettevõte Erimell AS Lisa uus ettevõte Vali dokumendi …" at bounding box center [322, 248] width 645 height 426
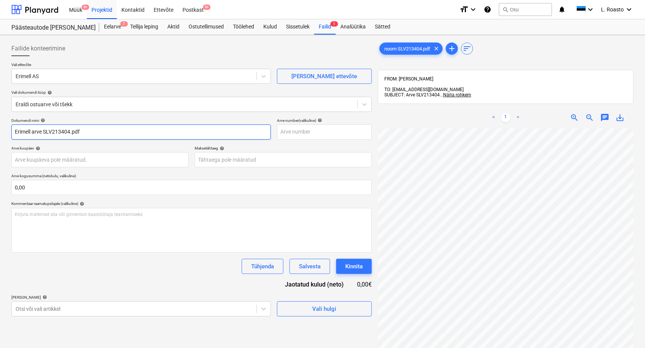
drag, startPoint x: 70, startPoint y: 130, endPoint x: 145, endPoint y: 141, distance: 75.5
click at [144, 141] on div "Dokumendi nimi help Erimell arve SLV213404.pdf Arve number (valikuline) help Ar…" at bounding box center [191, 217] width 361 height 199
click at [46, 129] on input "Erimell arve SLV213404" at bounding box center [141, 132] width 260 height 15
type input "Erimell arve SLV213404"
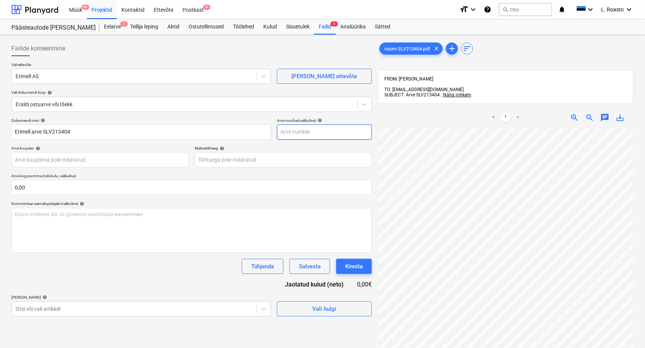
click at [284, 132] on input "text" at bounding box center [324, 132] width 95 height 15
paste input "SLV213404"
type input "SLV213404"
click at [98, 160] on body "Müük 9+ Projektid Kontaktid Ettevõte Postkast 9+ format_size keyboard_arrow_dow…" at bounding box center [322, 174] width 645 height 348
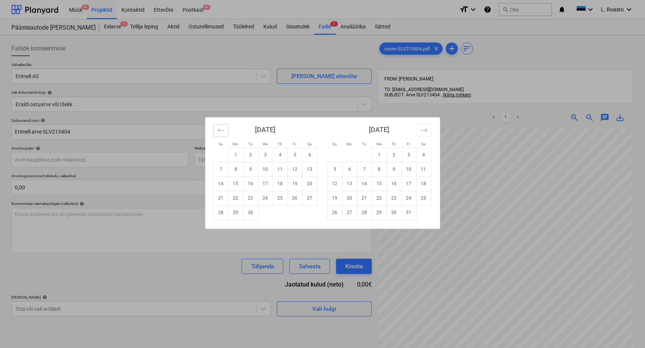
click at [218, 127] on icon "Move backward to switch to the previous month." at bounding box center [221, 130] width 7 height 7
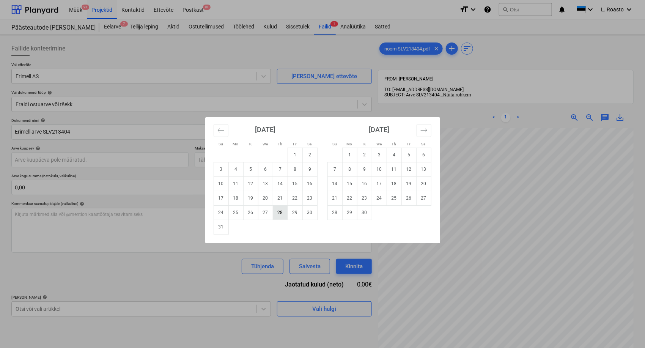
click at [278, 212] on td "28" at bounding box center [280, 212] width 15 height 14
type input "[DATE]"
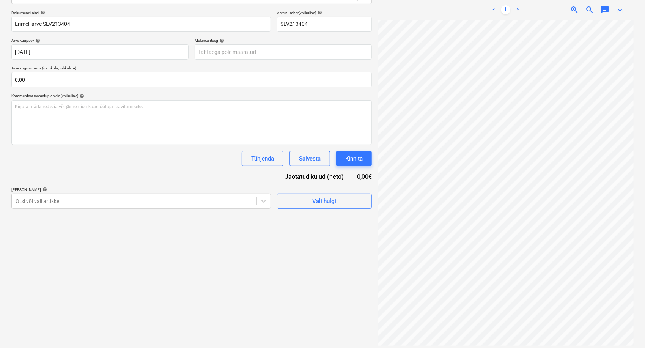
scroll to position [78, 12]
click at [188, 201] on div at bounding box center [134, 201] width 237 height 8
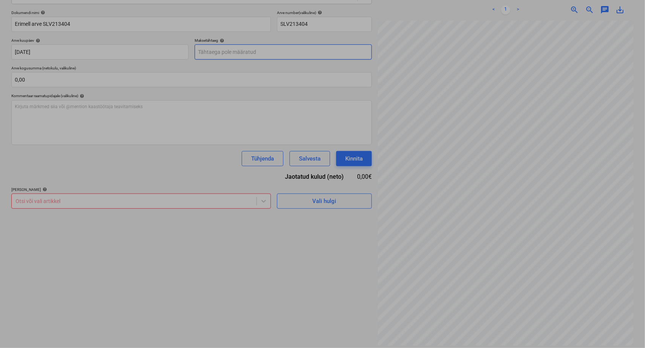
click at [232, 53] on body "Müük 9+ Projektid Kontaktid Ettevõte Postkast 9+ format_size keyboard_arrow_dow…" at bounding box center [322, 66] width 645 height 348
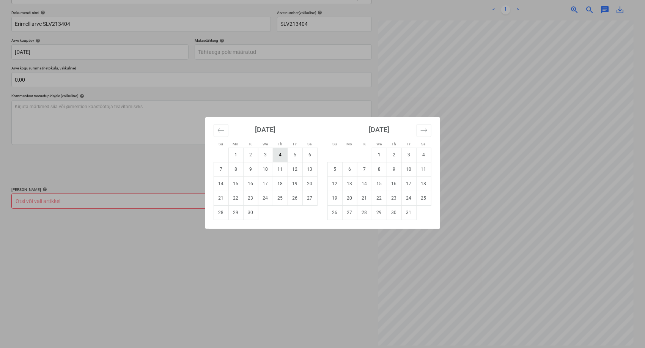
click at [284, 157] on td "4" at bounding box center [280, 155] width 15 height 14
type input "[DATE]"
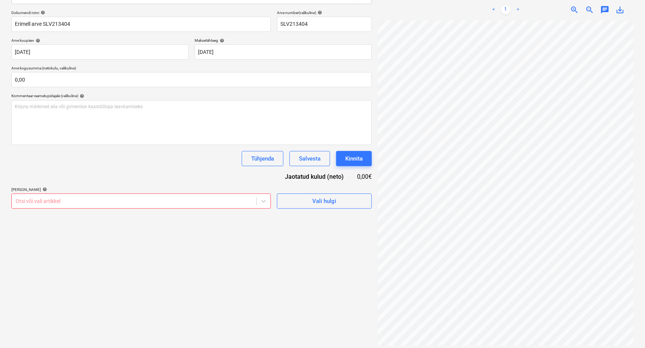
click at [111, 200] on div at bounding box center [134, 201] width 237 height 8
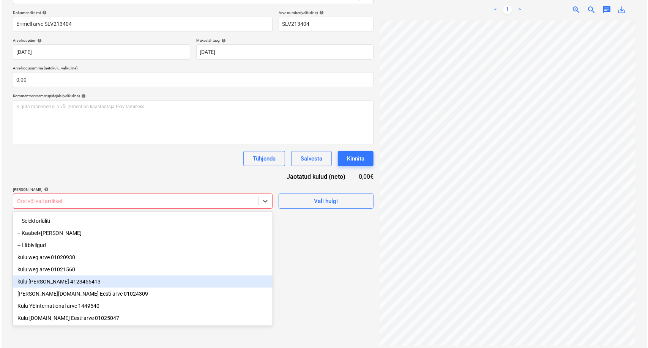
scroll to position [0, 0]
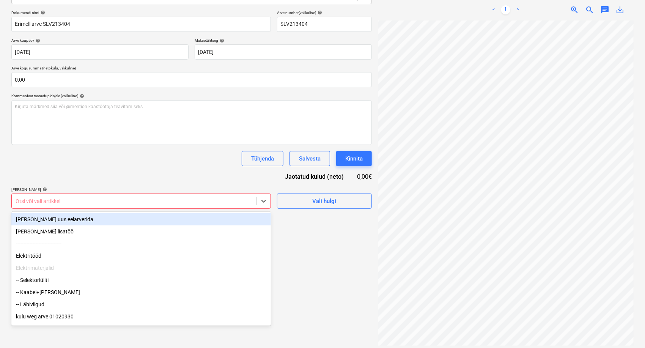
click at [44, 221] on div "[PERSON_NAME] uus eelarverida" at bounding box center [141, 219] width 260 height 12
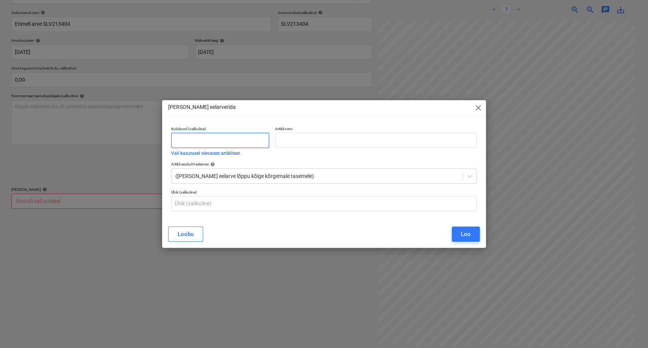
click at [196, 136] on input "text" at bounding box center [220, 140] width 98 height 15
type input "kulu"
click at [315, 146] on input "text" at bounding box center [376, 140] width 202 height 15
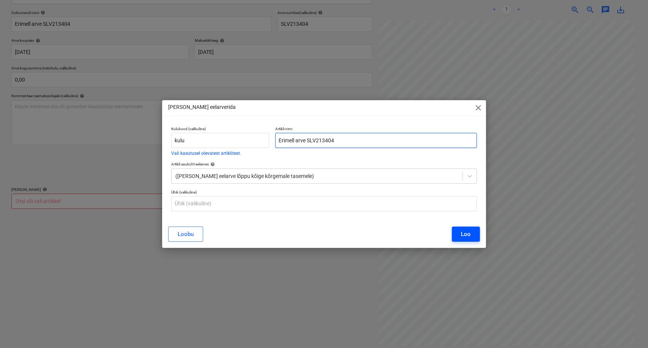
type input "Erimell arve SLV213404"
click at [473, 237] on button "Loo" at bounding box center [466, 234] width 28 height 15
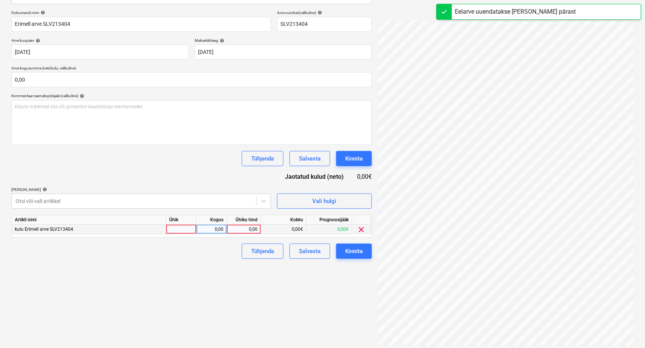
click at [245, 229] on div "0,00" at bounding box center [244, 229] width 28 height 9
type input "123,10"
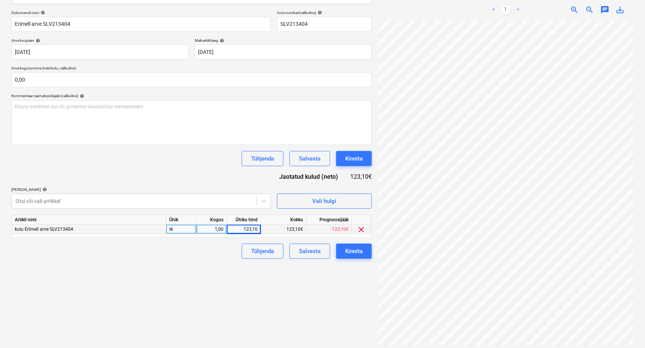
click at [207, 278] on div "Failide konteerimine Vali ettevõte Erimell AS Lisa uus ettevõte Vali dokumendi …" at bounding box center [191, 140] width 367 height 420
click at [213, 229] on div "1,00" at bounding box center [212, 229] width 24 height 9
type input "5"
click at [240, 229] on div "123,10" at bounding box center [244, 229] width 28 height 9
type input "24,62"
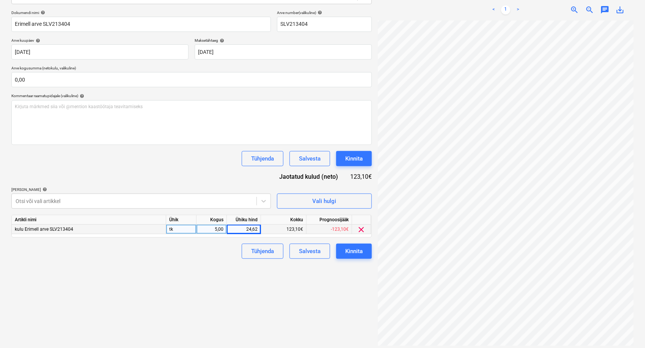
click at [236, 289] on div "Failide konteerimine Vali ettevõte Erimell AS Lisa uus ettevõte Vali dokumendi …" at bounding box center [191, 140] width 367 height 420
click at [368, 248] on button "Kinnita" at bounding box center [354, 251] width 36 height 15
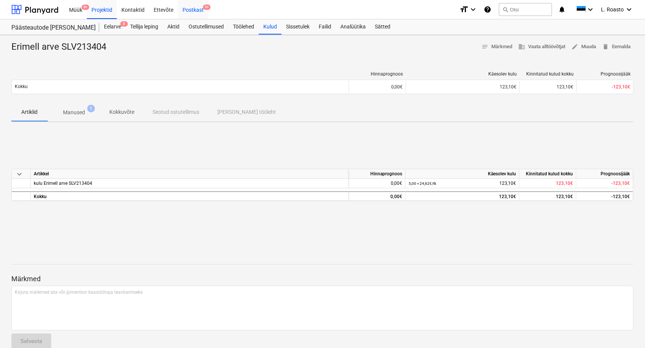
click at [197, 7] on div "Postkast 9+" at bounding box center [193, 9] width 30 height 19
click at [277, 27] on div "Kulud" at bounding box center [270, 26] width 23 height 15
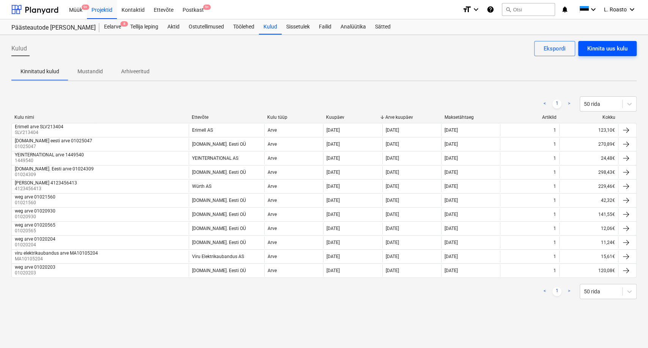
click at [599, 49] on div "Kinnita uus kulu" at bounding box center [607, 49] width 40 height 10
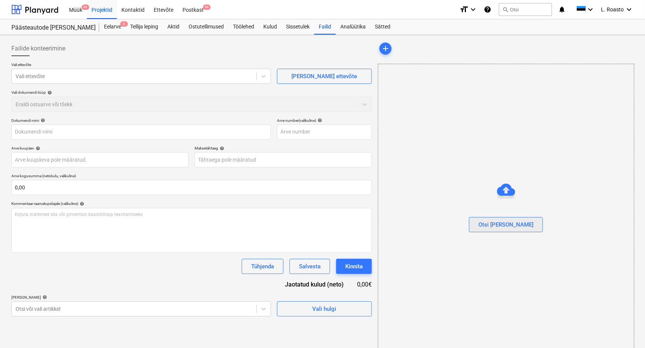
click at [513, 229] on div "Otsi [PERSON_NAME]" at bounding box center [506, 225] width 55 height 10
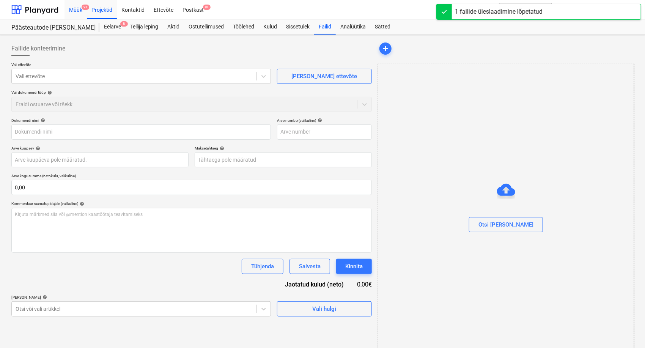
type input "MA10106474.pdf"
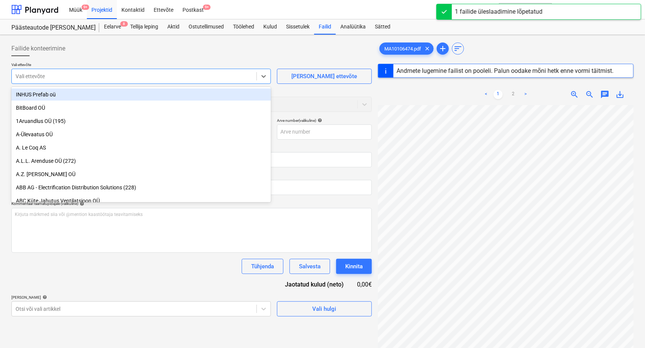
click at [125, 77] on div at bounding box center [134, 77] width 237 height 8
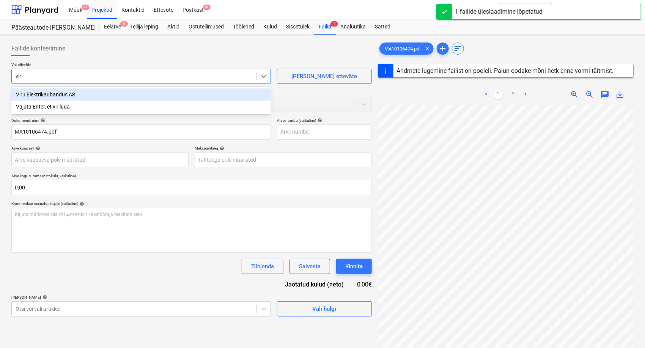
type input "viru"
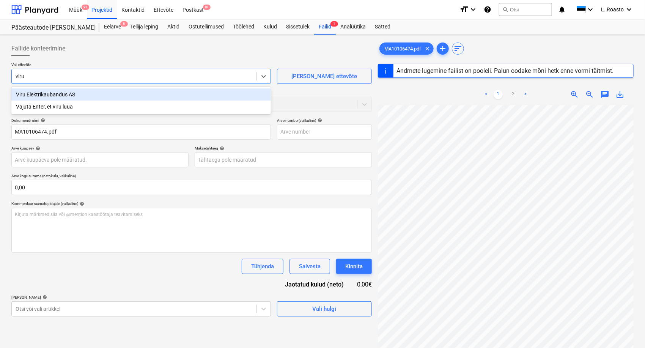
type input "MA10106474"
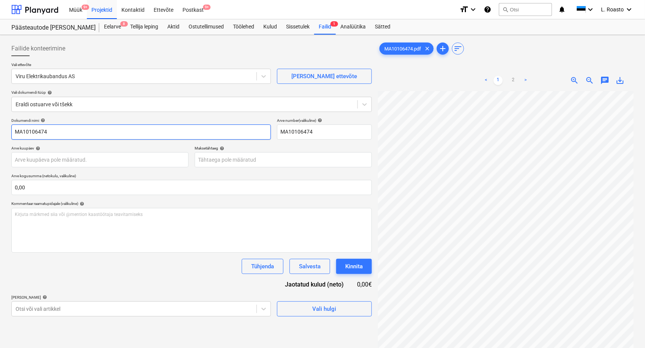
click at [14, 133] on input "MA10106474" at bounding box center [141, 132] width 260 height 15
type input "Viru Elektrikaubandus arve MA10106474"
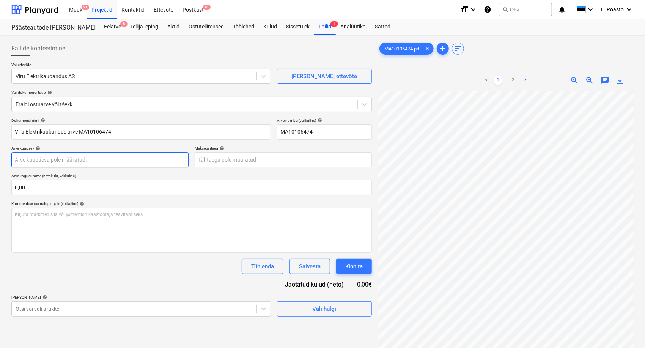
click at [85, 162] on body "Müük 9+ Projektid Kontaktid Ettevõte Postkast 9+ format_size keyboard_arrow_dow…" at bounding box center [322, 174] width 645 height 348
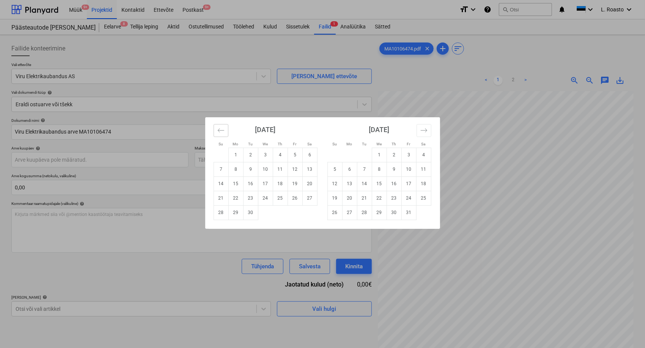
click at [223, 128] on icon "Move backward to switch to the previous month." at bounding box center [221, 130] width 7 height 7
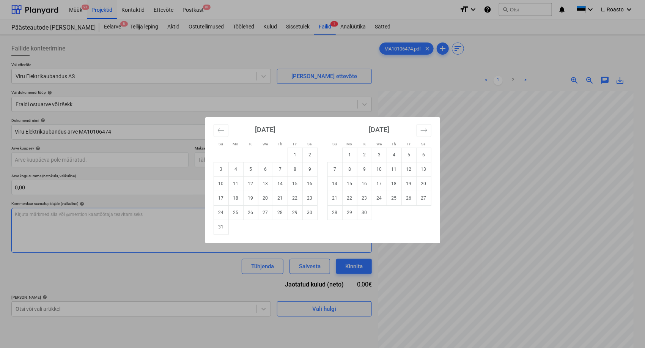
click at [282, 210] on td "28" at bounding box center [280, 212] width 15 height 14
type input "[DATE]"
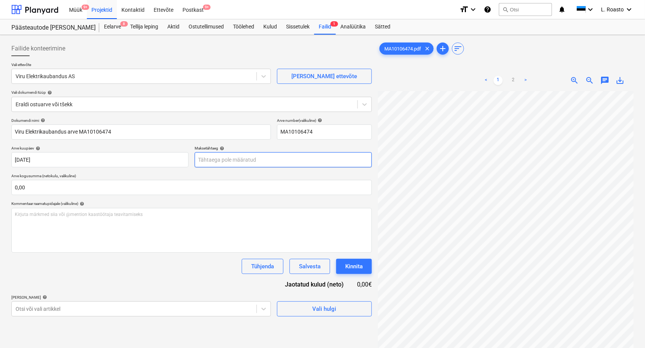
click at [254, 162] on body "Müük 9+ Projektid Kontaktid Ettevõte Postkast 9+ format_size keyboard_arrow_dow…" at bounding box center [322, 174] width 645 height 348
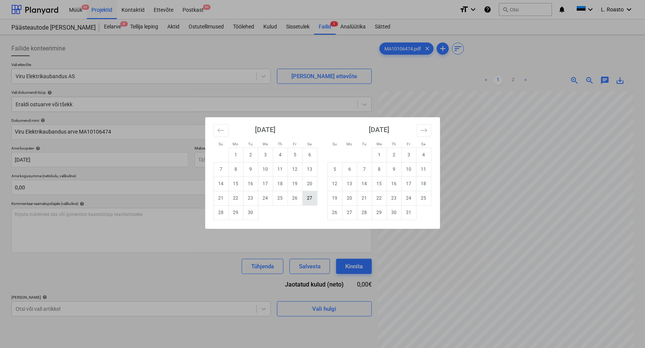
click at [307, 197] on td "27" at bounding box center [310, 198] width 15 height 14
type input "27 Sep 2025"
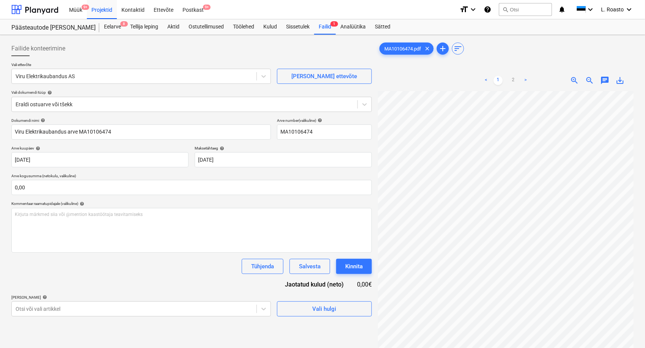
click at [156, 283] on div "Dokumendi nimi help Viru Elektrikaubandus arve MA10106474 Arve number (valikuli…" at bounding box center [191, 217] width 361 height 199
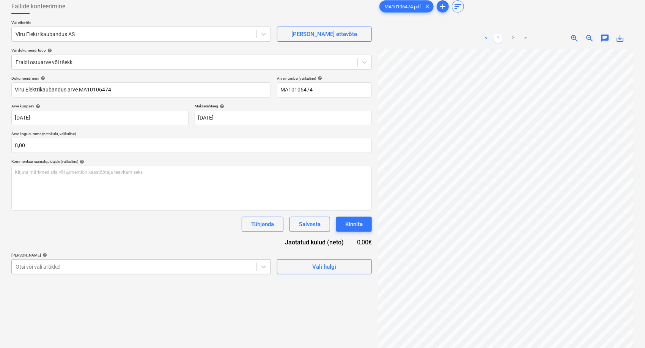
click at [122, 267] on body "Müük 9+ Projektid Kontaktid Ettevõte Postkast 9+ format_size keyboard_arrow_dow…" at bounding box center [322, 132] width 645 height 348
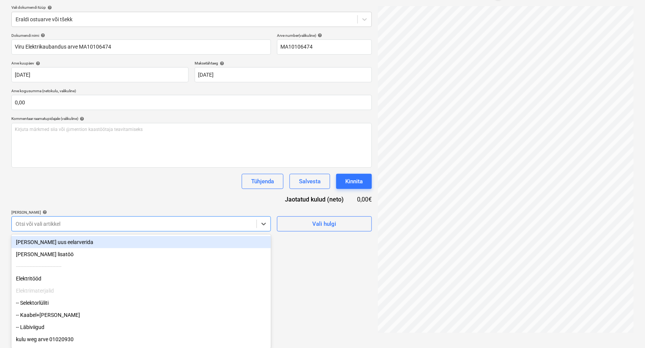
click at [78, 240] on div "[PERSON_NAME] uus eelarverida" at bounding box center [141, 242] width 260 height 12
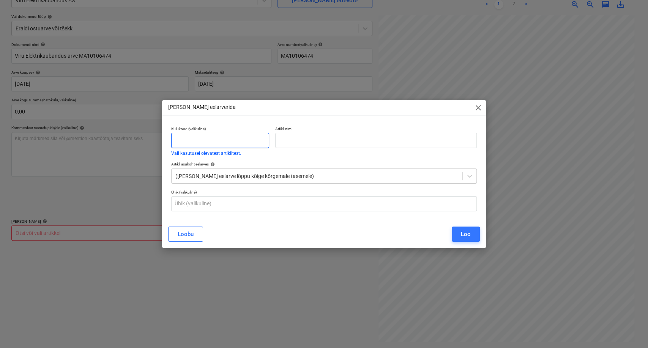
click at [199, 143] on input "text" at bounding box center [220, 140] width 98 height 15
type input "kulu"
click at [171, 151] on button "Vali kasutusel olevatest artiklitest." at bounding box center [206, 153] width 70 height 5
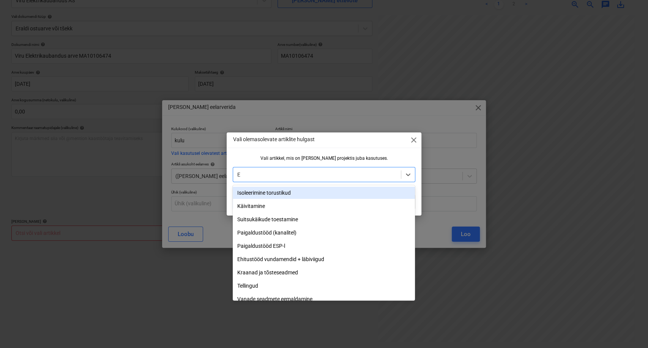
type input "E"
click at [413, 142] on span "close" at bounding box center [413, 140] width 9 height 9
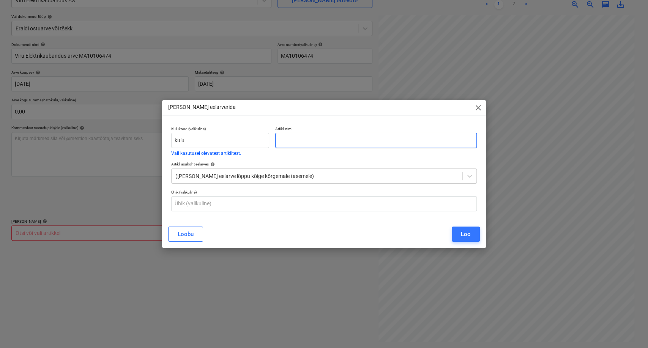
click at [290, 144] on input "text" at bounding box center [376, 140] width 202 height 15
type input "Viru Elektri"
